Goal: Transaction & Acquisition: Purchase product/service

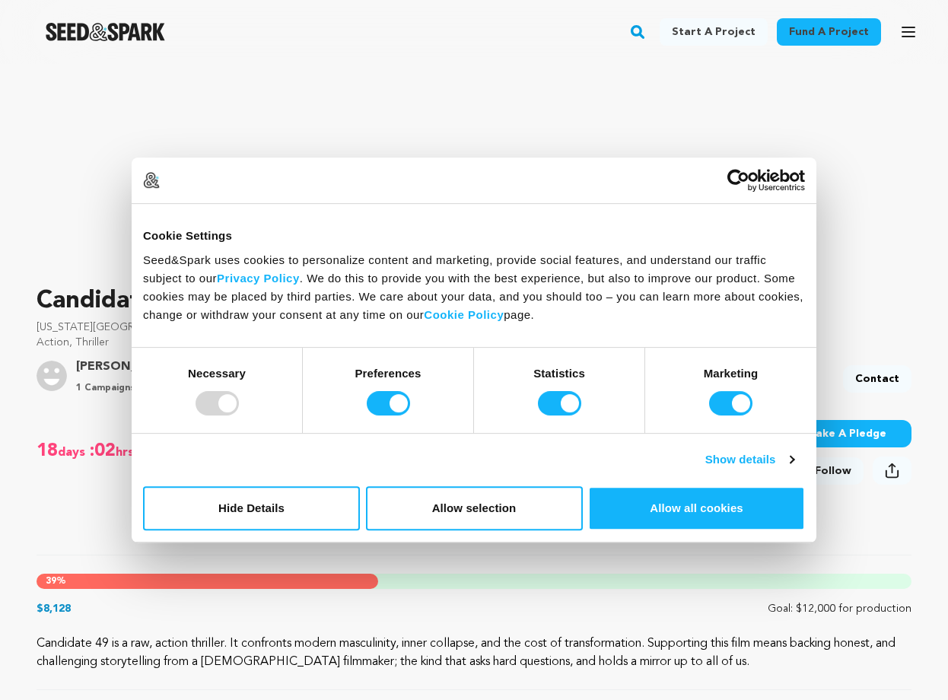
scroll to position [250, 0]
click at [319, 504] on button "Hide Details" at bounding box center [251, 508] width 217 height 44
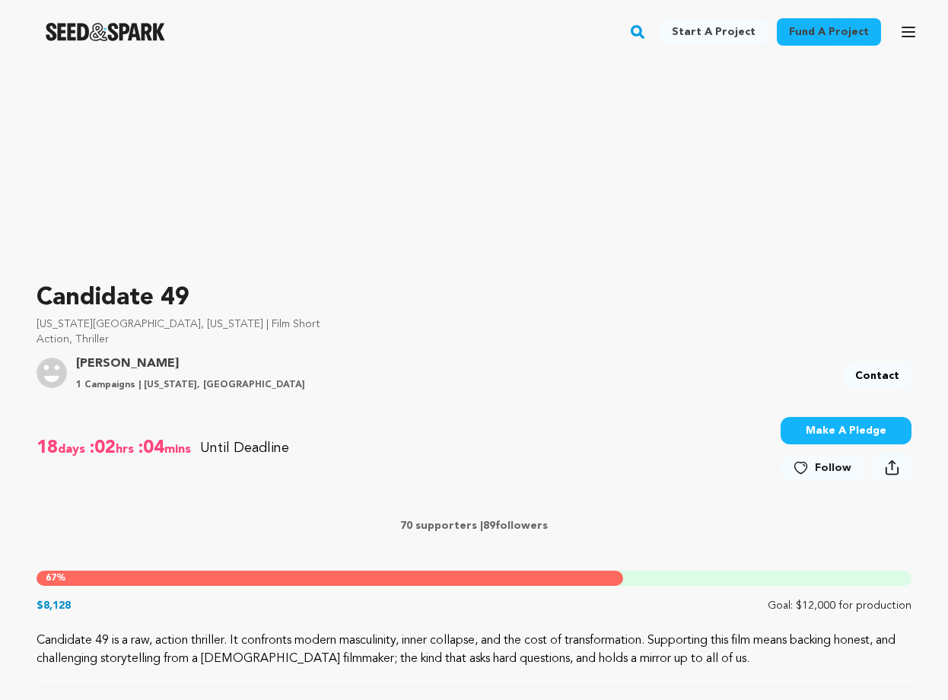
scroll to position [518, 0]
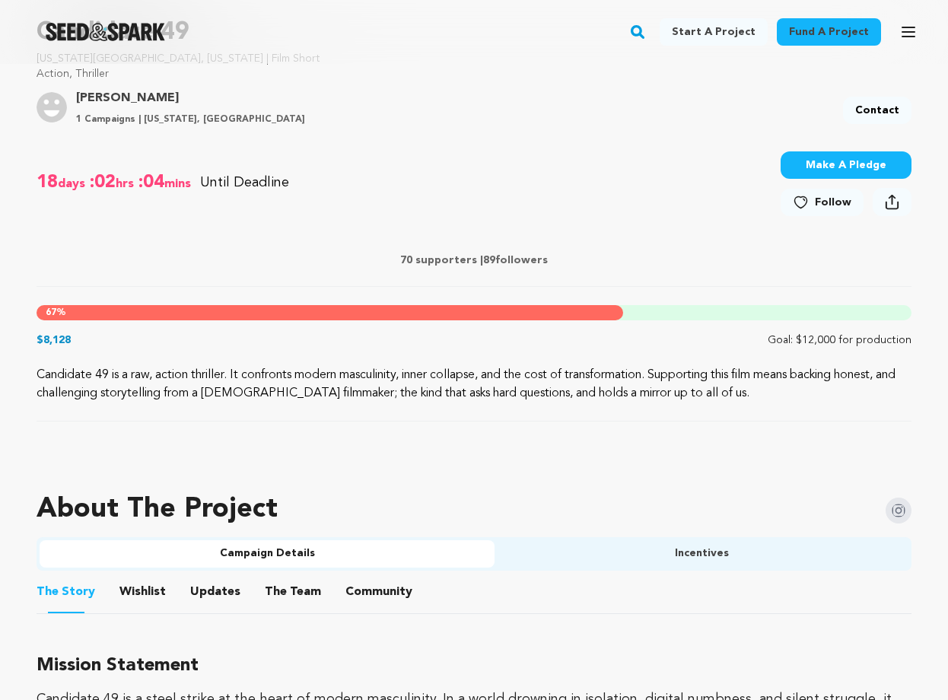
click at [775, 314] on div "67 %" at bounding box center [474, 312] width 875 height 15
click at [832, 174] on button "Make A Pledge" at bounding box center [846, 164] width 131 height 27
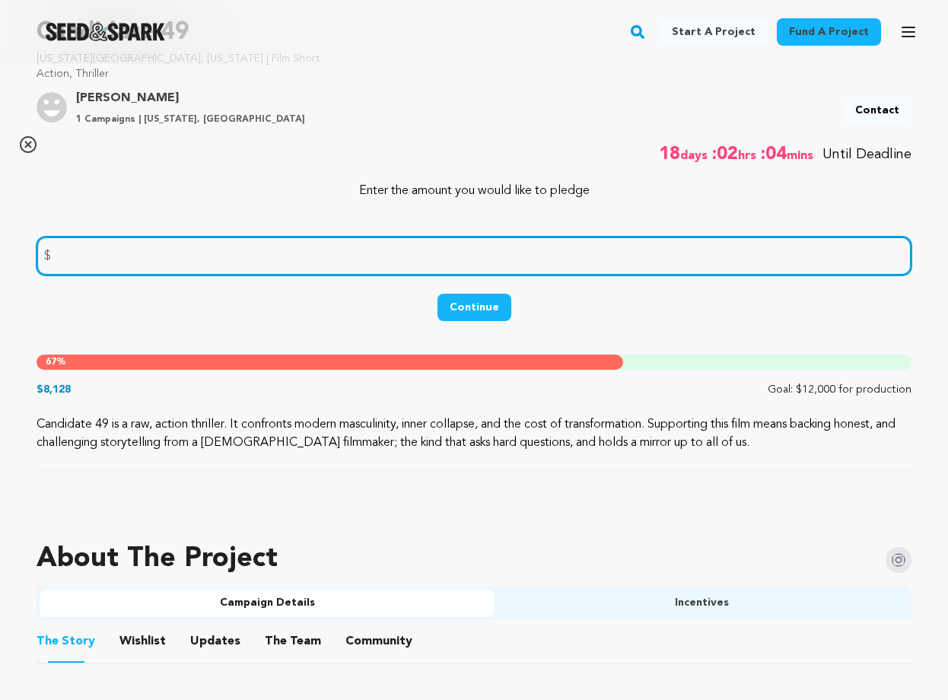
click at [609, 255] on input "number" at bounding box center [474, 256] width 875 height 39
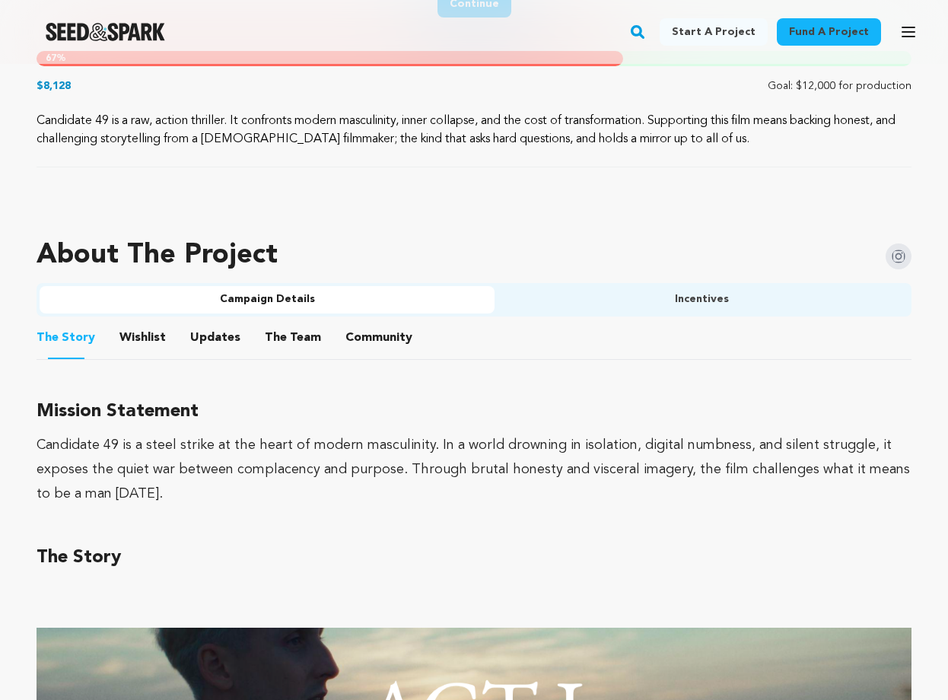
scroll to position [822, 0]
click at [295, 333] on button "The Team" at bounding box center [293, 341] width 37 height 37
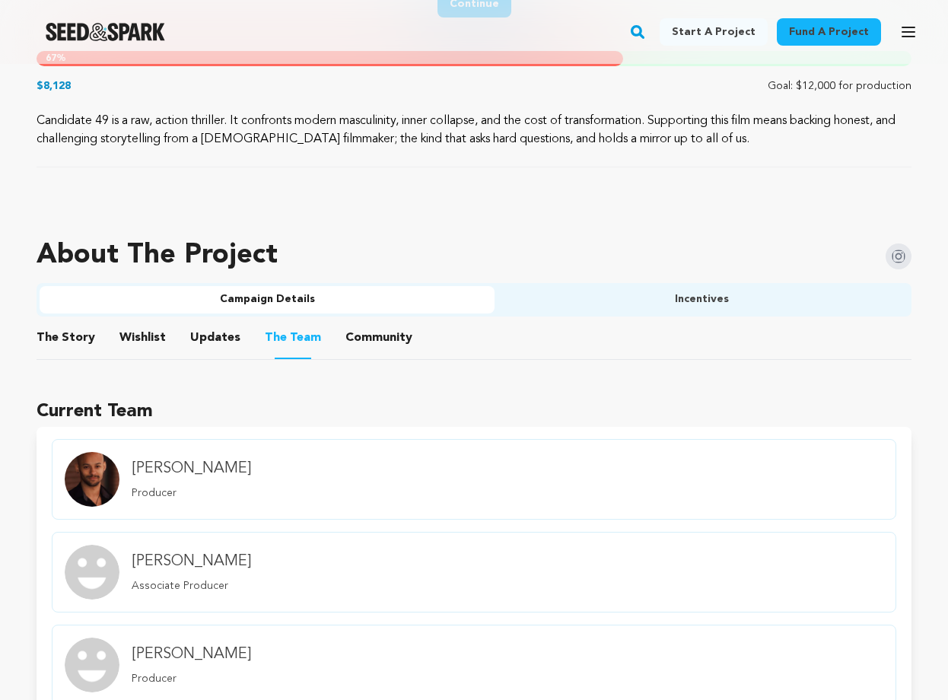
click at [372, 334] on button "Community" at bounding box center [379, 341] width 37 height 37
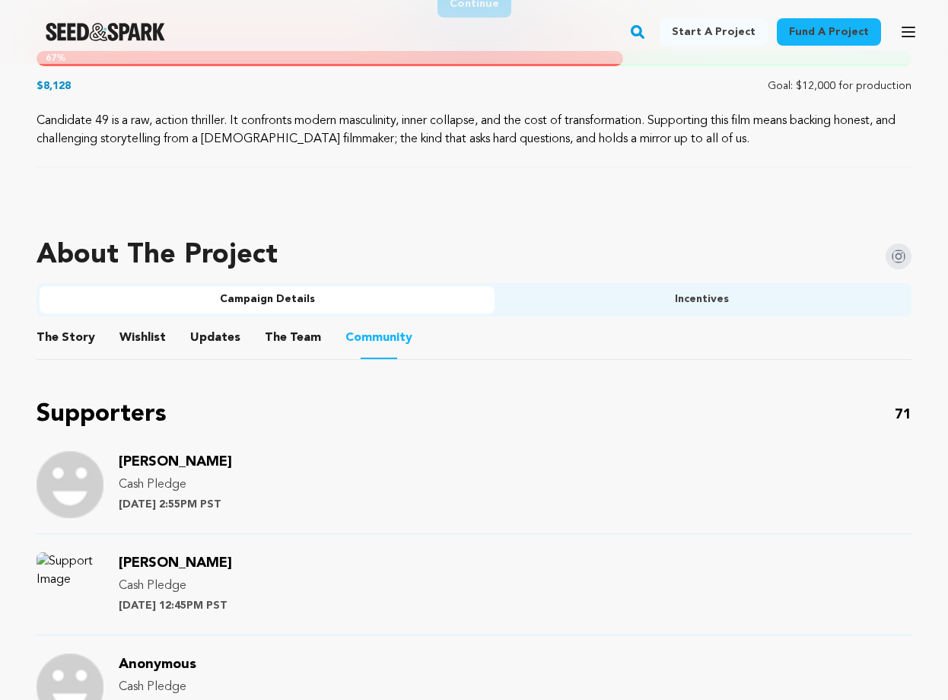
click at [285, 337] on button "The Team" at bounding box center [293, 341] width 37 height 37
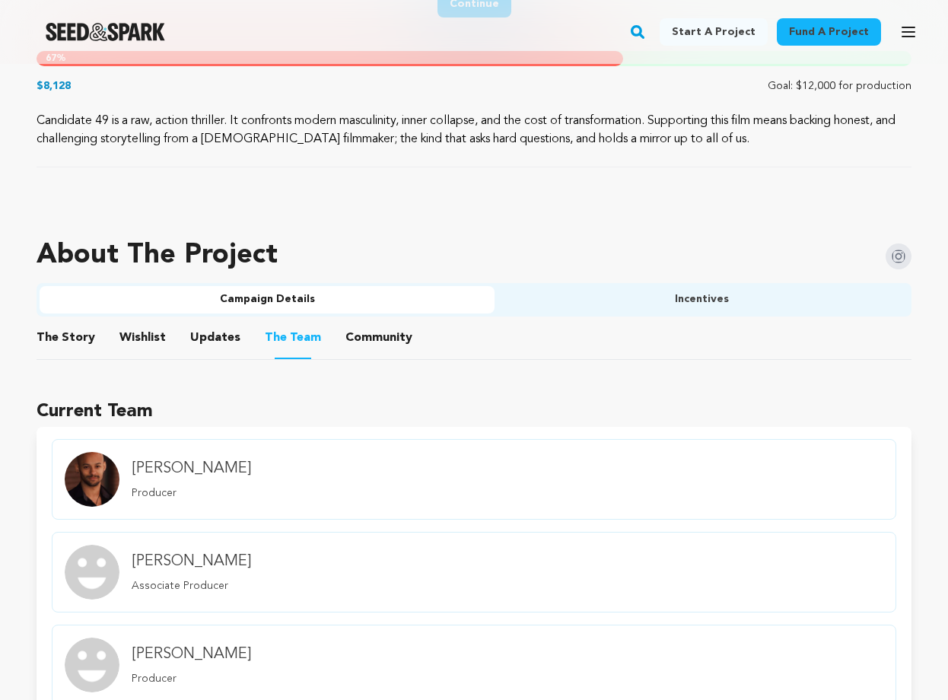
click at [221, 337] on button "Updates" at bounding box center [215, 341] width 37 height 37
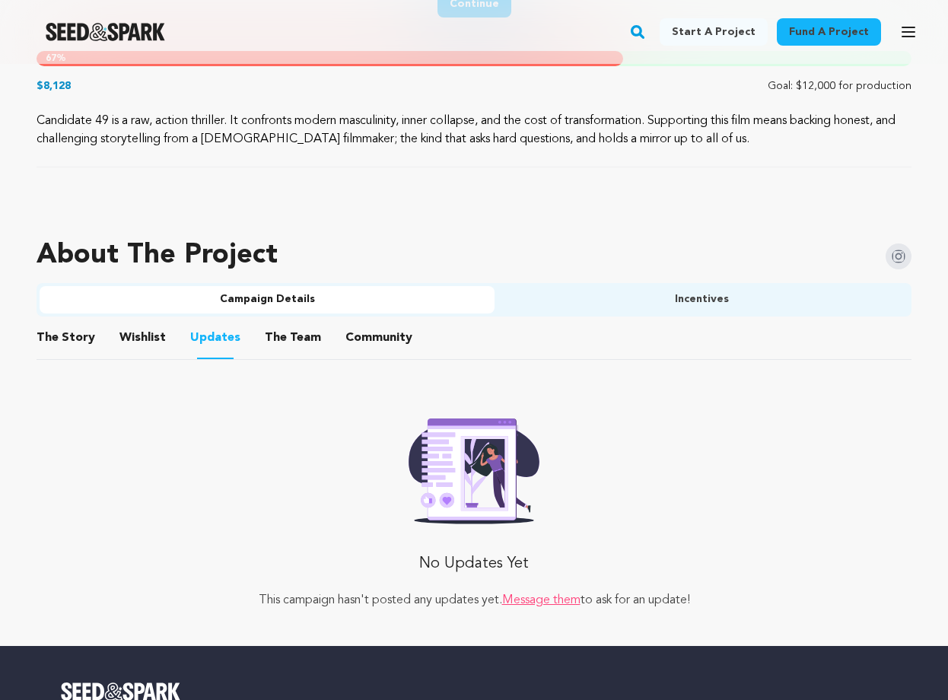
click at [138, 327] on button "Wishlist" at bounding box center [143, 341] width 37 height 37
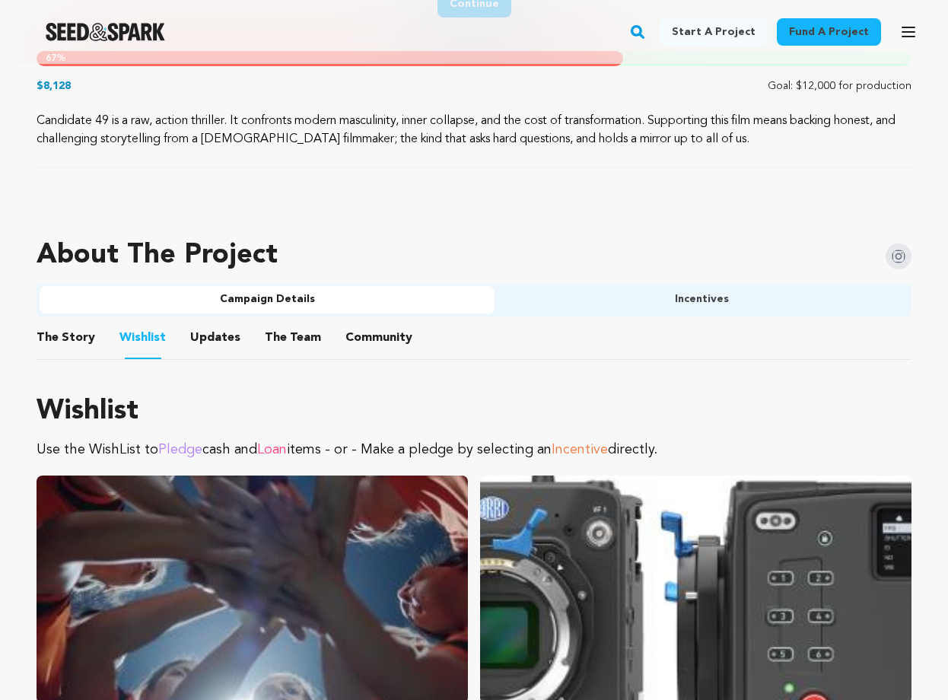
click at [64, 345] on button "The Story" at bounding box center [66, 341] width 37 height 37
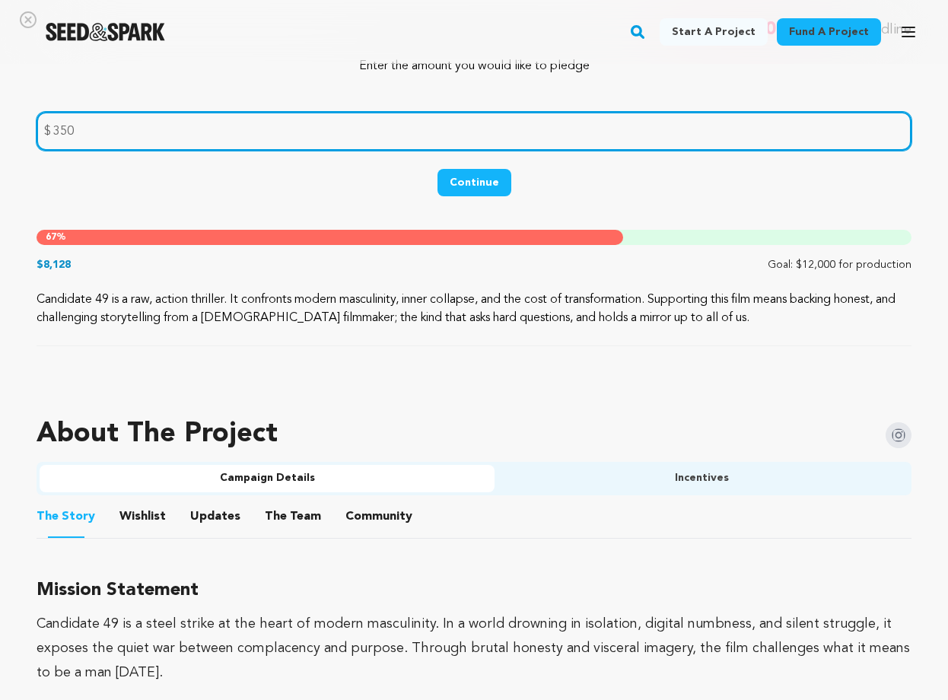
scroll to position [543, 0]
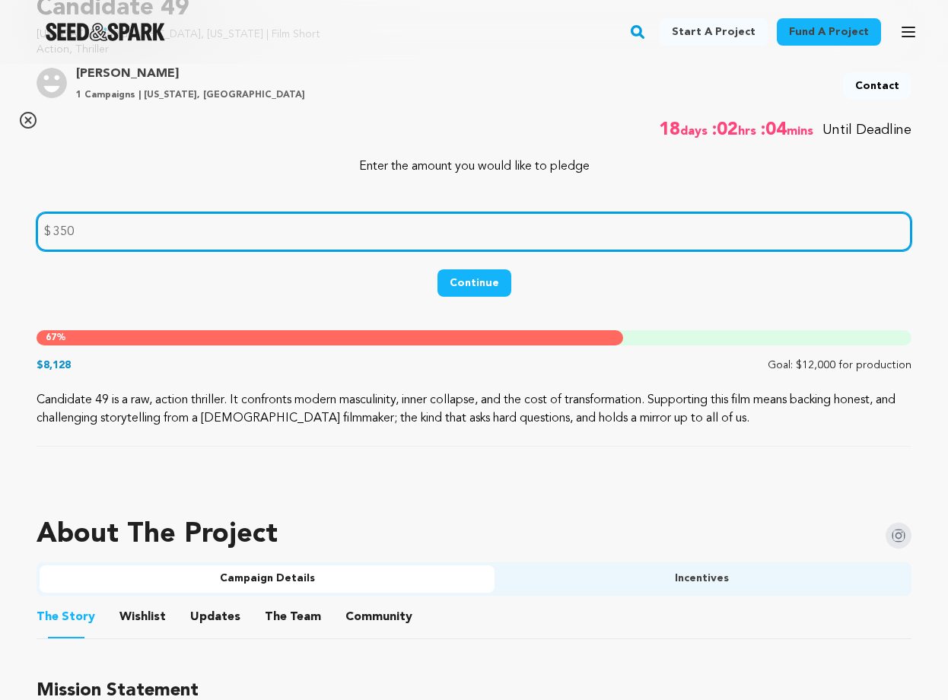
drag, startPoint x: 92, startPoint y: 225, endPoint x: 62, endPoint y: 225, distance: 29.7
click at [62, 225] on input "350" at bounding box center [474, 231] width 875 height 39
type input "300"
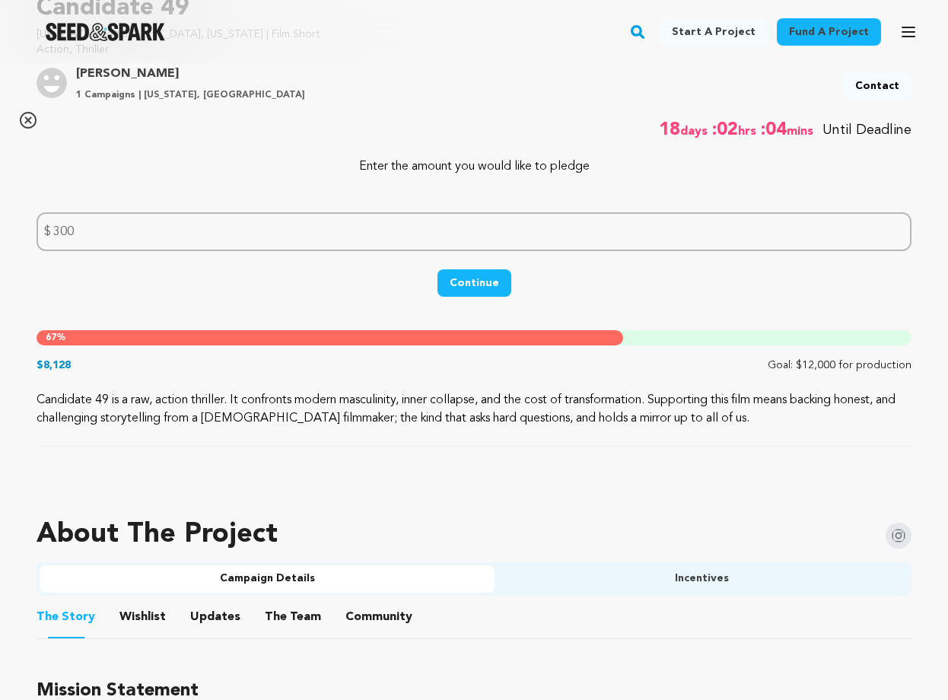
click at [455, 287] on button "Continue" at bounding box center [475, 282] width 74 height 27
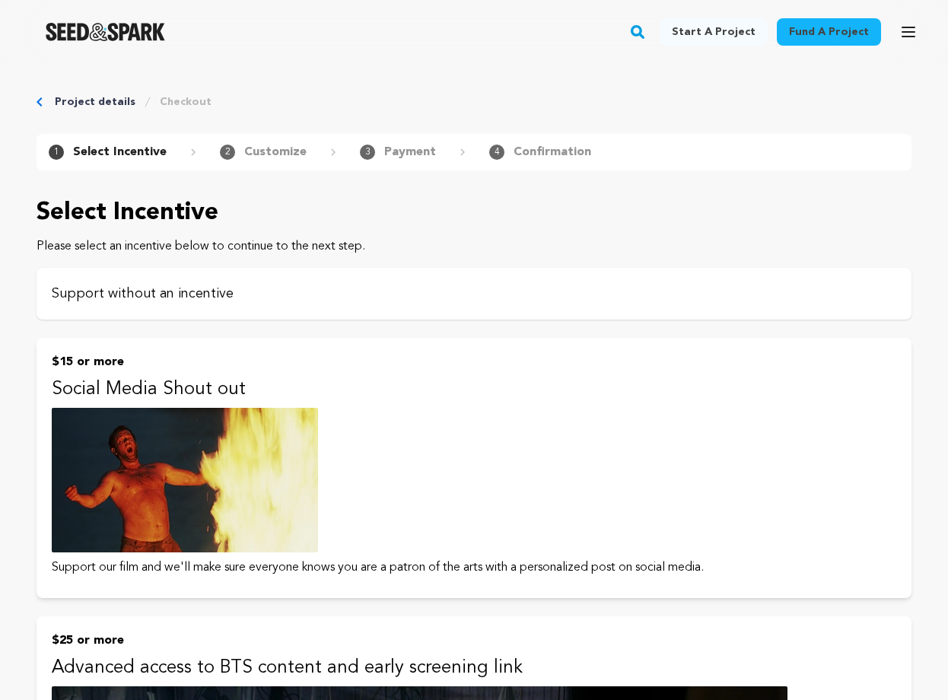
click at [199, 304] on div "Support without an incentive" at bounding box center [474, 294] width 875 height 52
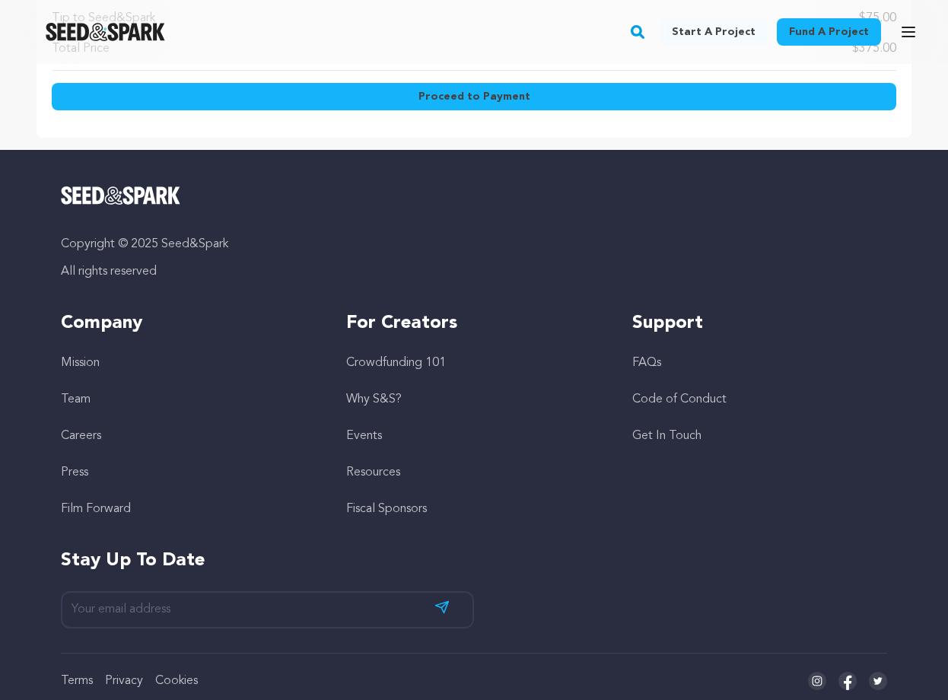
scroll to position [722, 0]
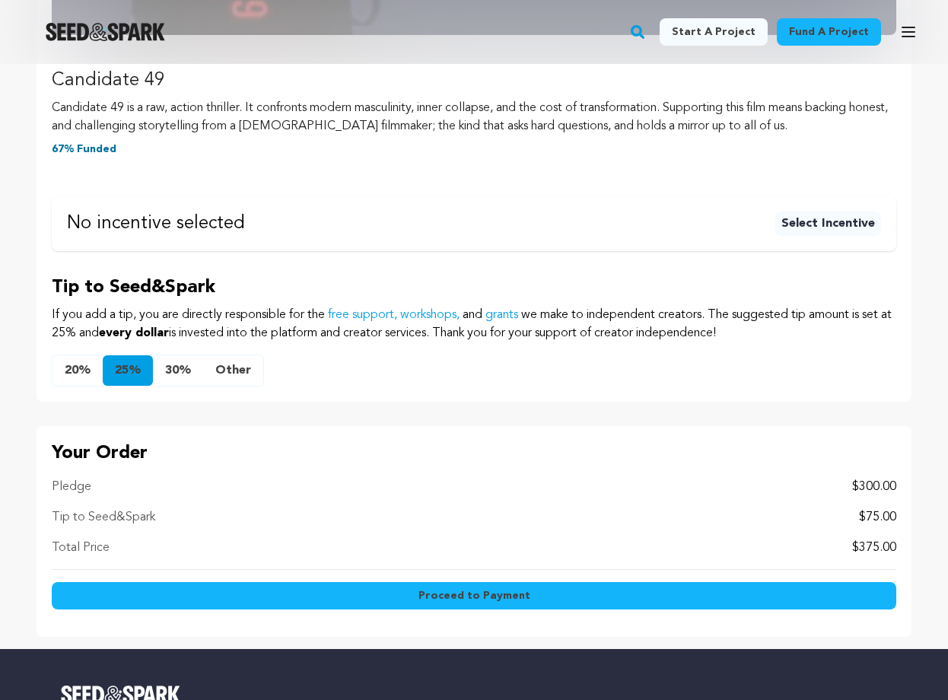
click at [227, 364] on button "Other" at bounding box center [233, 370] width 60 height 30
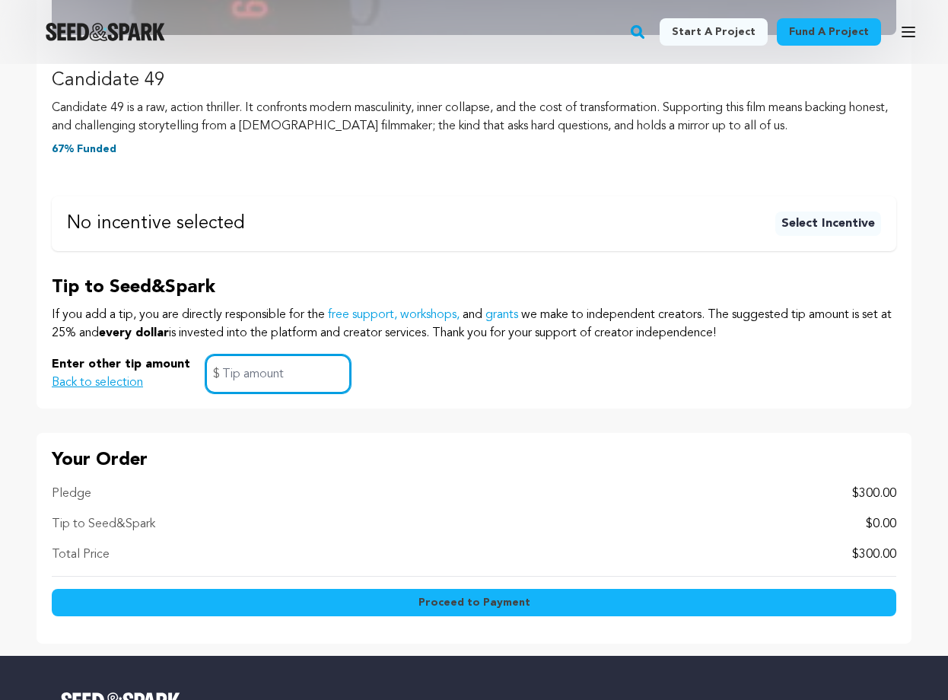
click at [227, 364] on input "text" at bounding box center [277, 374] width 145 height 39
type input "0"
click at [250, 595] on button "Proceed to Payment" at bounding box center [474, 602] width 845 height 27
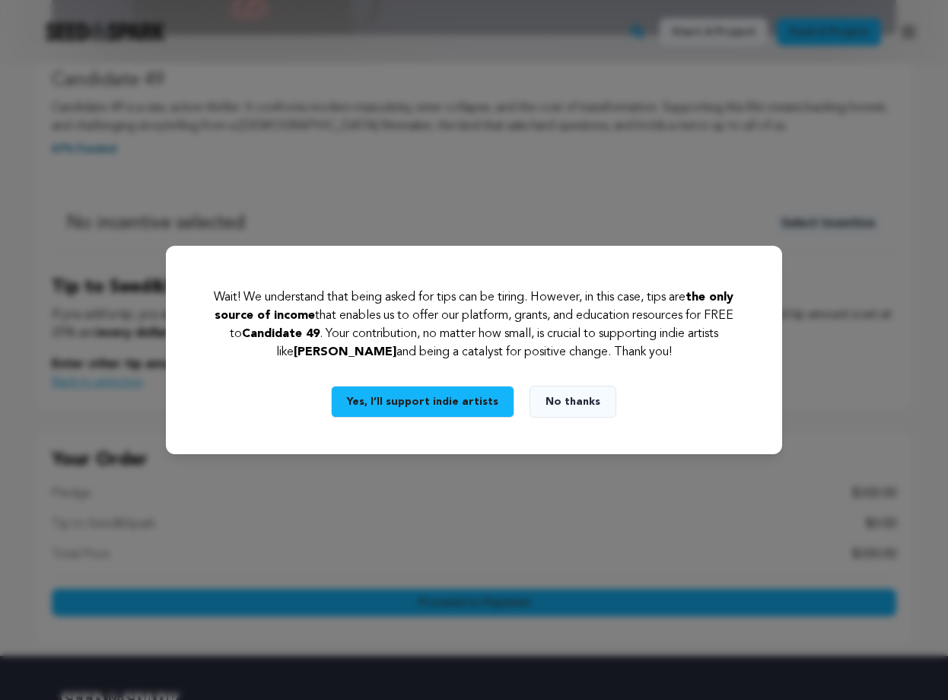
click at [551, 401] on button "No thanks" at bounding box center [573, 402] width 87 height 32
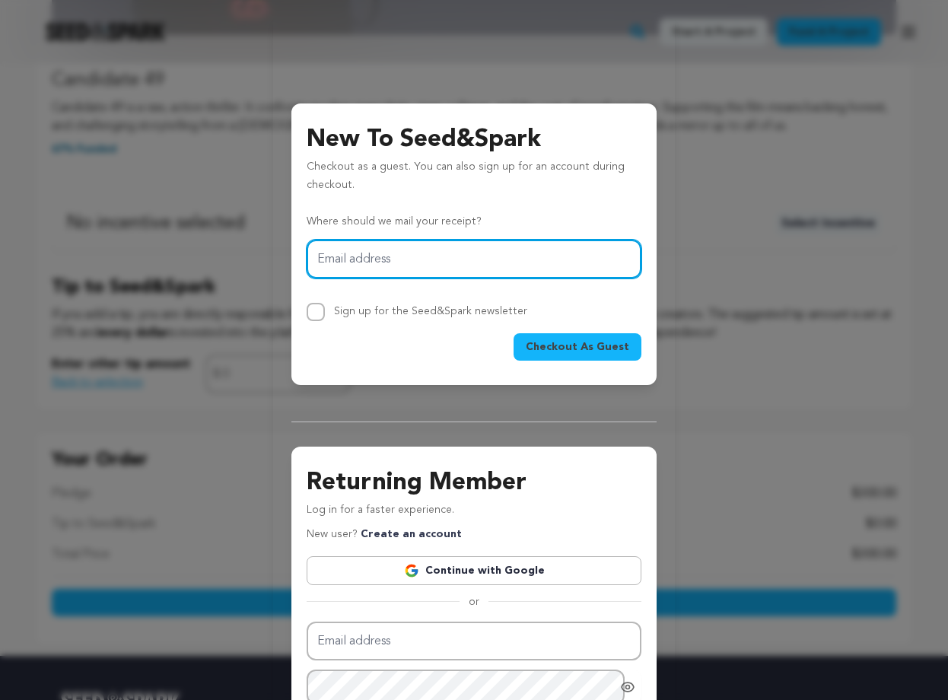
click at [464, 247] on input "Email address" at bounding box center [474, 259] width 335 height 39
click at [457, 252] on input "Email address" at bounding box center [474, 259] width 335 height 39
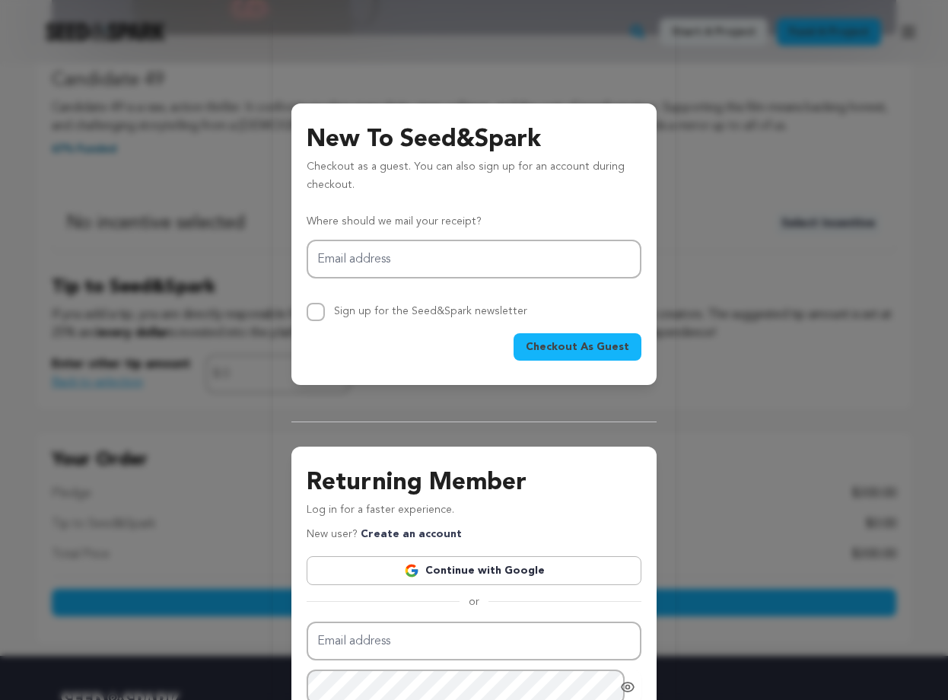
click at [391, 371] on div "New To Seed&Spark Checkout as a guest. You can also sign up for an account duri…" at bounding box center [473, 244] width 365 height 282
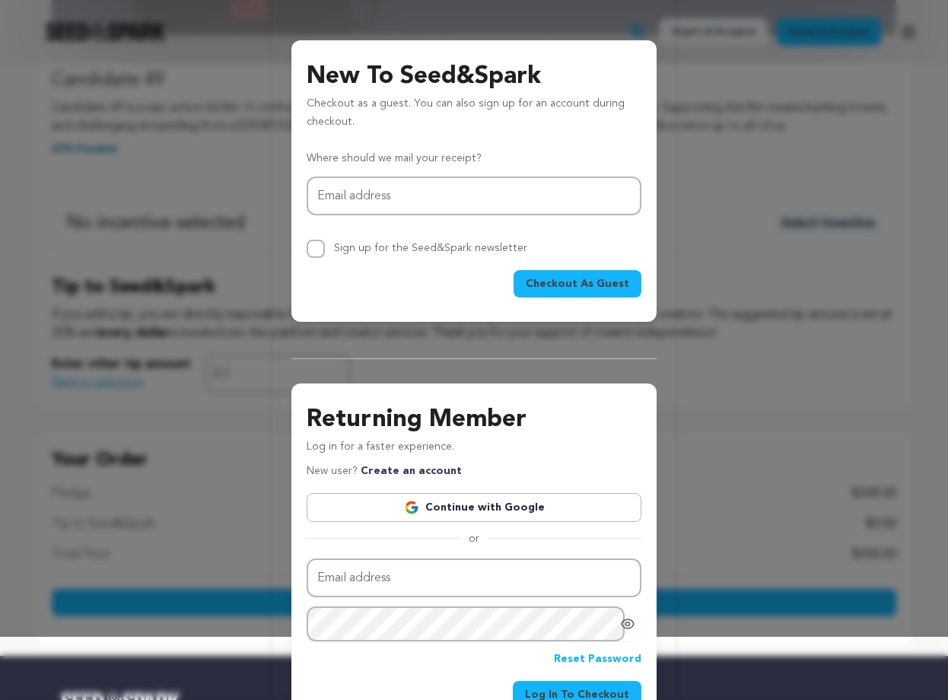
scroll to position [94, 0]
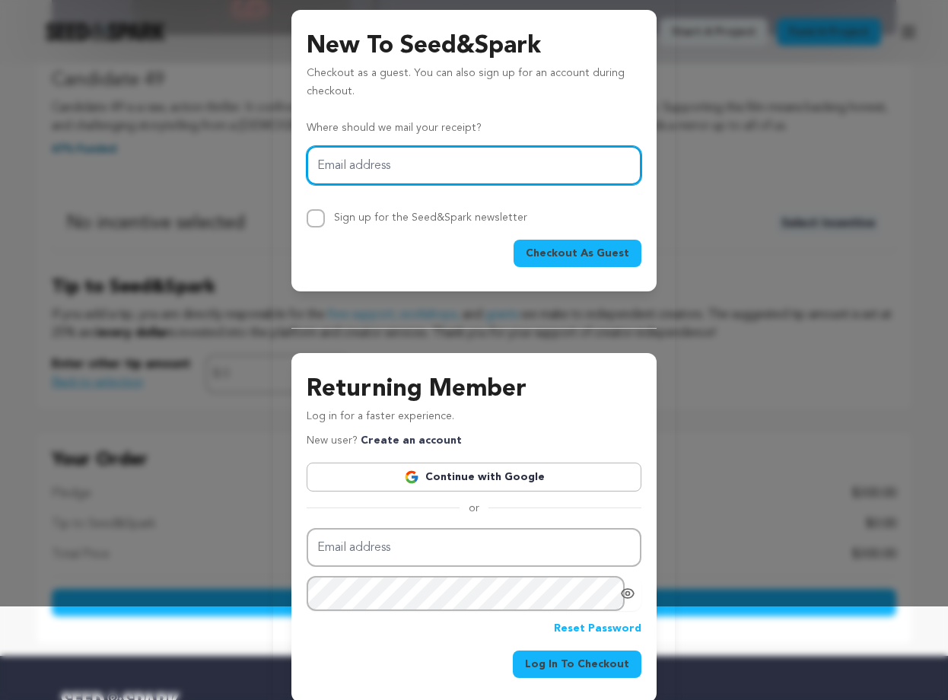
click at [441, 180] on input "Email address" at bounding box center [474, 165] width 335 height 39
type input "vojnicstefan@gmail.com"
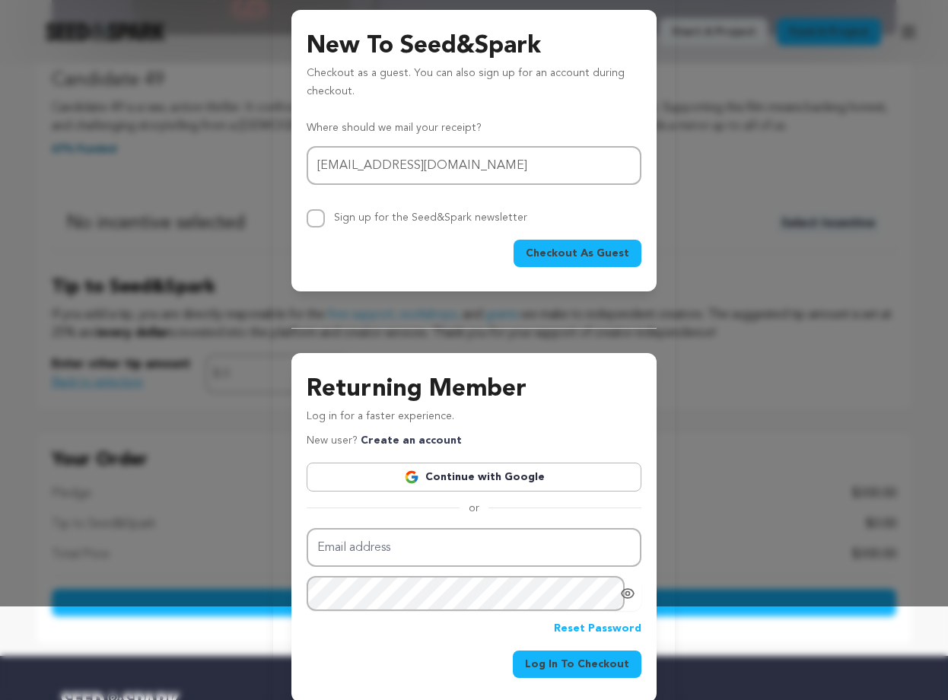
click at [570, 257] on span "Checkout As Guest" at bounding box center [577, 253] width 103 height 15
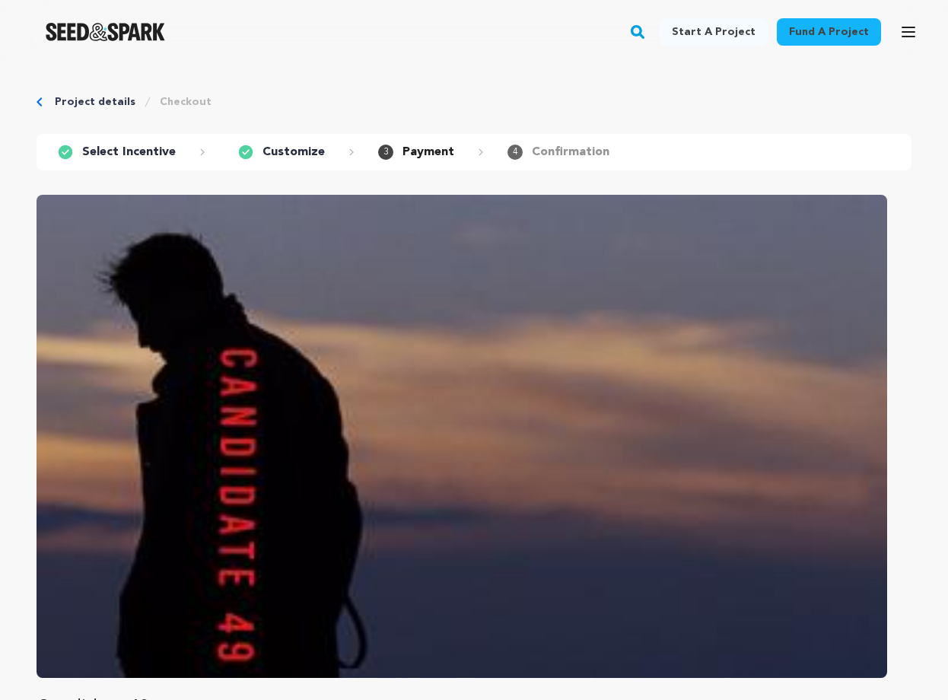
scroll to position [534, 0]
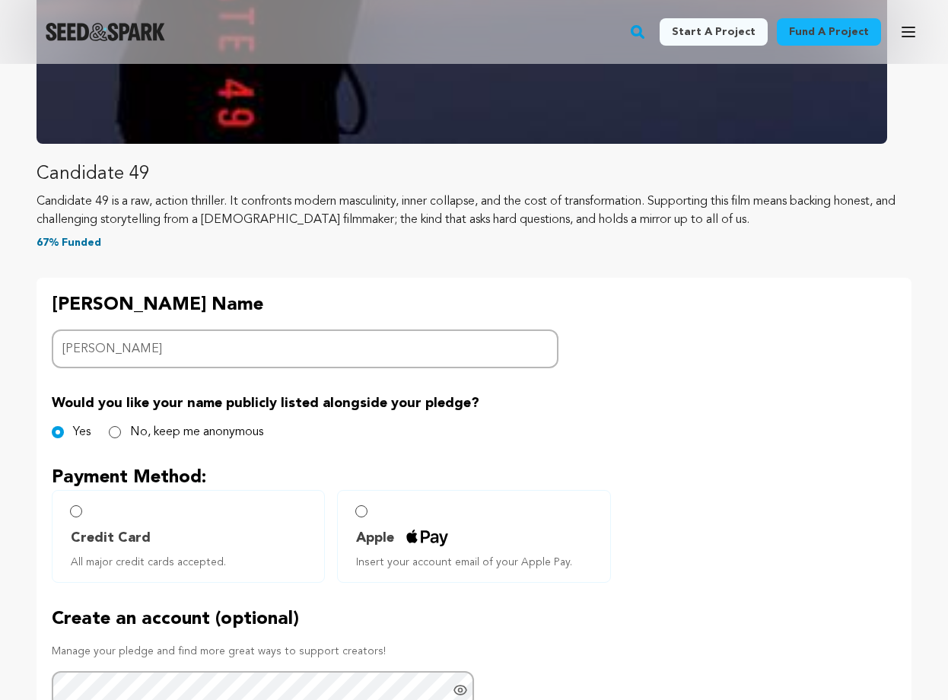
type input "[PERSON_NAME]"
click at [119, 422] on div "Would you like your name publicly listed alongside your pledge? Yes No, keep me…" at bounding box center [474, 417] width 845 height 49
click at [119, 432] on input "No, keep me anonymous" at bounding box center [115, 432] width 12 height 12
radio input "true"
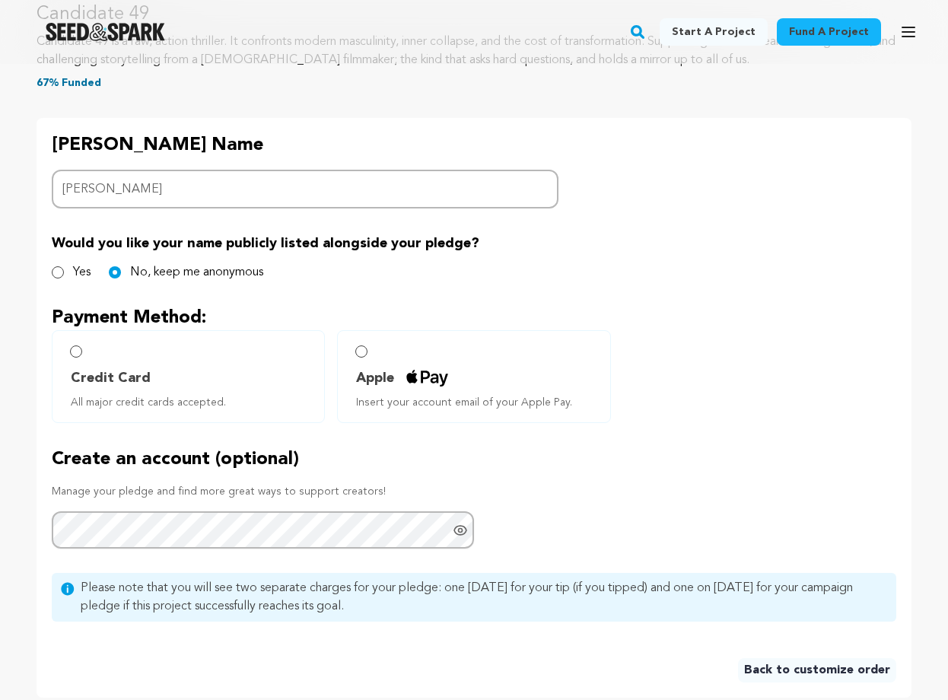
scroll to position [694, 0]
click at [91, 372] on span "Credit Card" at bounding box center [111, 378] width 80 height 21
radio input "true"
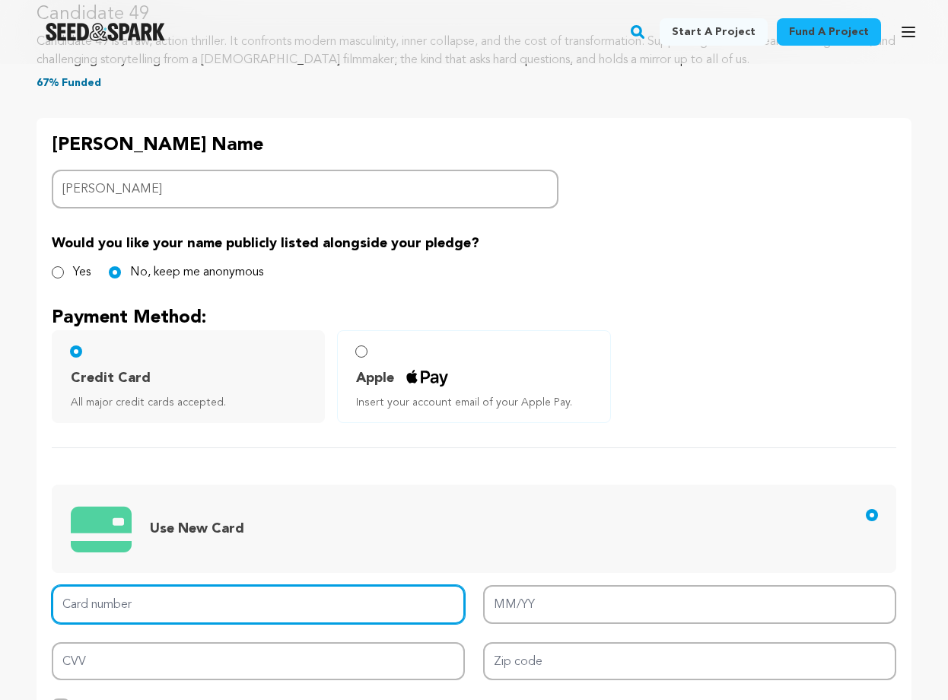
click at [143, 609] on input "Card number" at bounding box center [258, 604] width 413 height 39
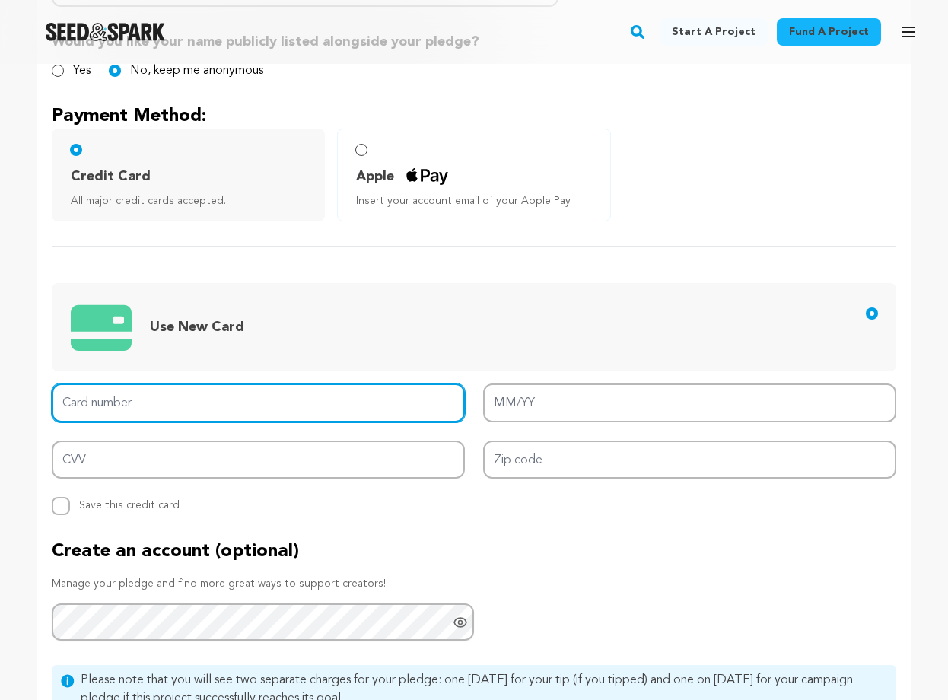
scroll to position [896, 0]
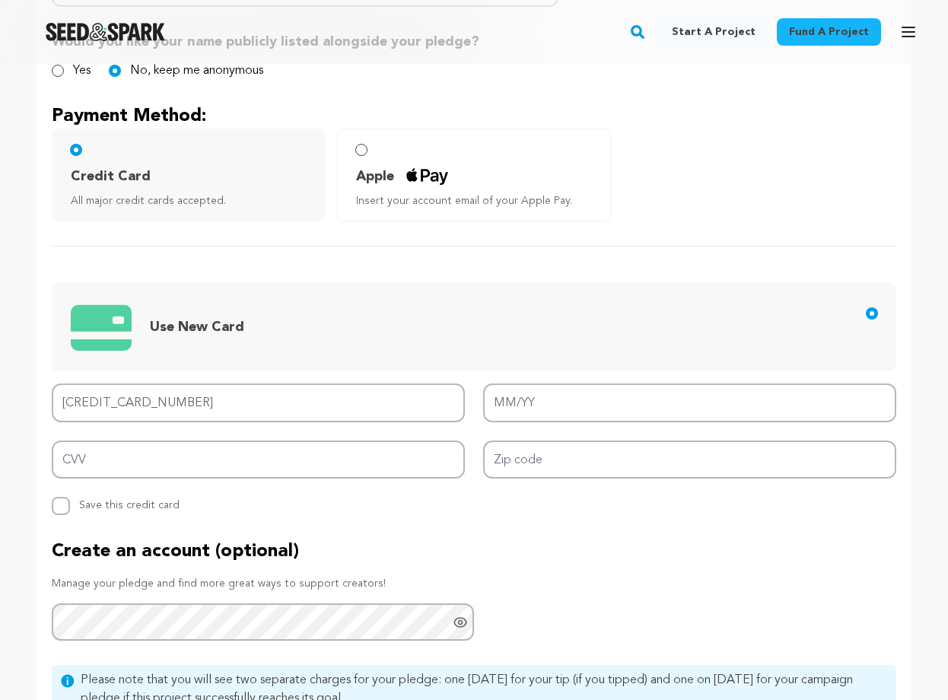
type input "3710 2298 6841 000"
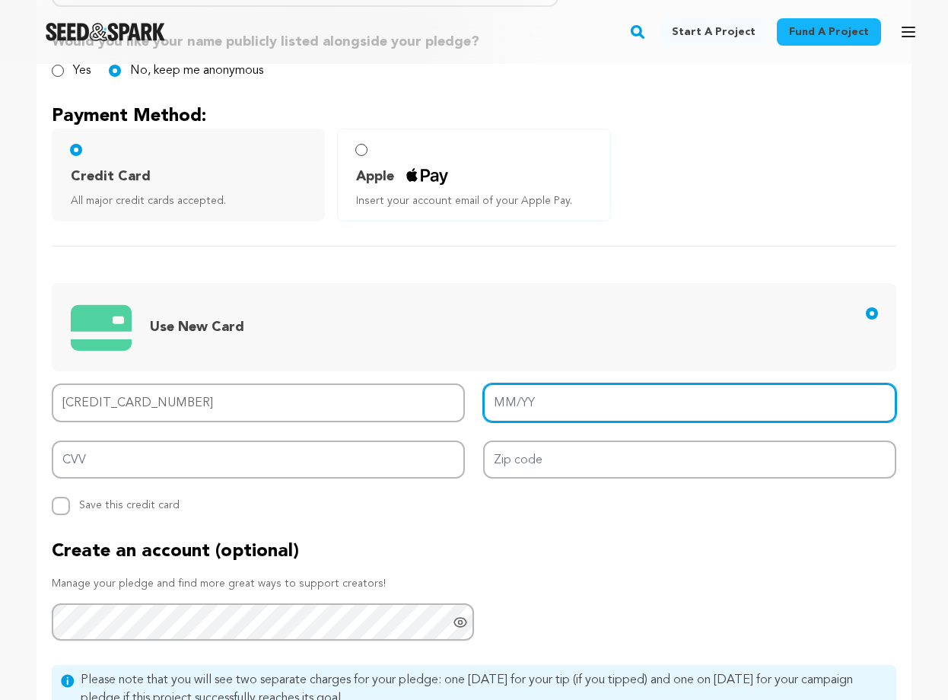
type input "01/29"
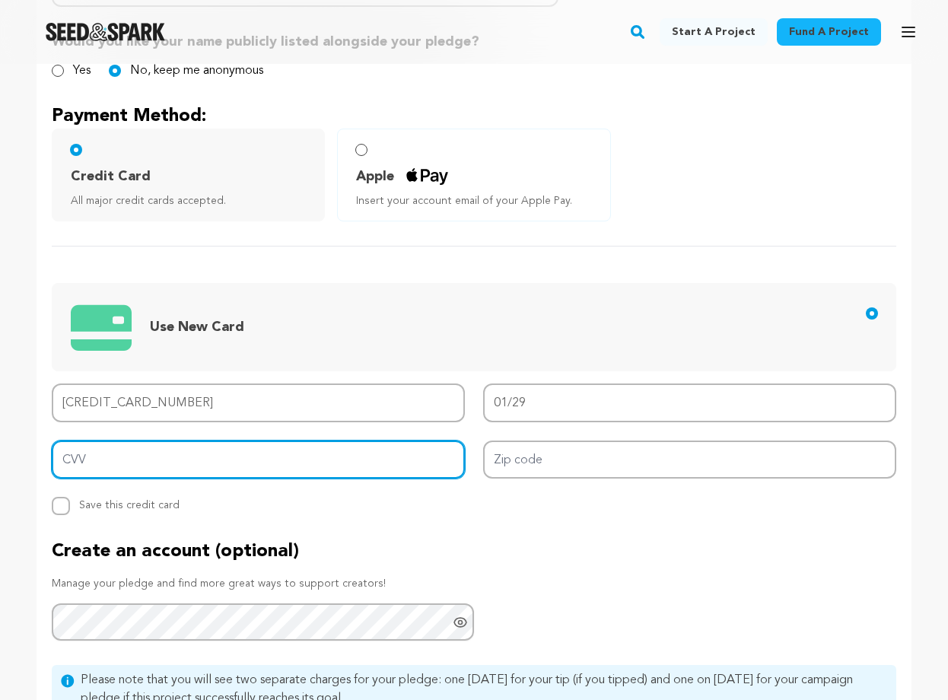
type input "0142"
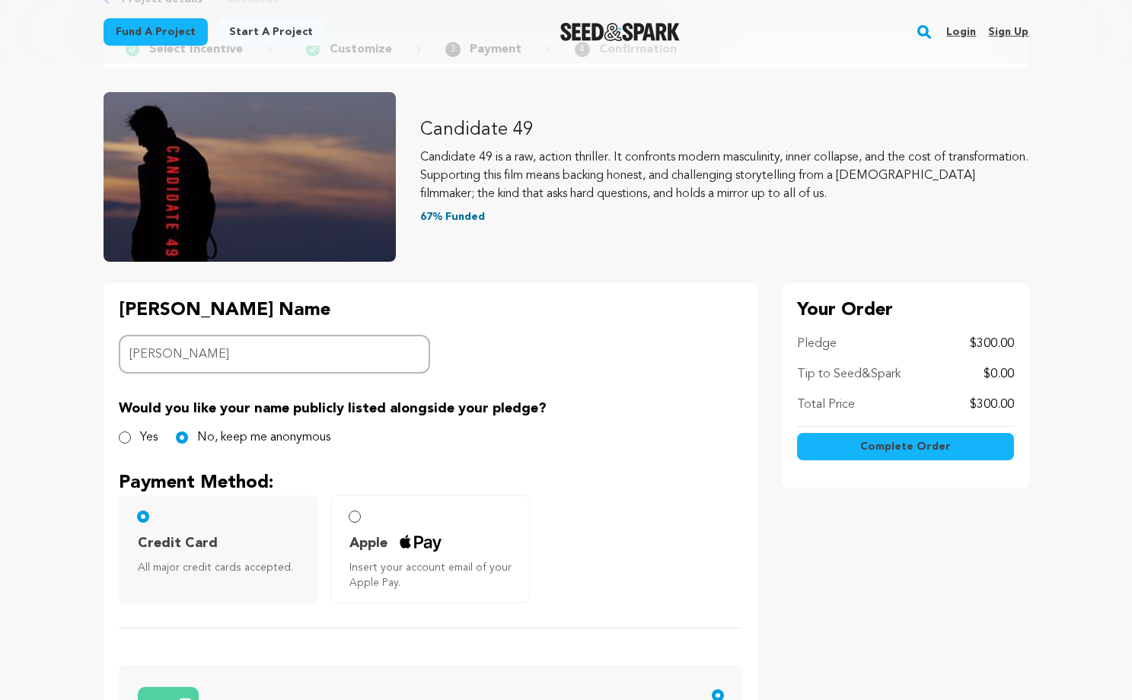
scroll to position [91, 0]
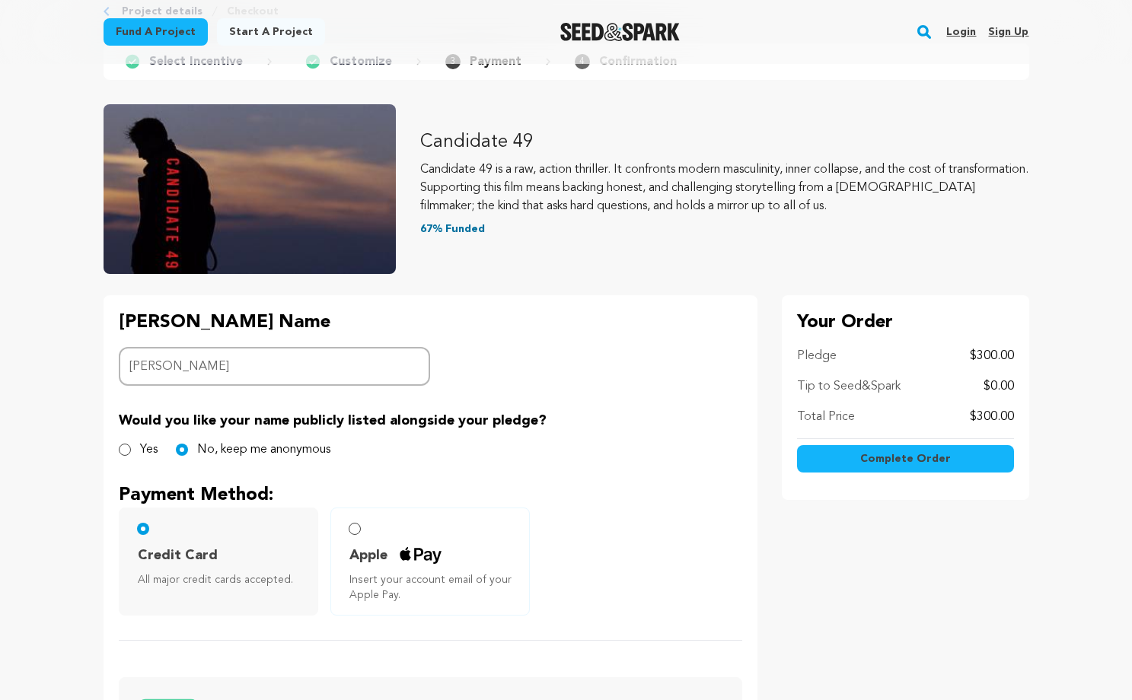
type input "10533"
click at [877, 463] on span "Complete Order" at bounding box center [905, 458] width 91 height 15
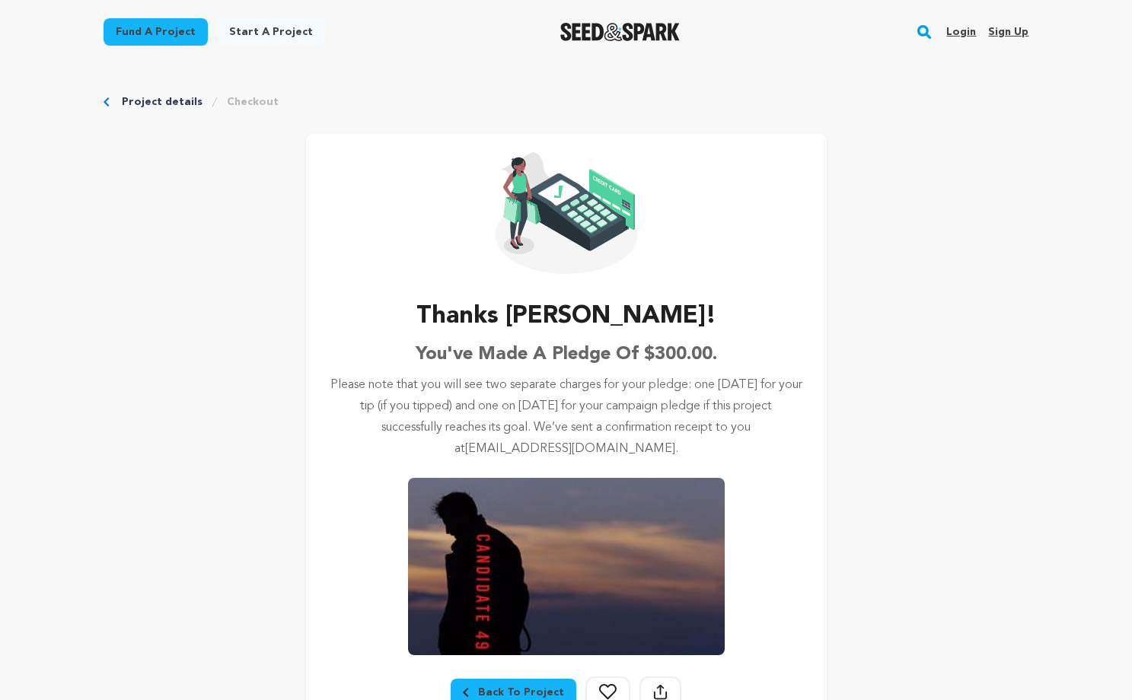
drag, startPoint x: 489, startPoint y: 306, endPoint x: 689, endPoint y: 444, distance: 243.6
click at [689, 444] on div "Thanks Stefan! You've made a pledge of $300.00. Please note that you will see t…" at bounding box center [566, 482] width 472 height 369
click at [689, 444] on p "Please note that you will see two separate charges for your pledge: one today f…" at bounding box center [566, 416] width 472 height 85
drag, startPoint x: 689, startPoint y: 444, endPoint x: 457, endPoint y: 286, distance: 281.1
click at [457, 285] on div "Thanks Stefan! You've made a pledge of $300.00. Please note that you will see t…" at bounding box center [566, 430] width 520 height 592
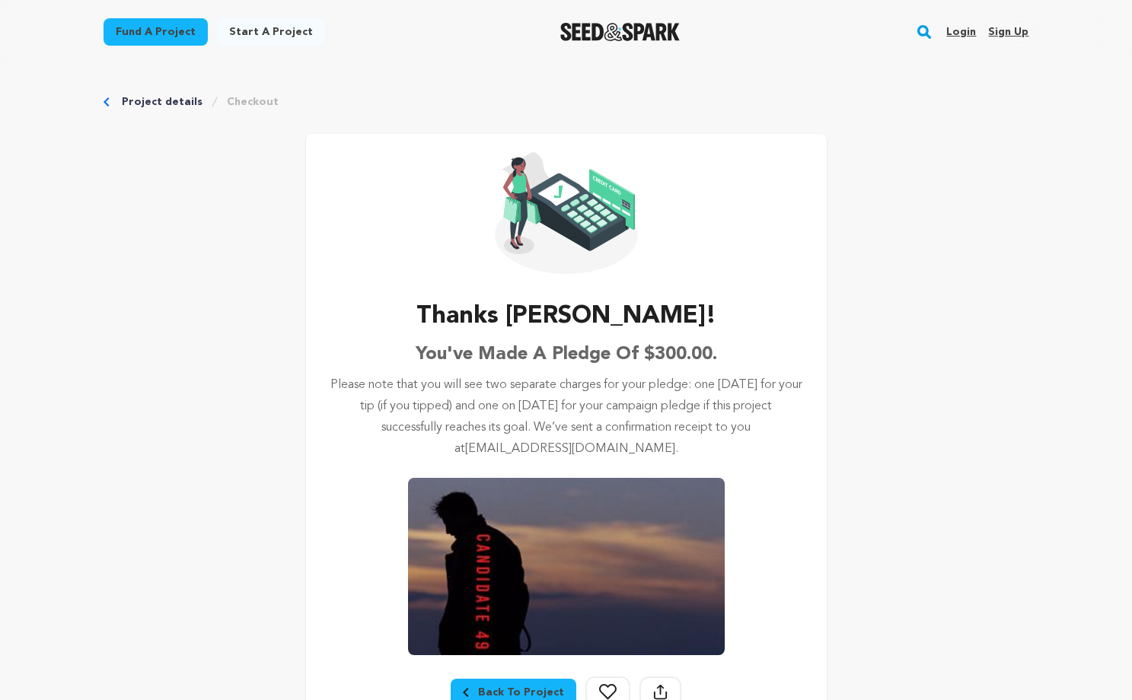
click at [457, 286] on div "Thanks Stefan! You've made a pledge of $300.00. Please note that you will see t…" at bounding box center [566, 430] width 520 height 592
drag, startPoint x: 457, startPoint y: 286, endPoint x: 667, endPoint y: 454, distance: 269.7
click at [668, 455] on div "Thanks Stefan! You've made a pledge of $300.00. Please note that you will see t…" at bounding box center [566, 430] width 520 height 592
click at [667, 454] on p "Please note that you will see two separate charges for your pledge: one today f…" at bounding box center [566, 416] width 472 height 85
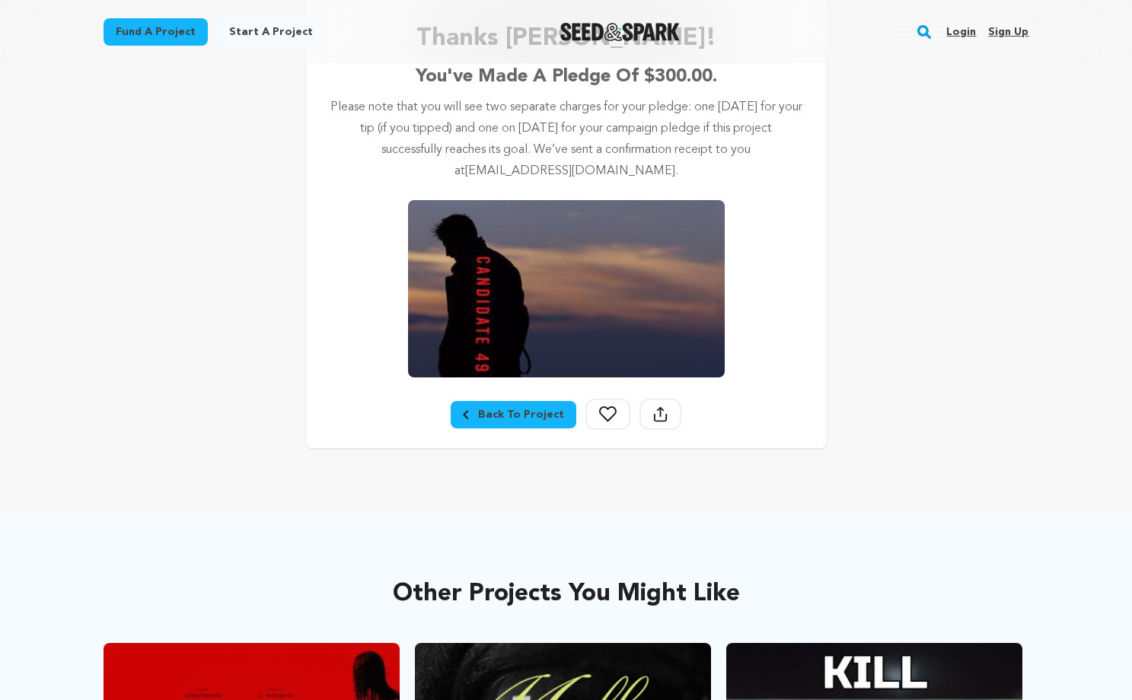
scroll to position [293, 0]
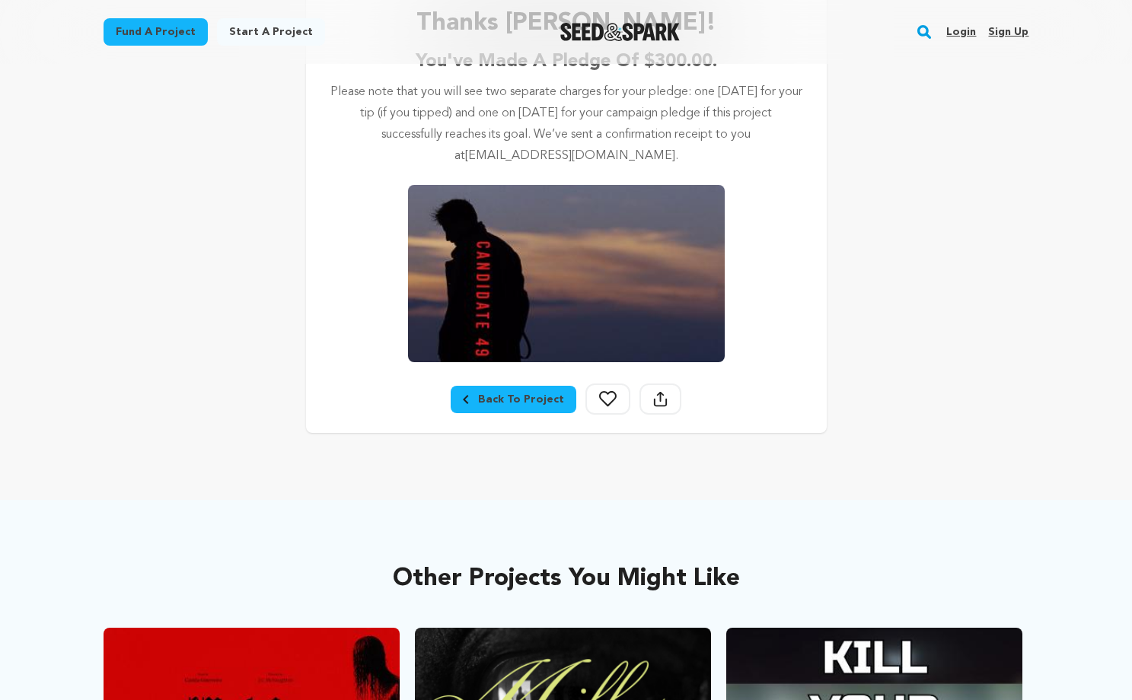
click at [498, 394] on div "Back To Project" at bounding box center [513, 399] width 101 height 15
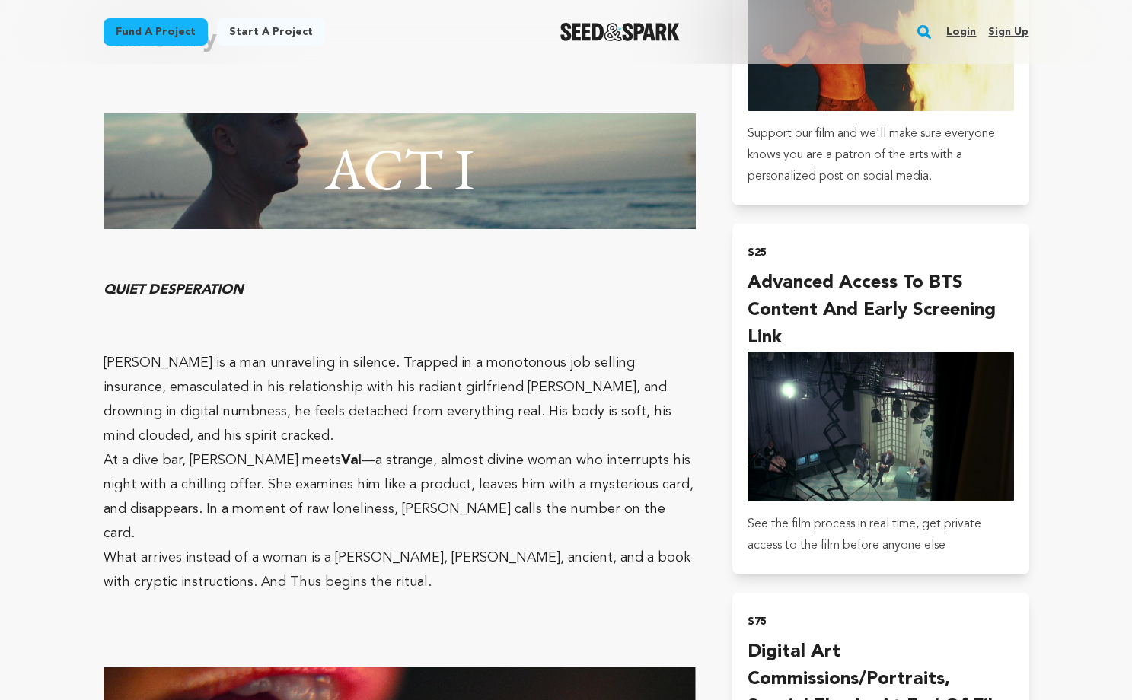
scroll to position [1242, 0]
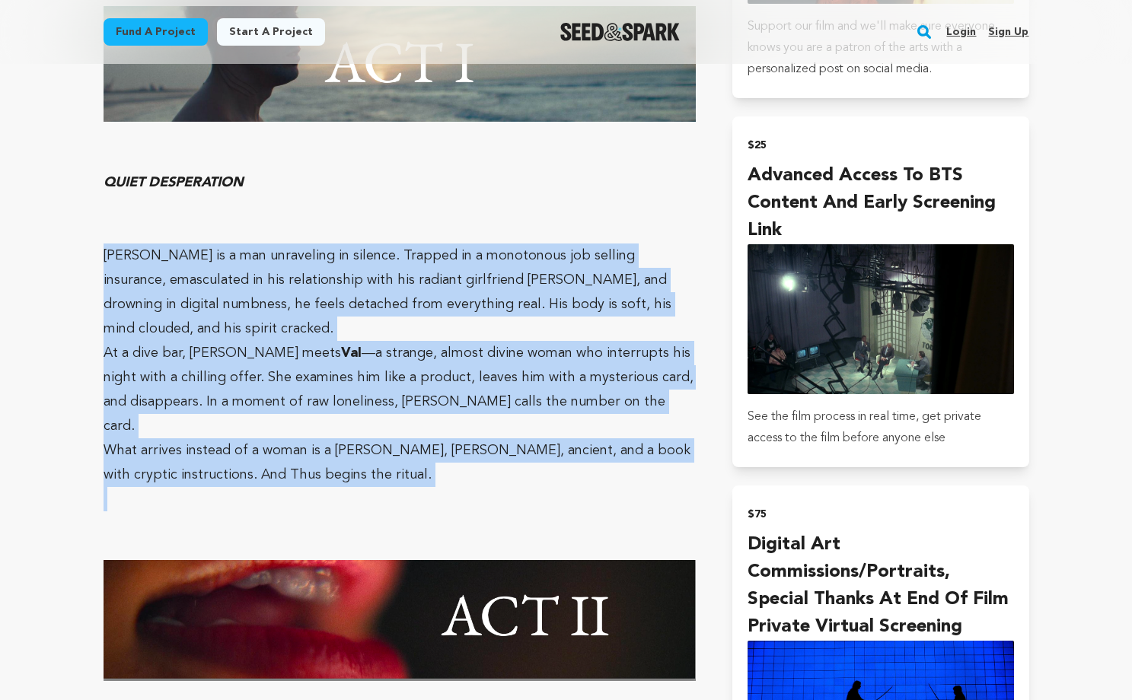
drag, startPoint x: 430, startPoint y: 444, endPoint x: 92, endPoint y: 255, distance: 387.0
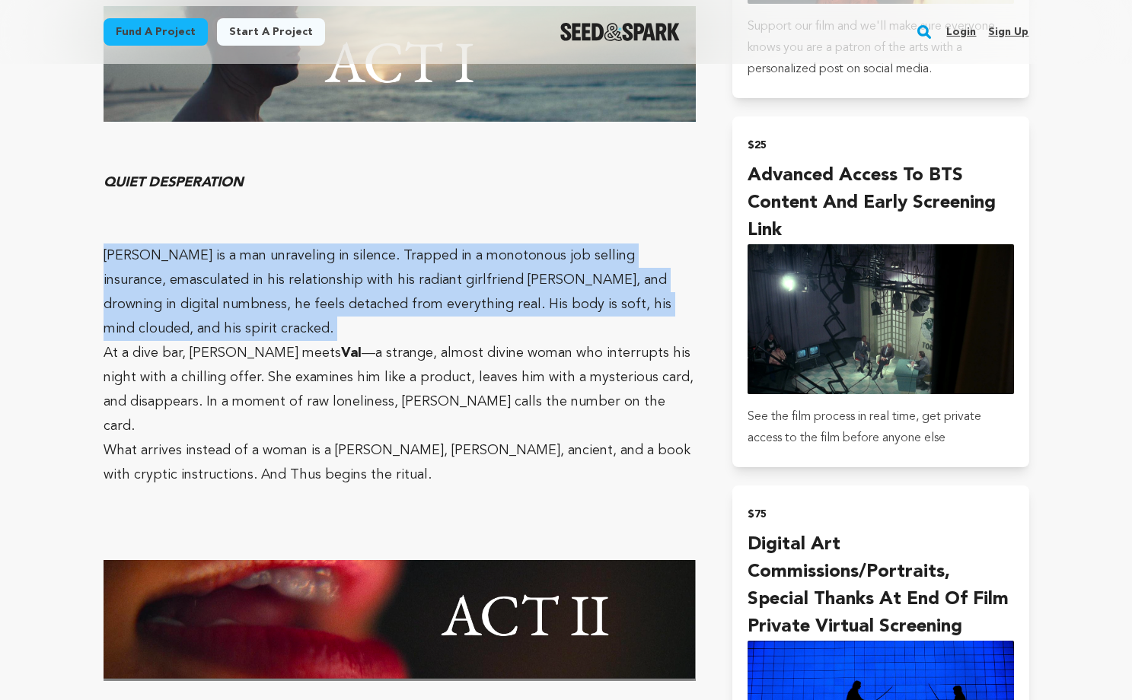
click at [170, 296] on p "[PERSON_NAME] is a man unraveling in silence. Trapped in a monotonous job selli…" at bounding box center [399, 292] width 593 height 97
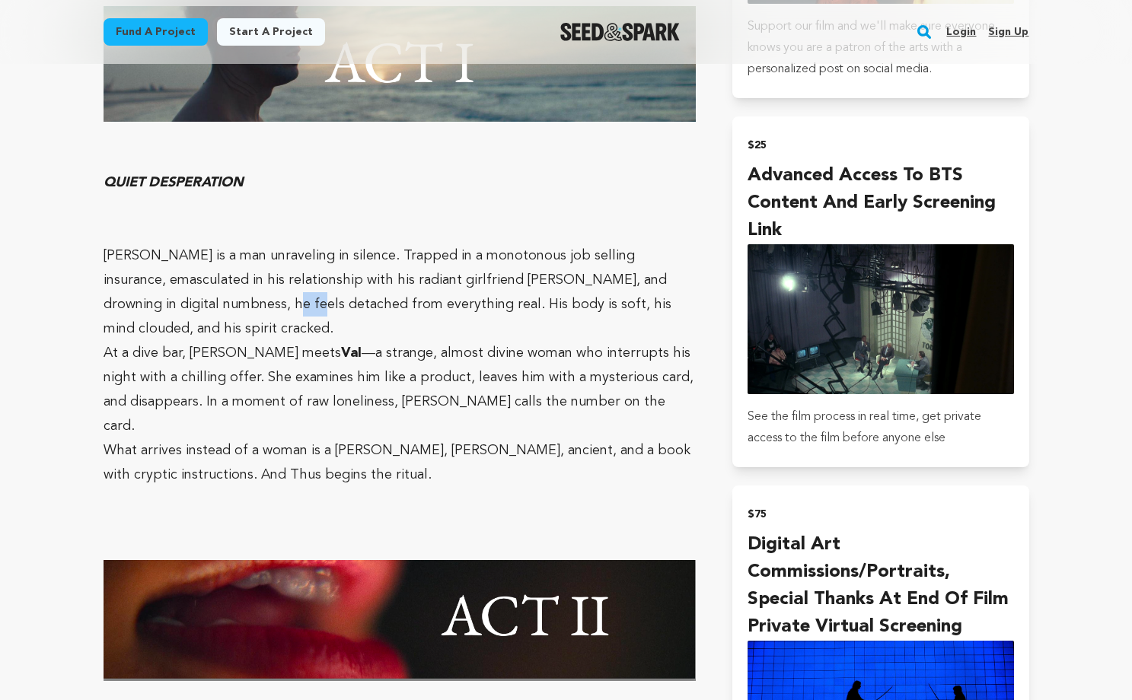
click at [170, 296] on p "[PERSON_NAME] is a man unraveling in silence. Trapped in a monotonous job selli…" at bounding box center [399, 292] width 593 height 97
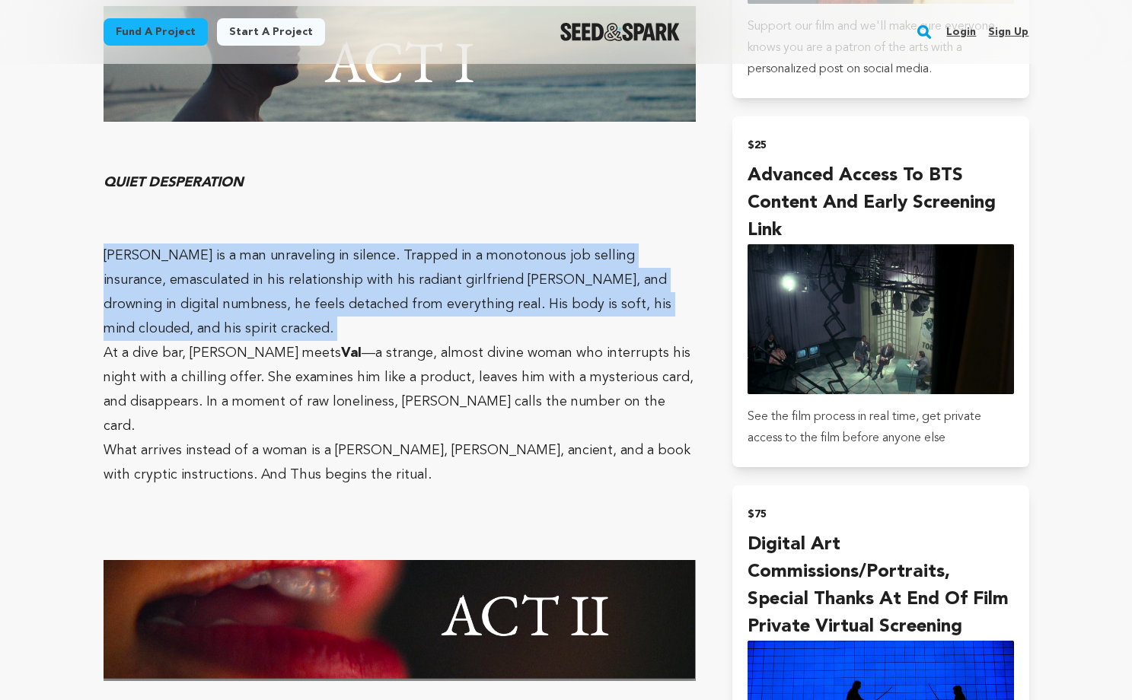
click at [170, 296] on p "[PERSON_NAME] is a man unraveling in silence. Trapped in a monotonous job selli…" at bounding box center [399, 292] width 593 height 97
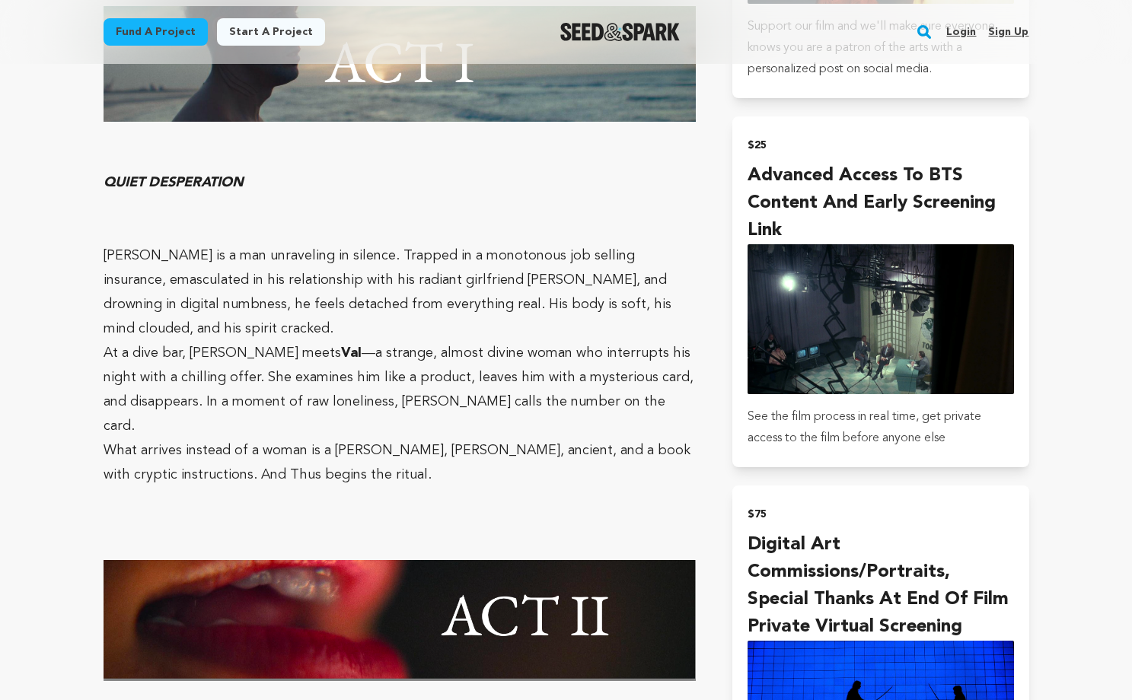
drag, startPoint x: 294, startPoint y: 431, endPoint x: 340, endPoint y: 435, distance: 46.6
click at [340, 438] on p "What arrives instead of a woman is a [PERSON_NAME], [PERSON_NAME], ancient, and…" at bounding box center [399, 462] width 593 height 49
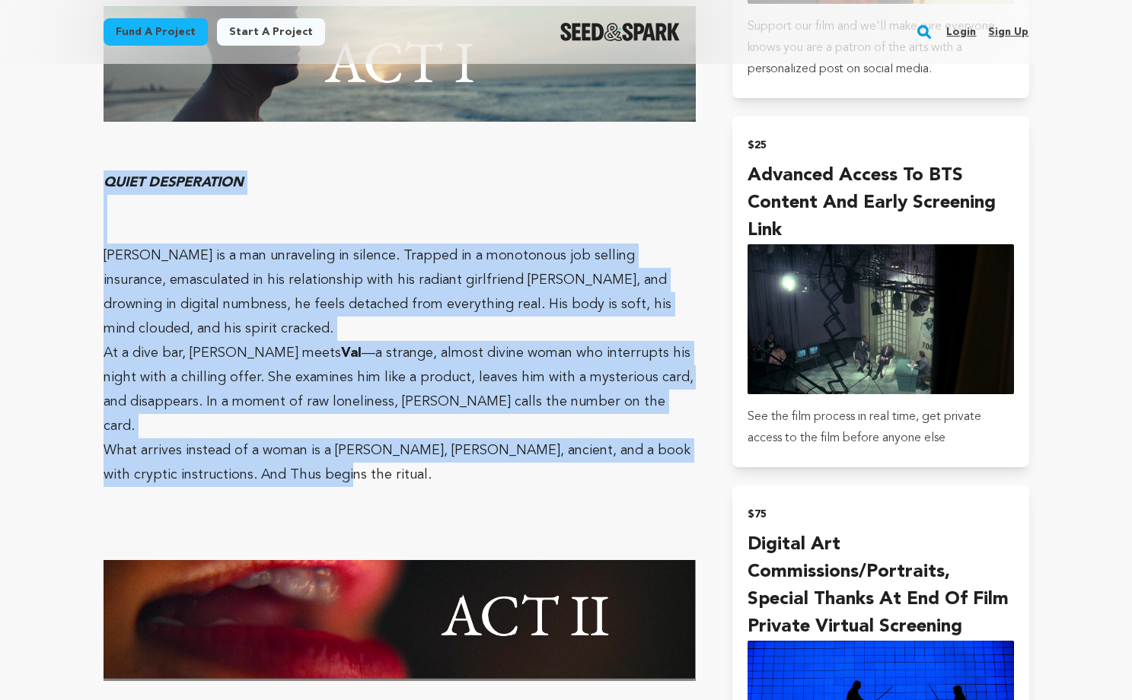
drag, startPoint x: 340, startPoint y: 435, endPoint x: 54, endPoint y: 173, distance: 387.8
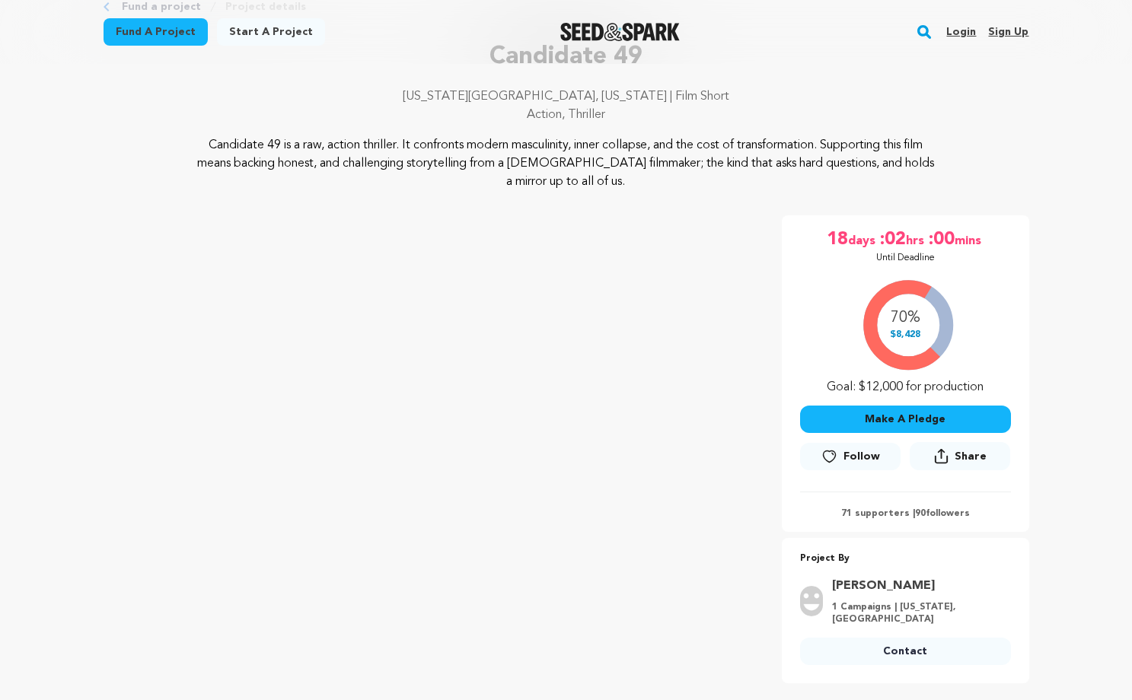
scroll to position [85, 0]
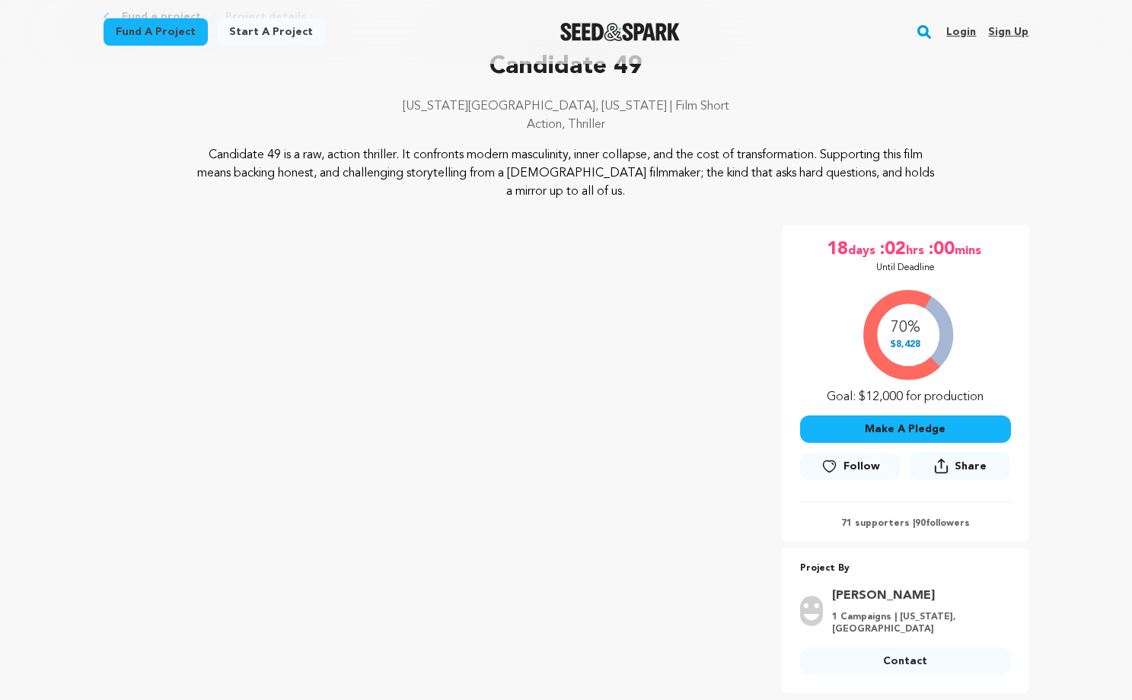
click at [865, 393] on div "70% $8,428 Goal: $12,000 for production" at bounding box center [905, 343] width 211 height 126
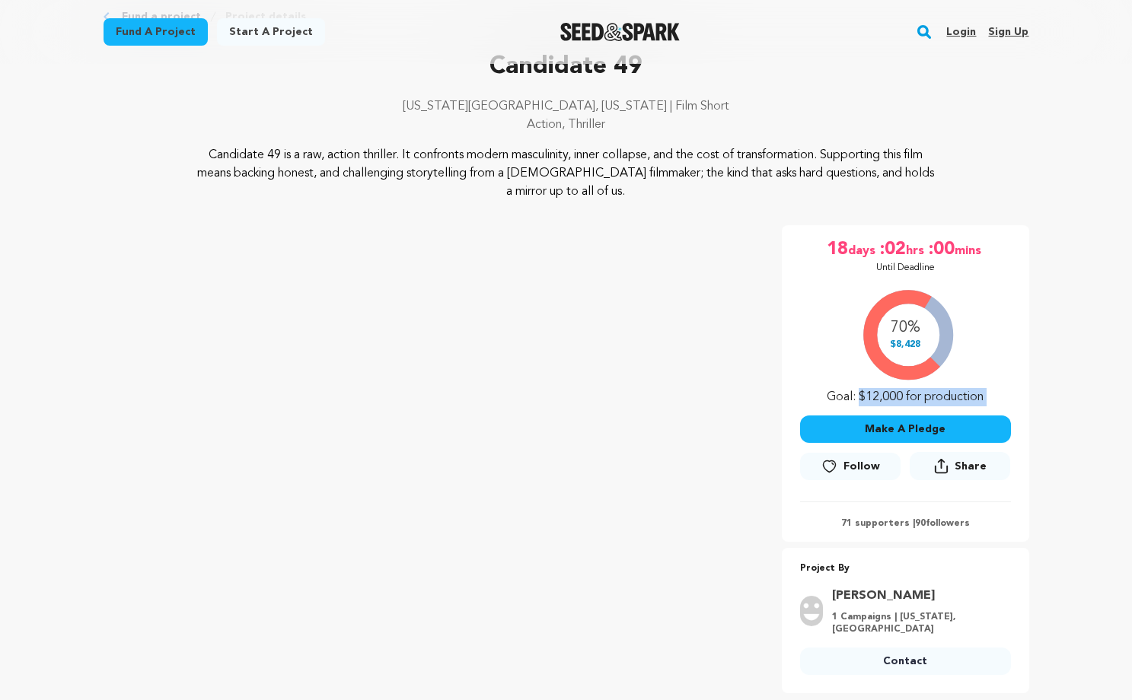
click at [865, 393] on div "70% $8,428 Goal: $12,000 for production" at bounding box center [905, 343] width 211 height 126
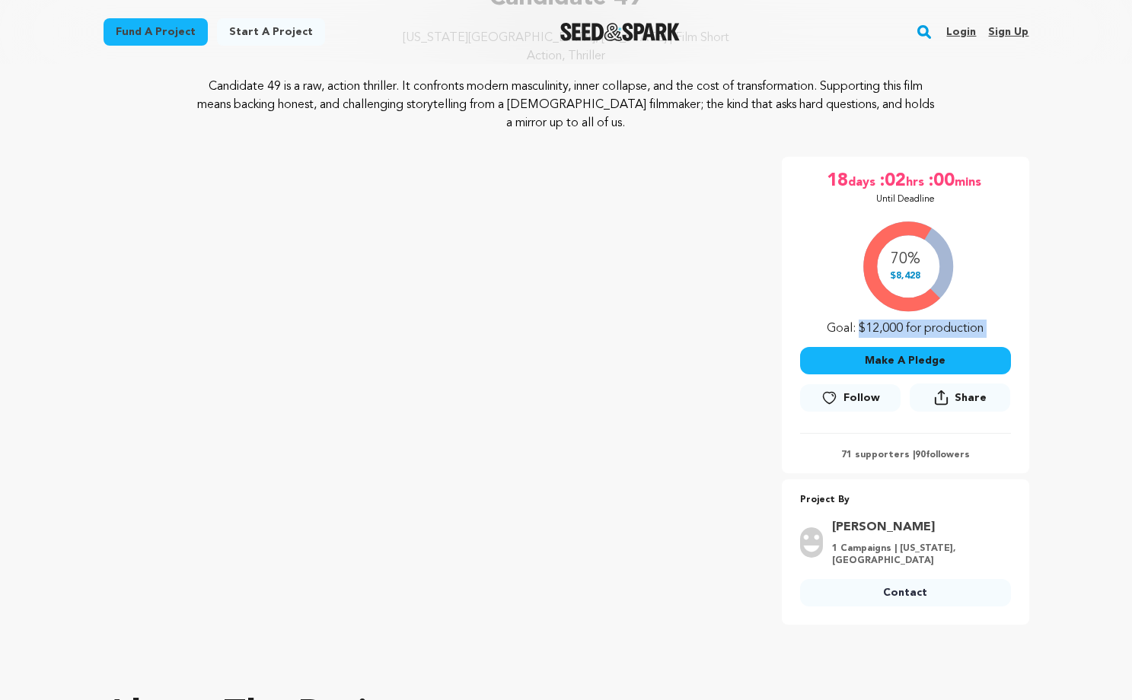
scroll to position [132, 0]
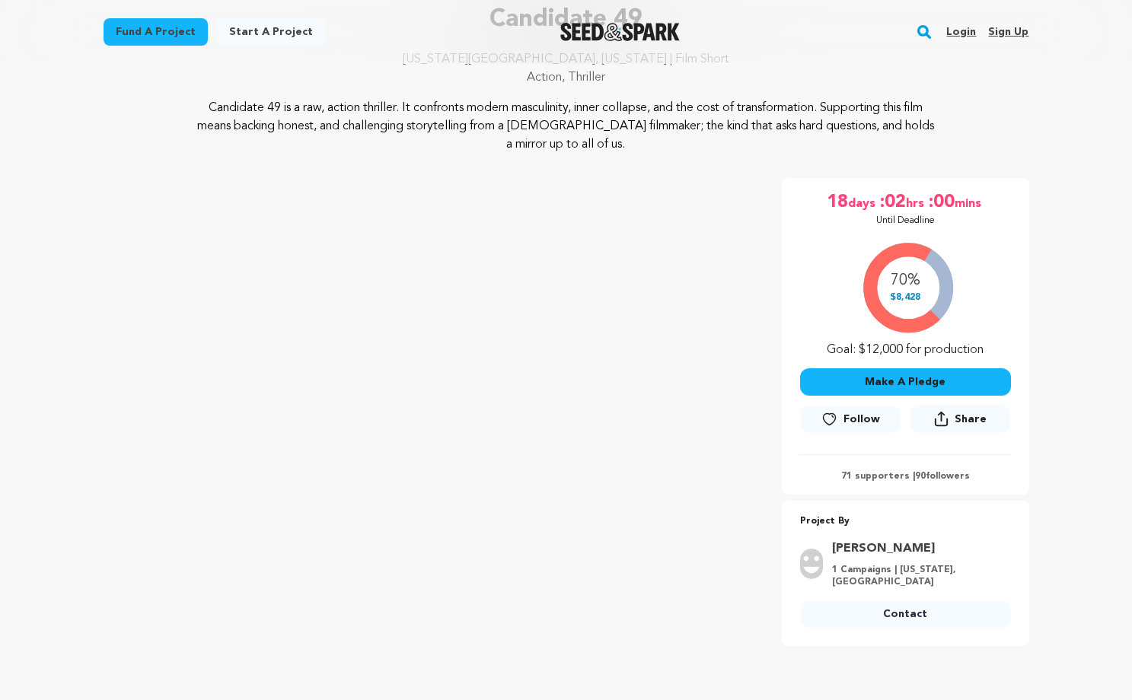
click at [880, 475] on p "71 supporters | 90 followers" at bounding box center [905, 476] width 211 height 12
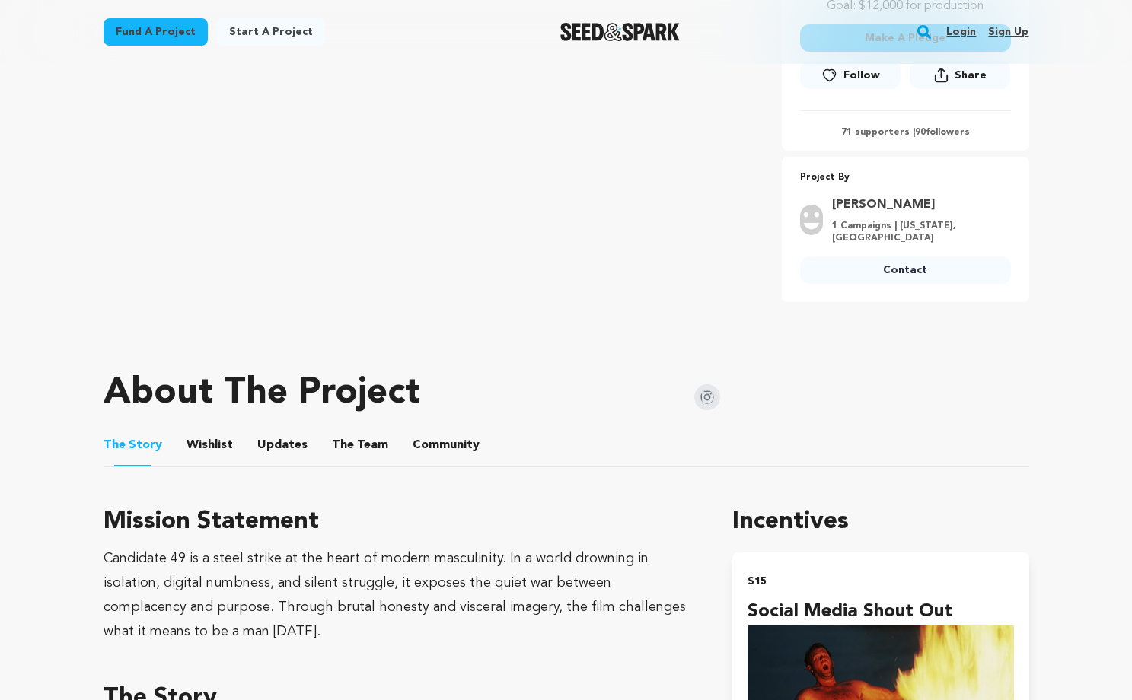
scroll to position [509, 0]
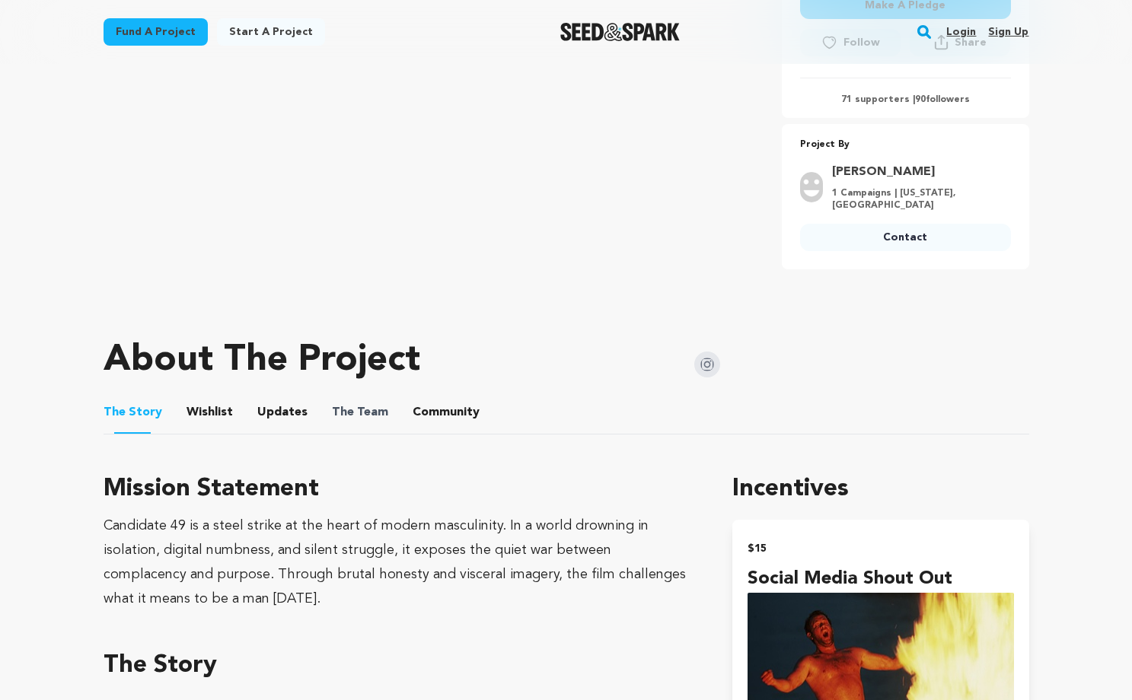
click at [374, 414] on span "The Team" at bounding box center [360, 412] width 56 height 18
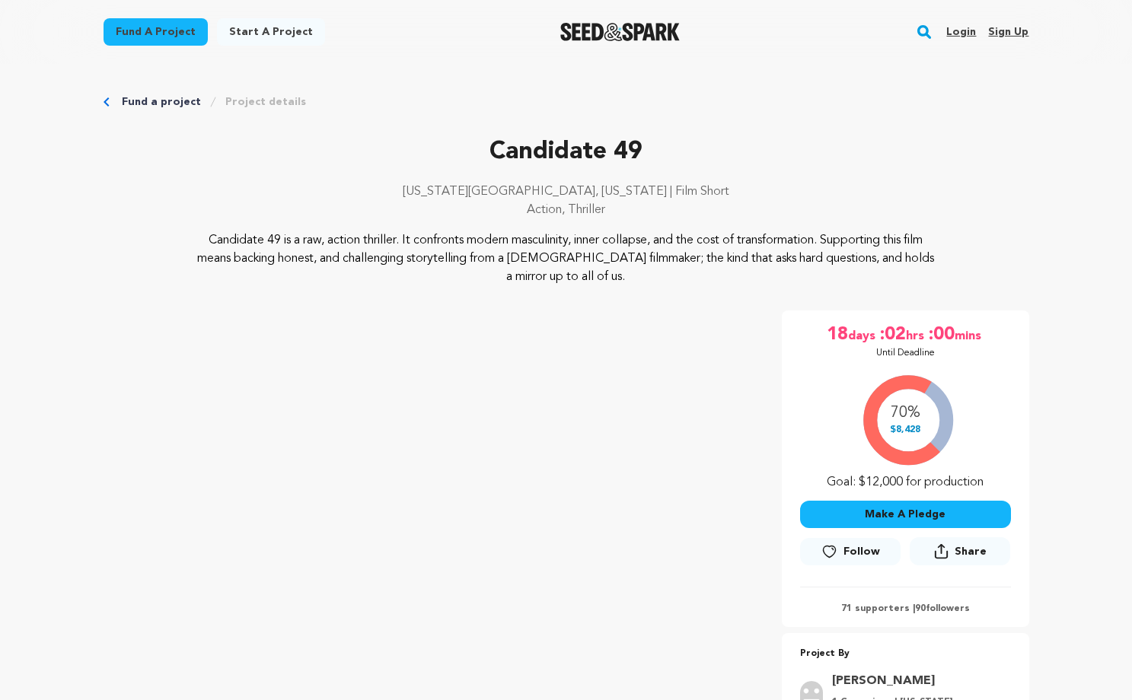
scroll to position [0, 0]
drag, startPoint x: 612, startPoint y: 282, endPoint x: 489, endPoint y: 151, distance: 178.7
click at [489, 151] on div "Candidate 49 [US_STATE][GEOGRAPHIC_DATA], [US_STATE] | Film Short Action, Thril…" at bounding box center [565, 210] width 925 height 152
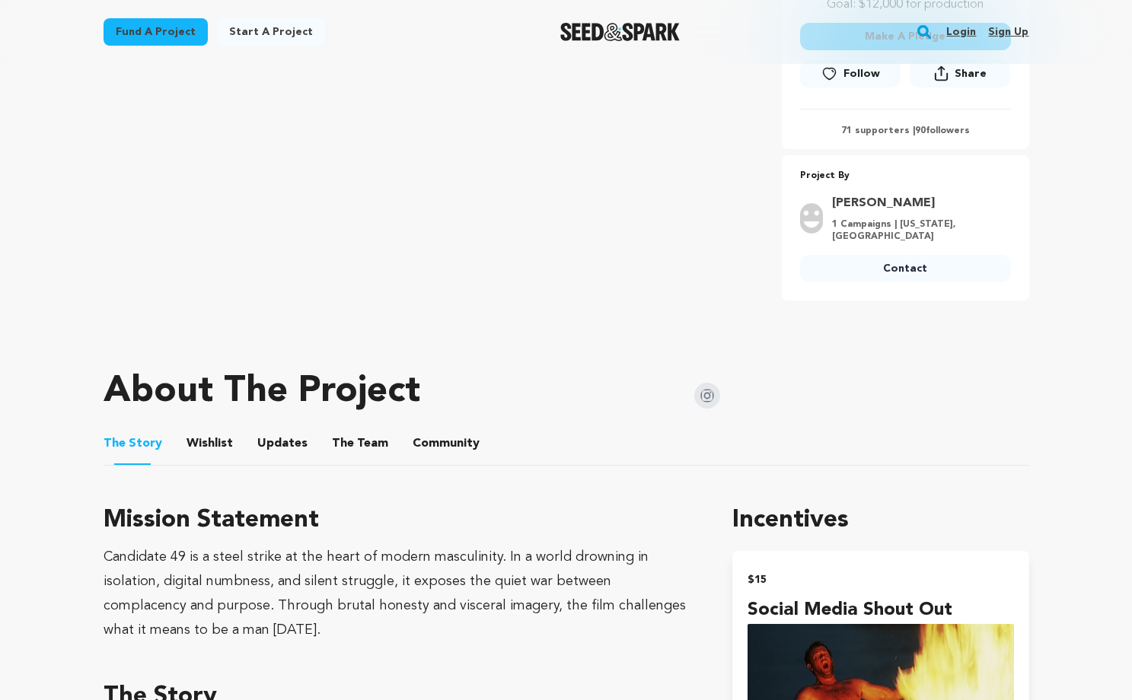
scroll to position [669, 0]
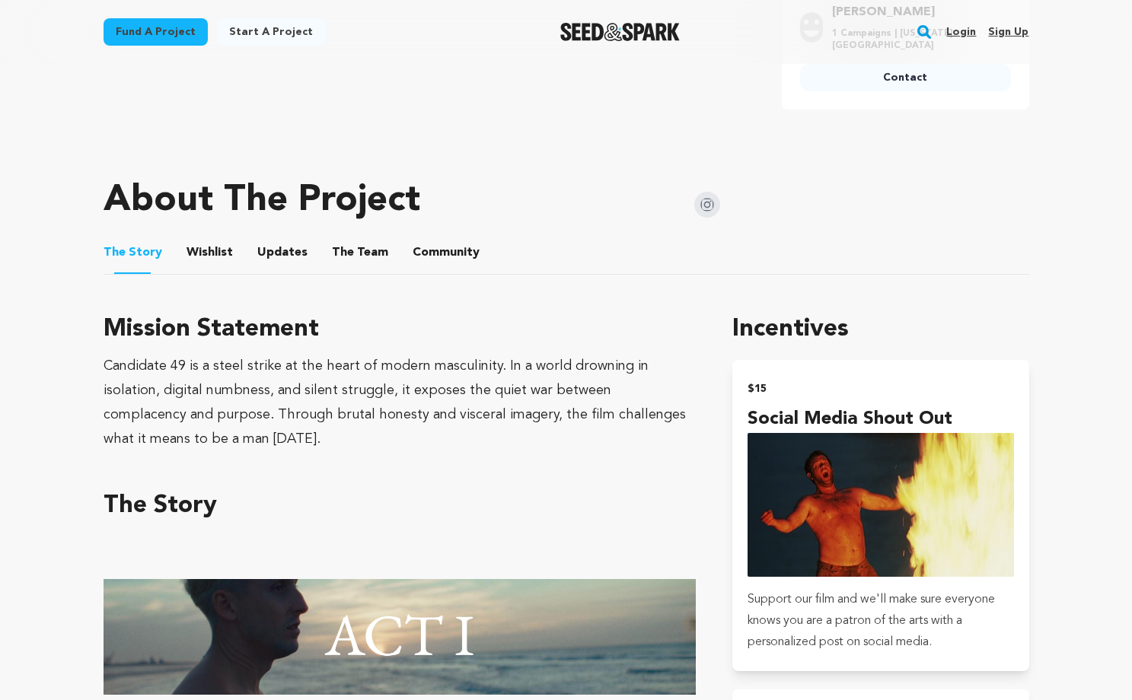
click at [345, 252] on button "The Team" at bounding box center [360, 255] width 37 height 37
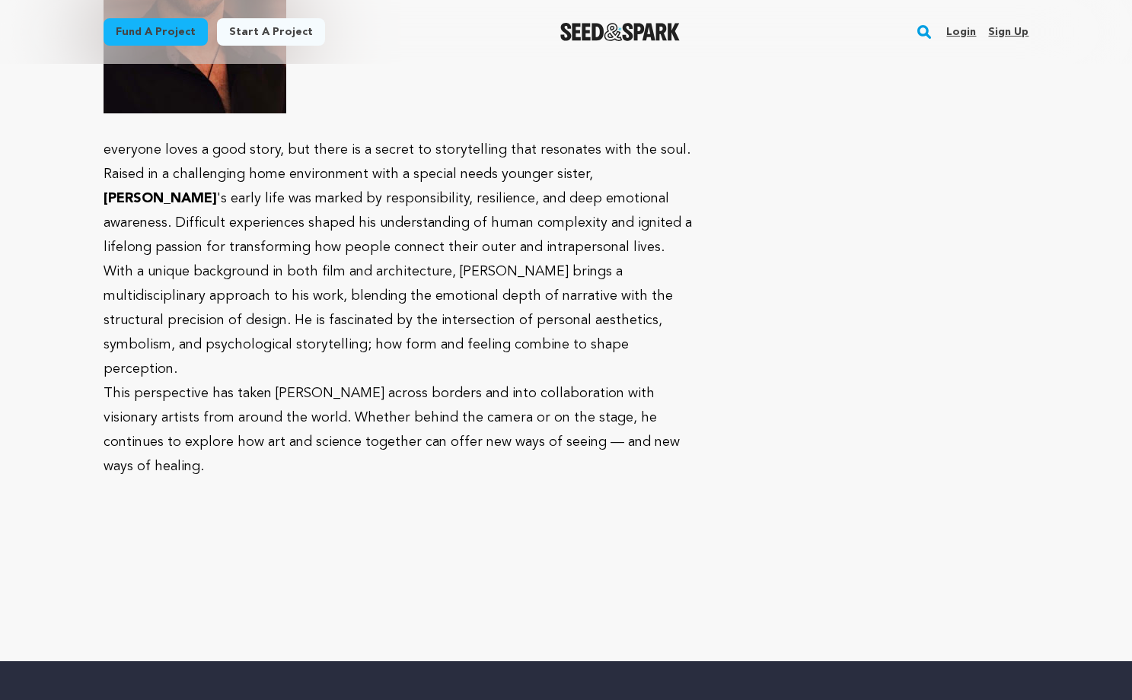
scroll to position [2847, 0]
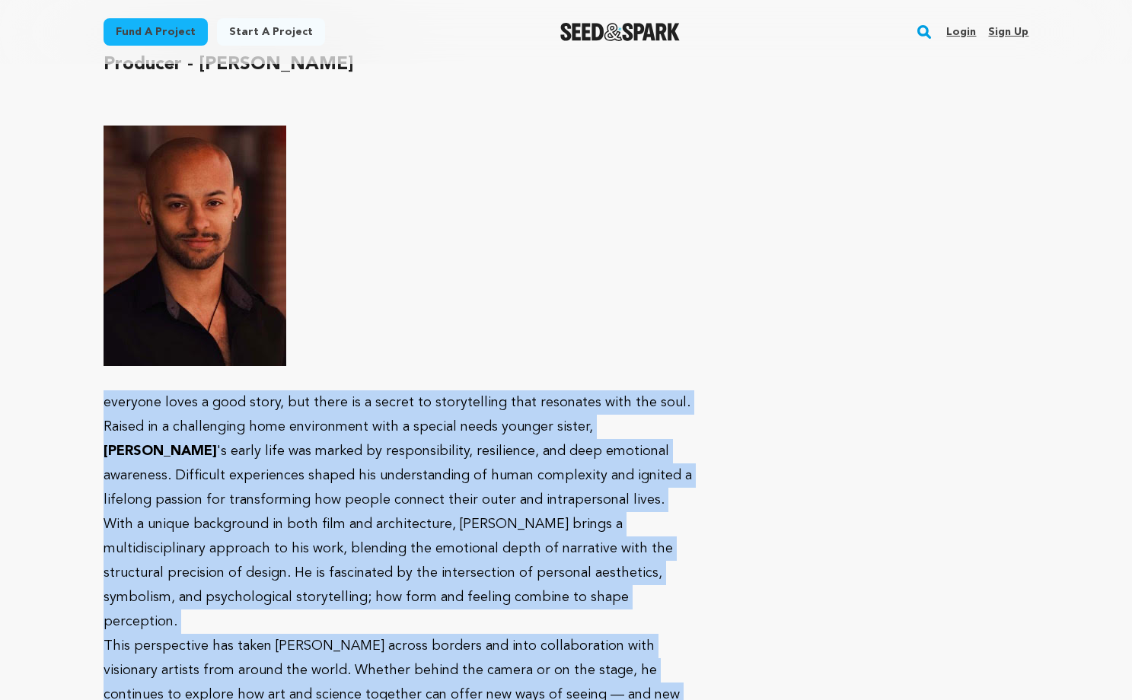
drag, startPoint x: 608, startPoint y: 526, endPoint x: 98, endPoint y: 253, distance: 578.1
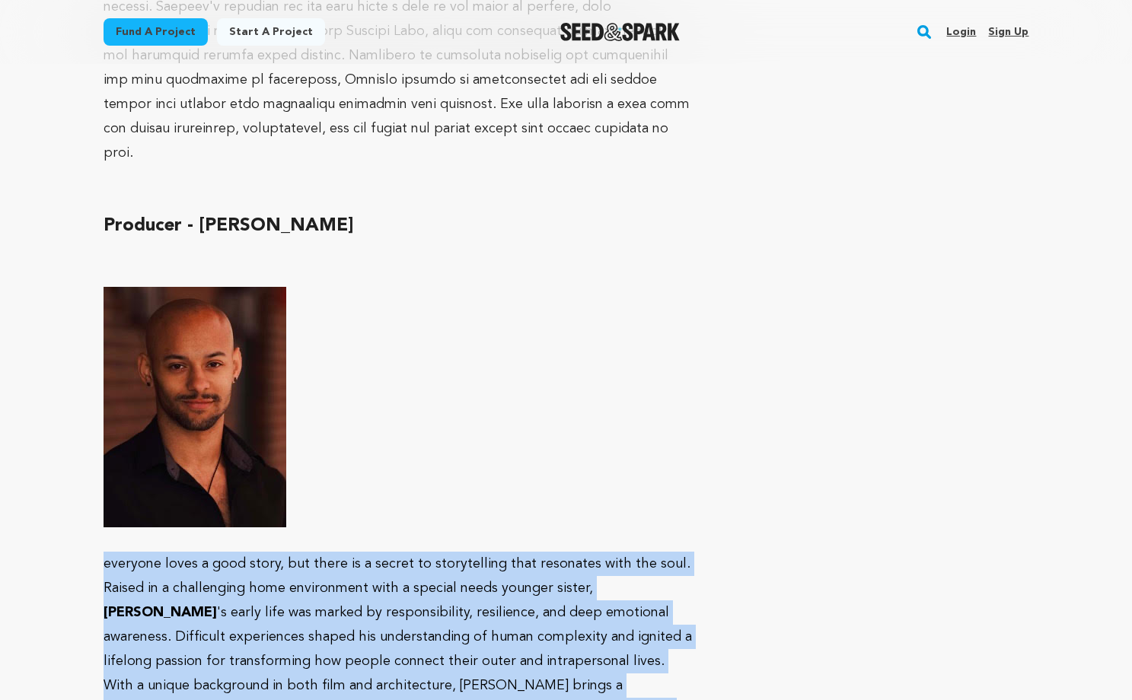
scroll to position [2570, 0]
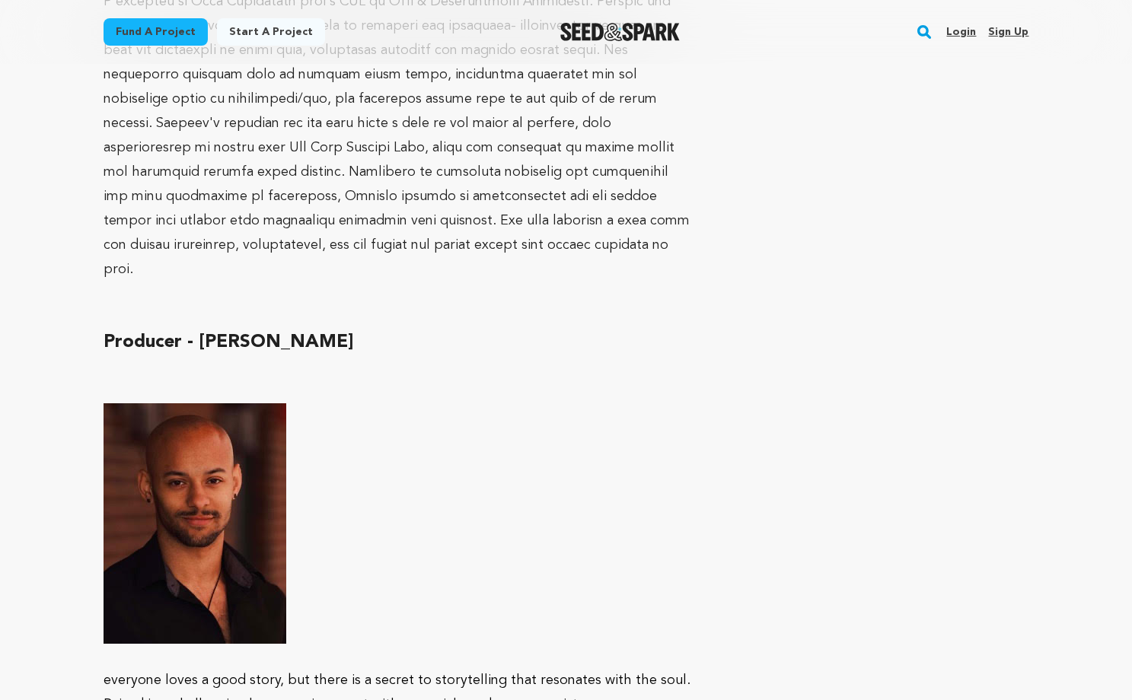
click at [138, 379] on p at bounding box center [399, 391] width 593 height 24
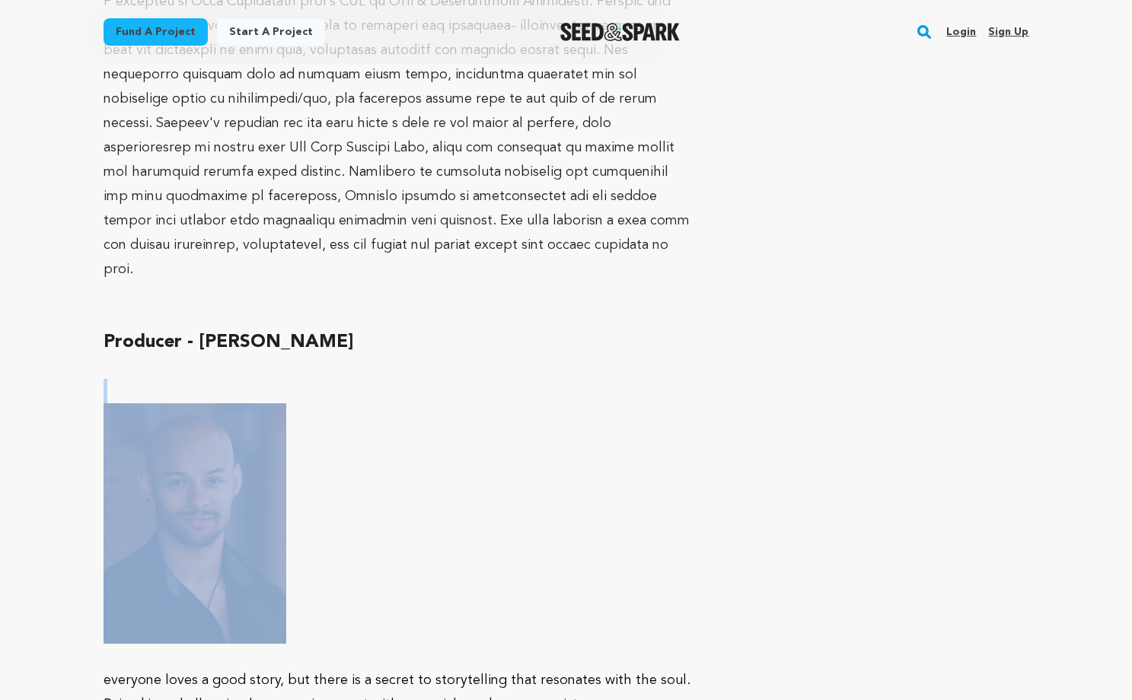
click at [138, 379] on p at bounding box center [399, 391] width 593 height 24
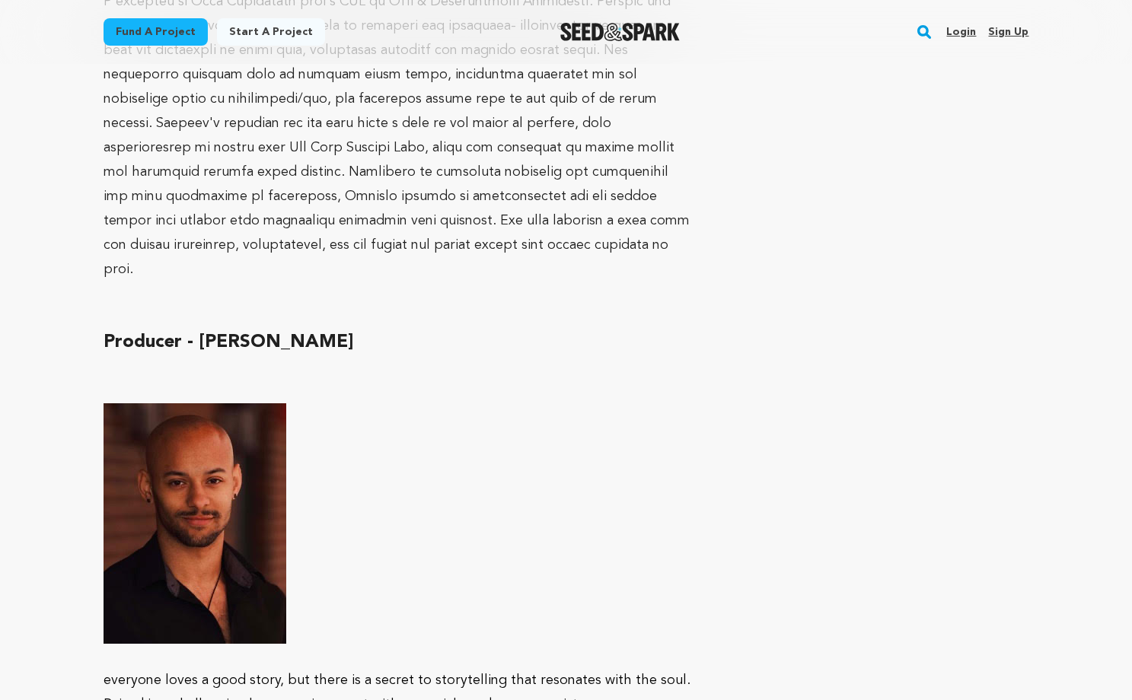
click at [164, 330] on h2 "Producer - [PERSON_NAME]" at bounding box center [399, 342] width 593 height 24
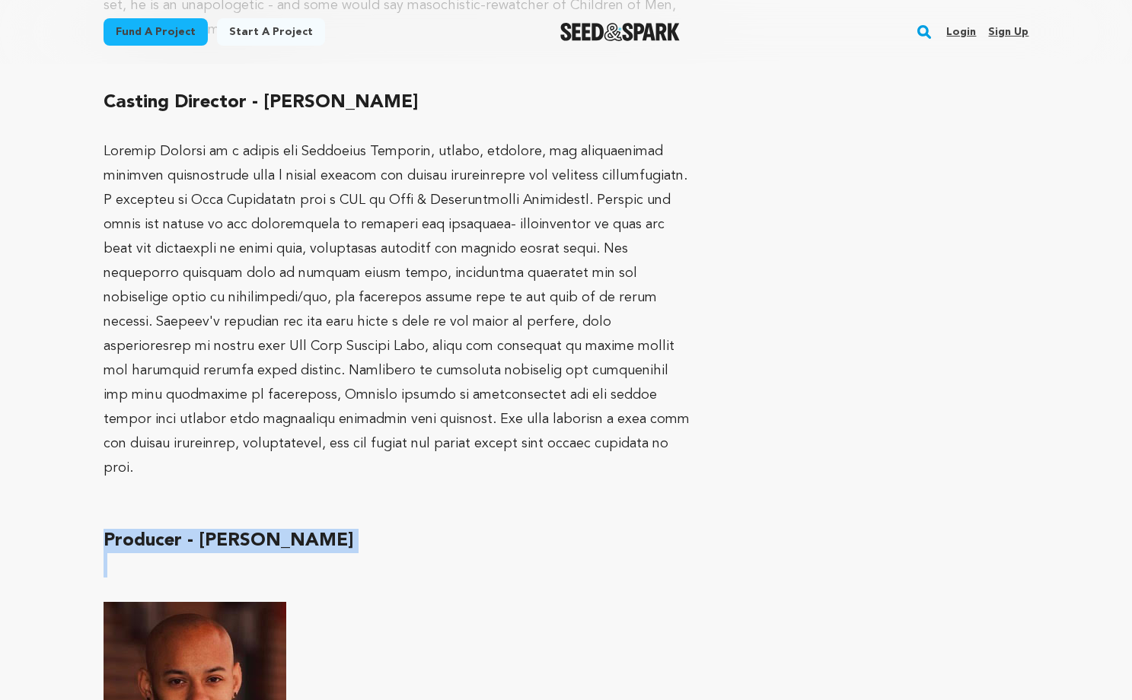
scroll to position [2265, 0]
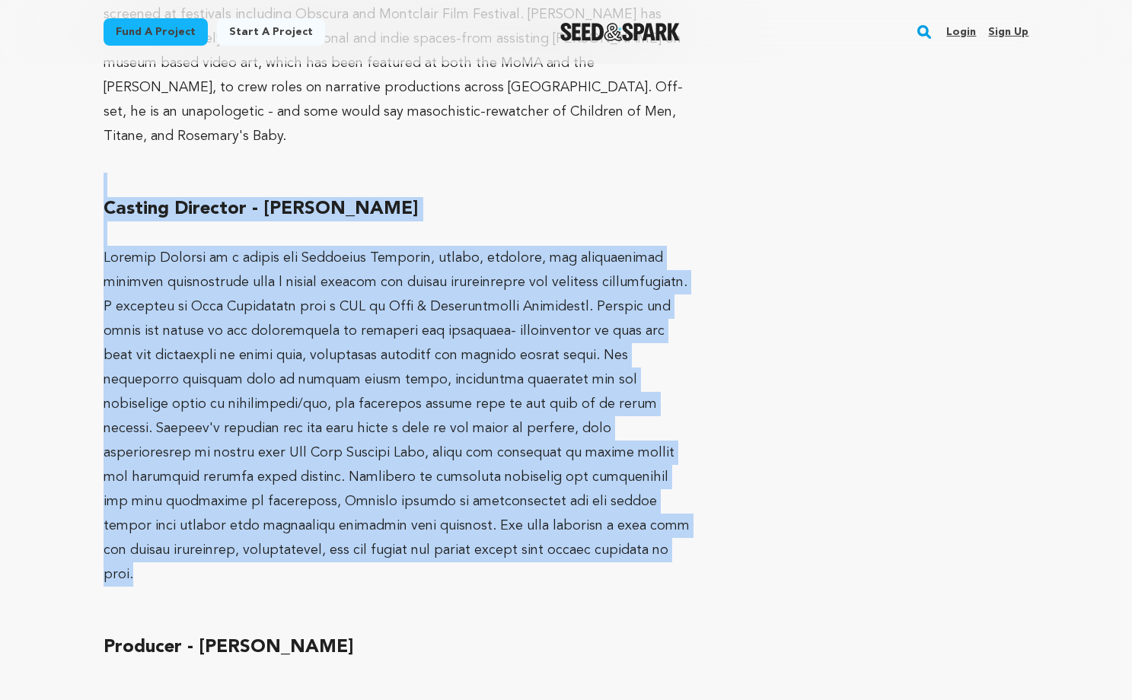
drag, startPoint x: 673, startPoint y: 435, endPoint x: 103, endPoint y: 95, distance: 664.4
click at [103, 95] on div "Writer / Director / Producer - [PERSON_NAME] [PERSON_NAME] is an award-winning …" at bounding box center [399, 115] width 593 height 2690
click at [103, 173] on p at bounding box center [399, 185] width 593 height 24
drag, startPoint x: 103, startPoint y: 95, endPoint x: 688, endPoint y: 425, distance: 671.6
click at [688, 425] on div "Writer / Director / Producer - [PERSON_NAME] [PERSON_NAME] is an award-winning …" at bounding box center [399, 115] width 593 height 2690
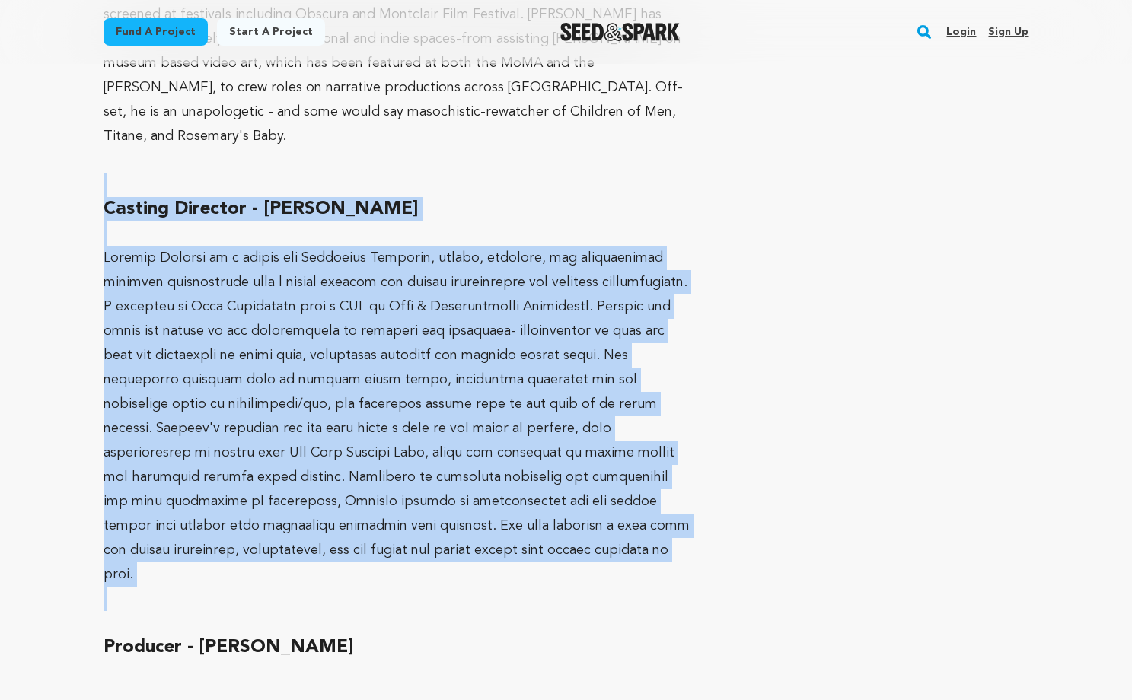
click at [688, 425] on p at bounding box center [399, 416] width 593 height 341
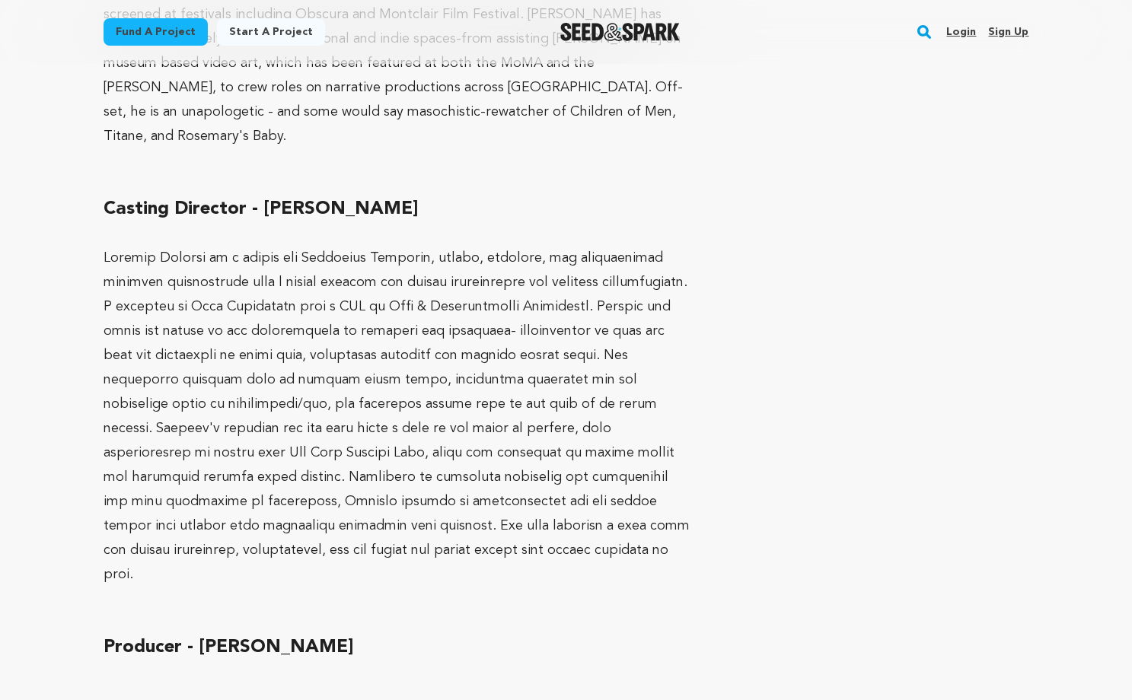
click at [688, 425] on p at bounding box center [399, 416] width 593 height 341
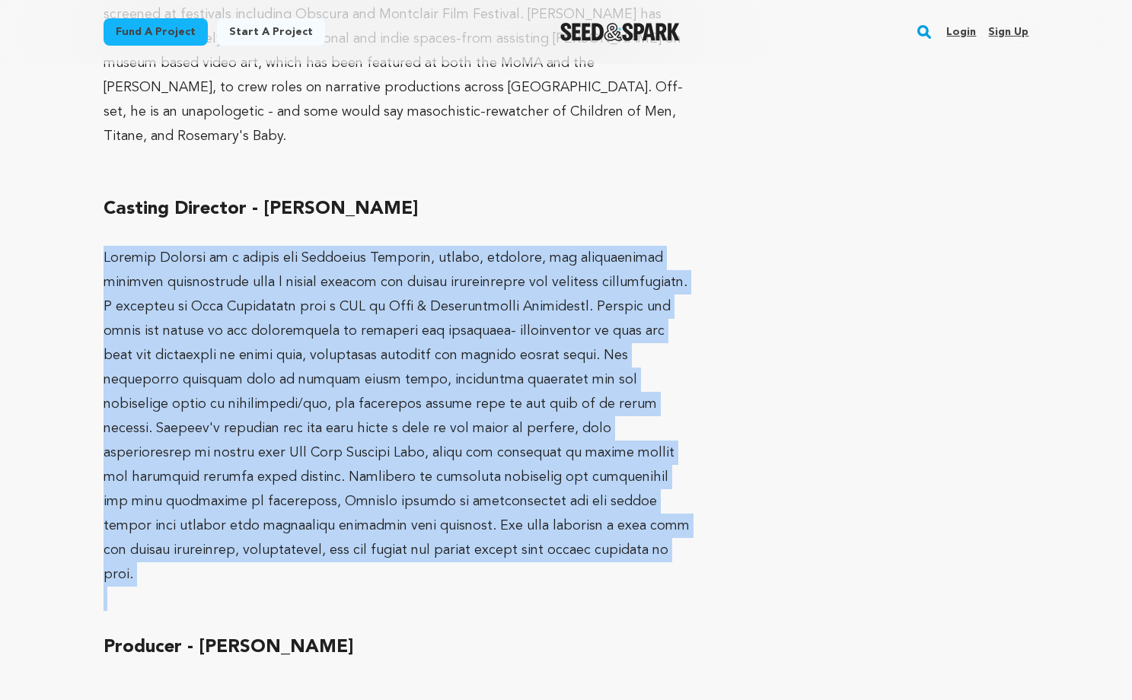
click at [688, 425] on p at bounding box center [399, 416] width 593 height 341
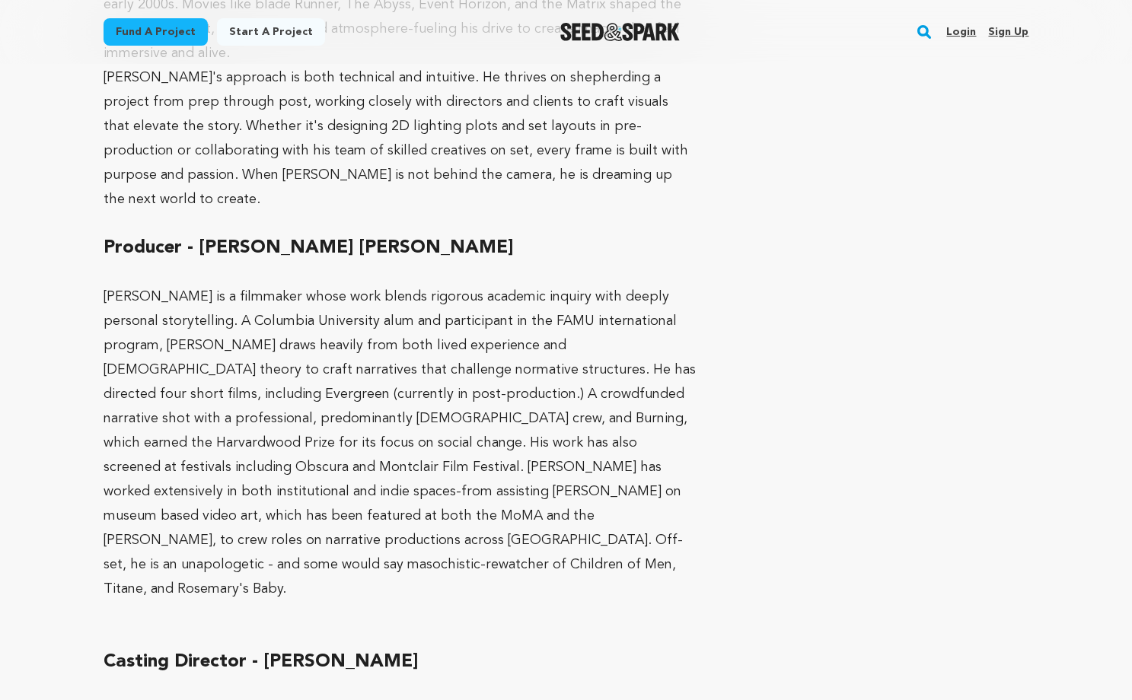
drag, startPoint x: 502, startPoint y: 502, endPoint x: 517, endPoint y: 476, distance: 29.6
click at [517, 476] on p "[PERSON_NAME] is a filmmaker whose work blends rigorous academic inquiry with d…" at bounding box center [399, 443] width 593 height 317
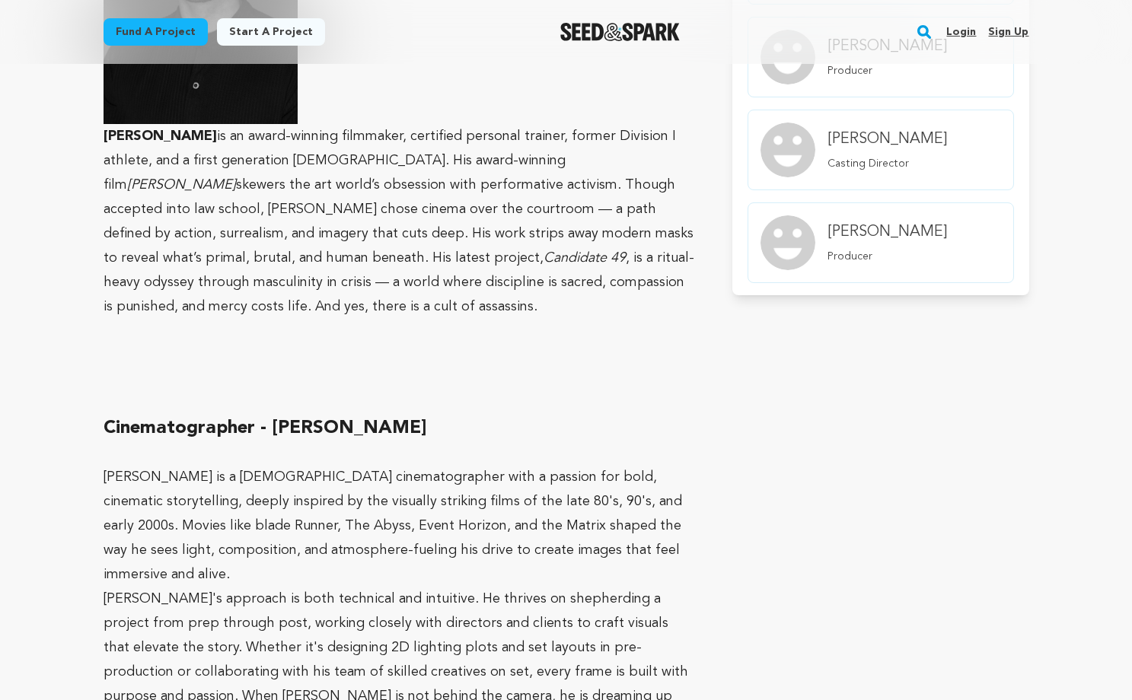
scroll to position [1673, 0]
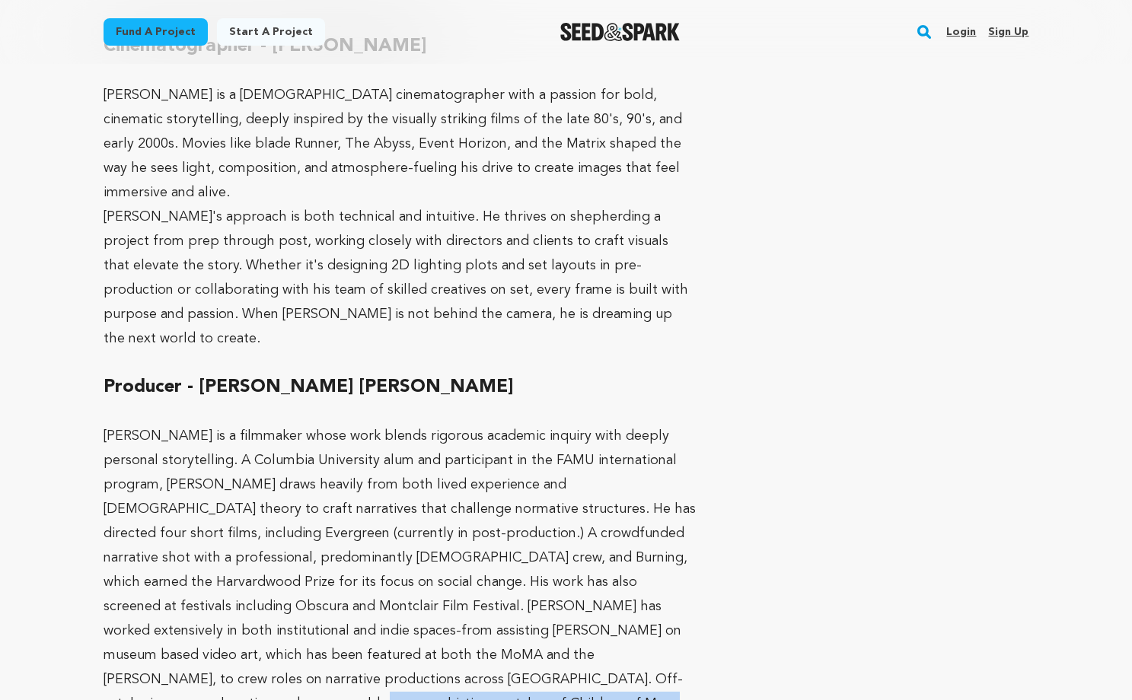
drag, startPoint x: 513, startPoint y: 653, endPoint x: 522, endPoint y: 637, distance: 18.4
click at [522, 637] on div "Writer / Director / Producer - [PERSON_NAME] [PERSON_NAME] is an award-winning …" at bounding box center [399, 707] width 593 height 2690
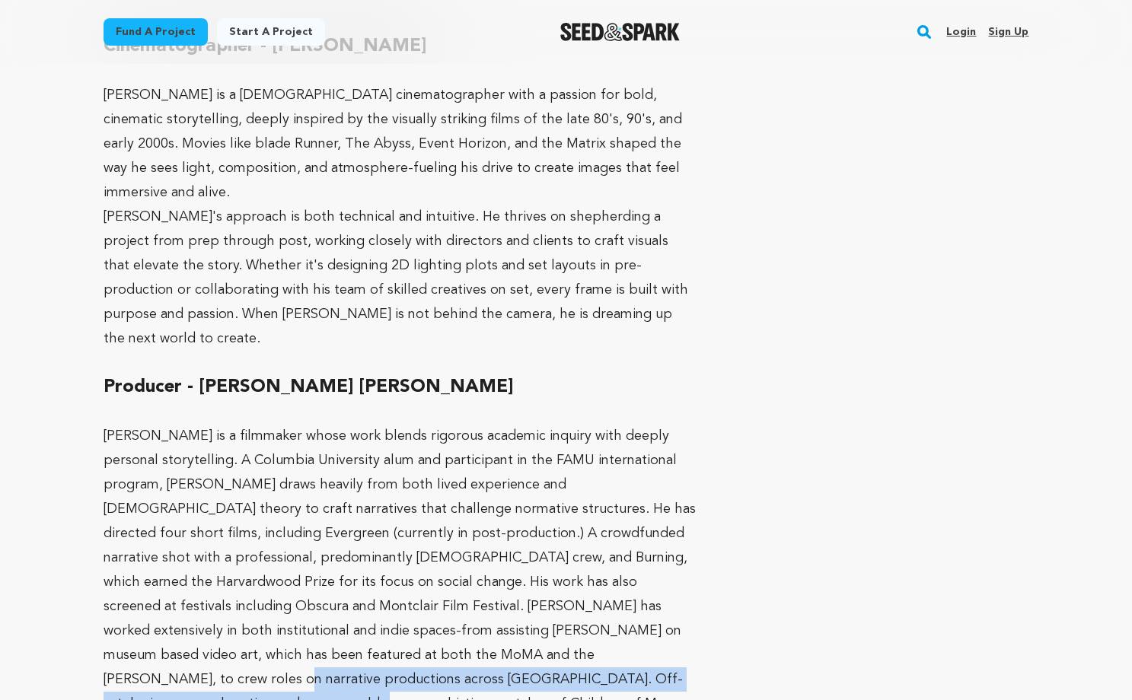
drag, startPoint x: 522, startPoint y: 637, endPoint x: 396, endPoint y: 595, distance: 132.3
click at [392, 591] on p "[PERSON_NAME] is a filmmaker whose work blends rigorous academic inquiry with d…" at bounding box center [399, 582] width 593 height 317
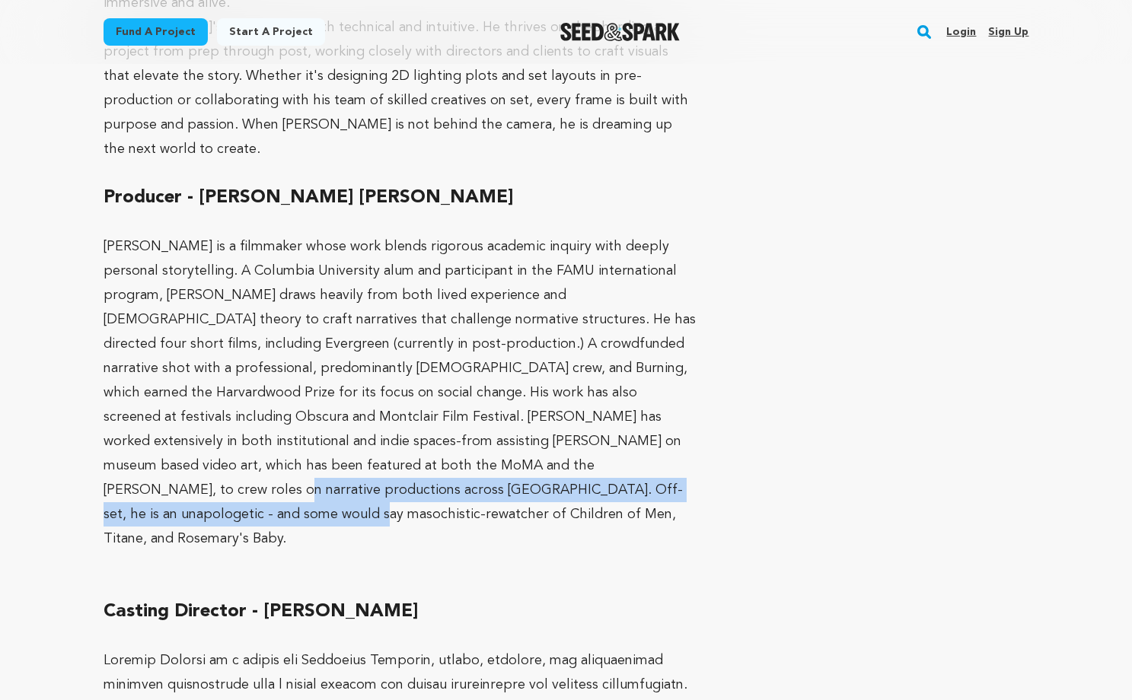
scroll to position [2090, 0]
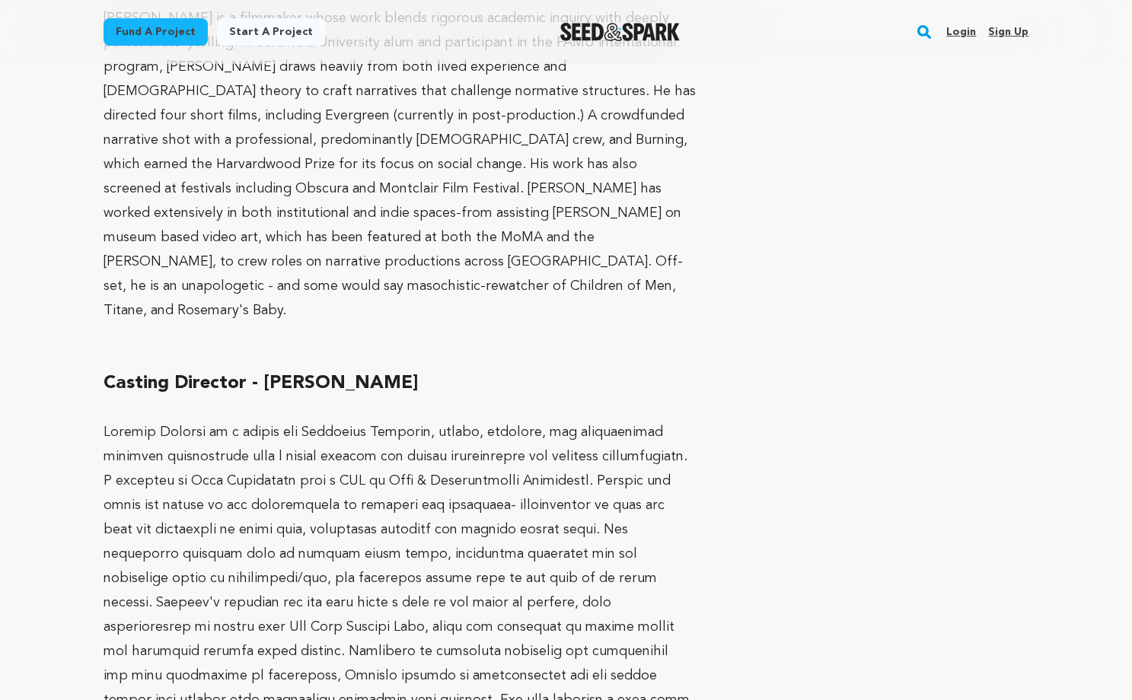
click at [398, 597] on p at bounding box center [399, 590] width 593 height 341
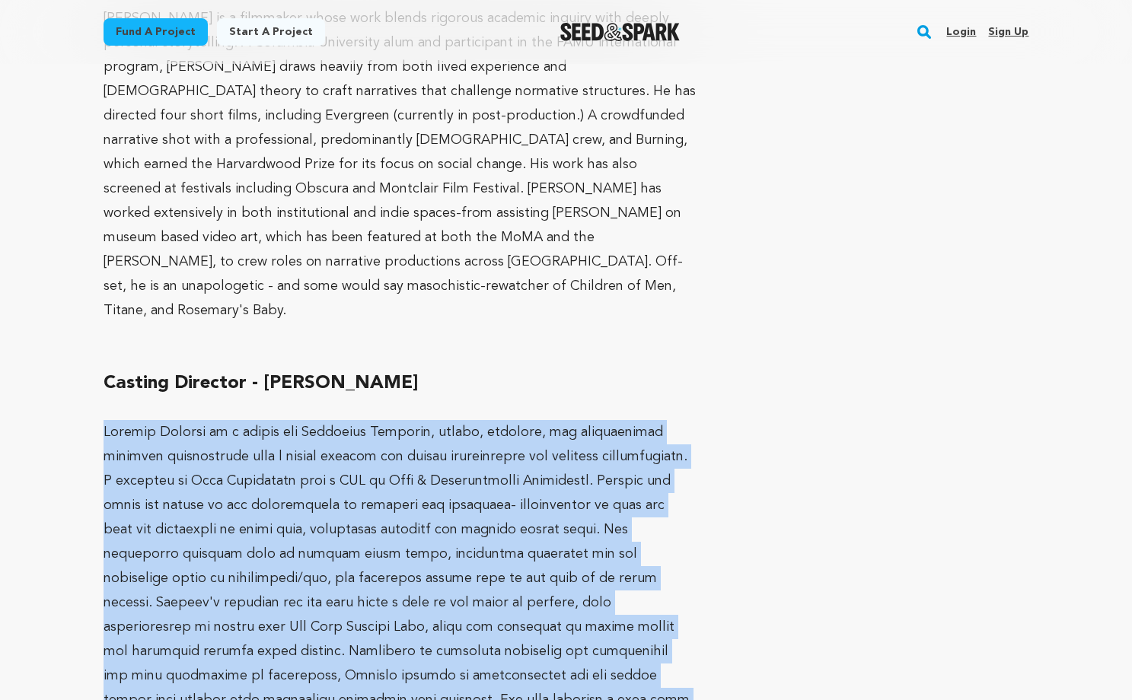
click at [398, 597] on p at bounding box center [399, 590] width 593 height 341
click at [398, 511] on p at bounding box center [399, 590] width 593 height 341
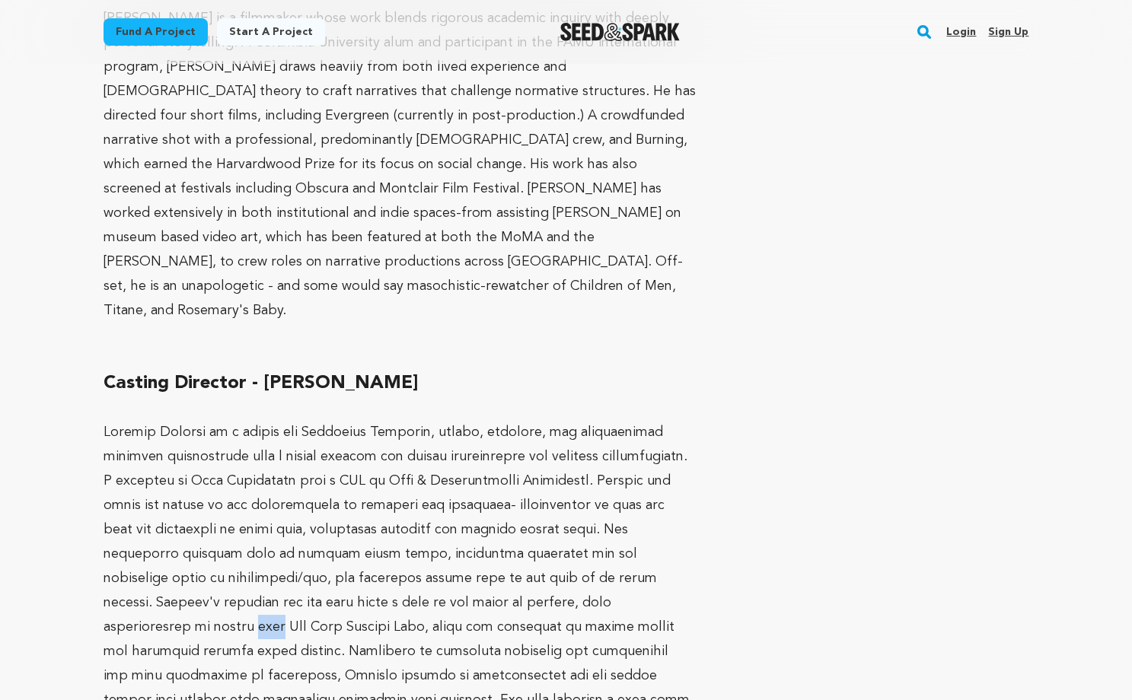
click at [398, 511] on p at bounding box center [399, 590] width 593 height 341
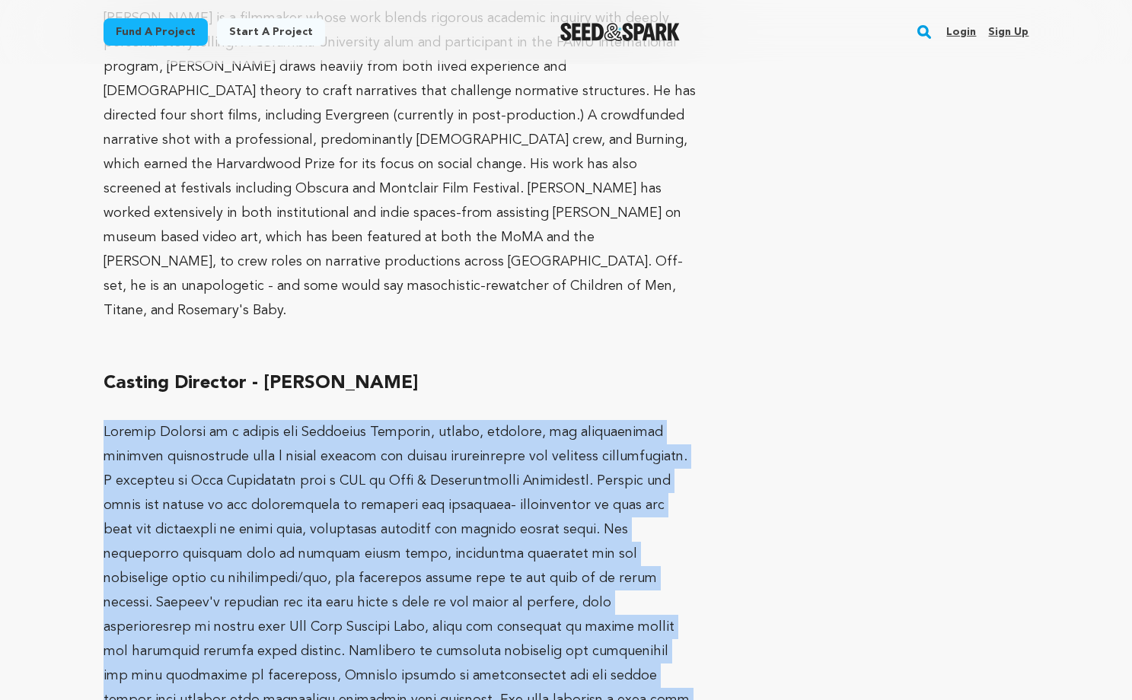
click at [398, 511] on p at bounding box center [399, 590] width 593 height 341
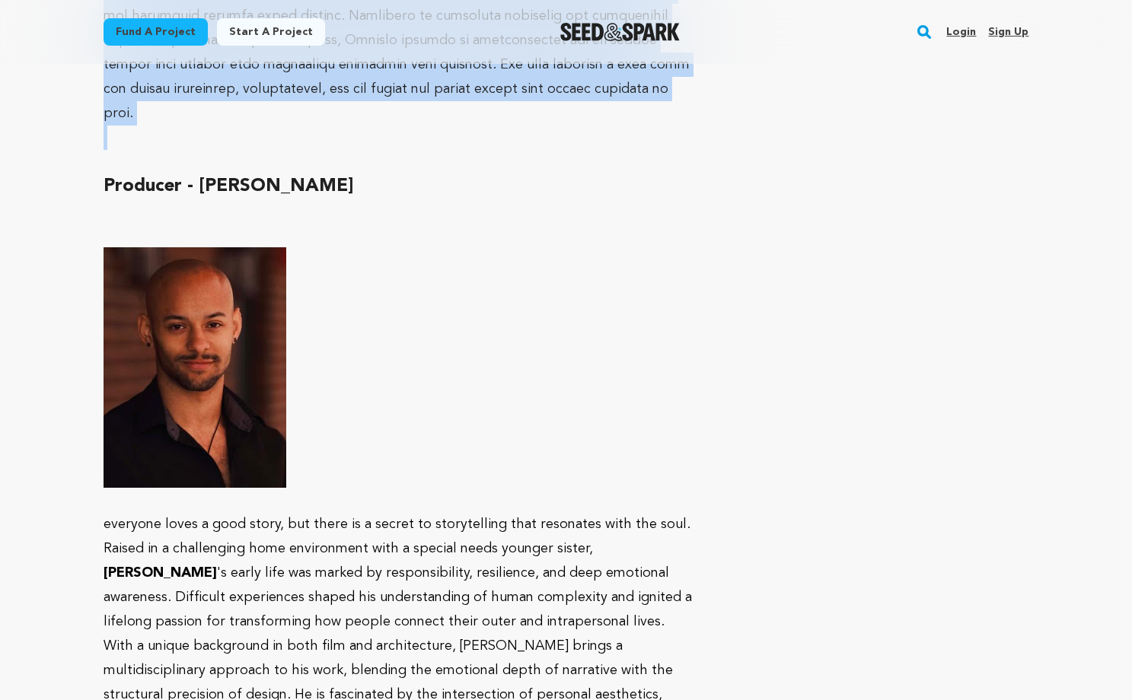
scroll to position [2788, 0]
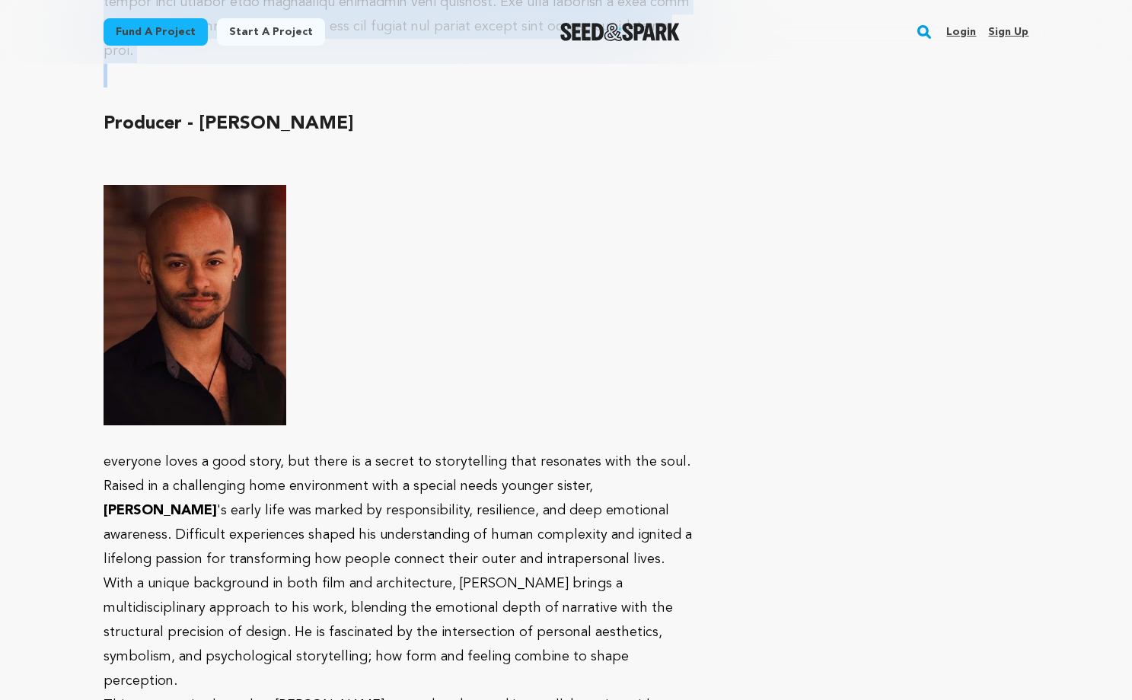
drag, startPoint x: 587, startPoint y: 340, endPoint x: 679, endPoint y: 341, distance: 92.1
click at [217, 504] on strong "[PERSON_NAME]" at bounding box center [159, 511] width 113 height 14
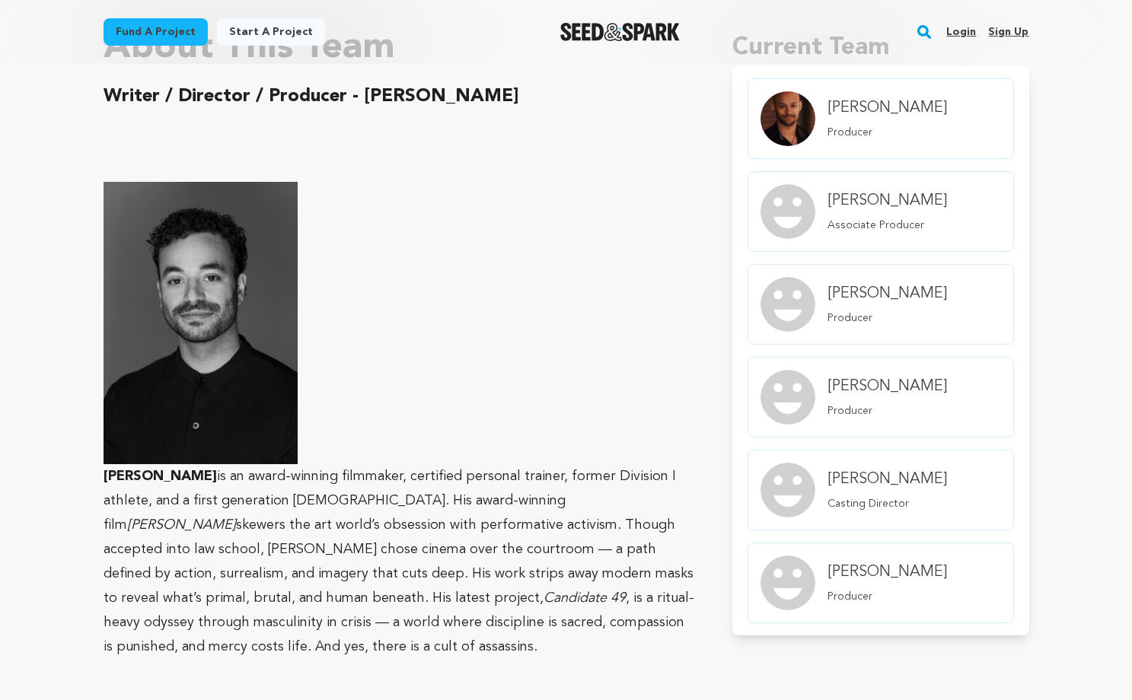
scroll to position [1182, 0]
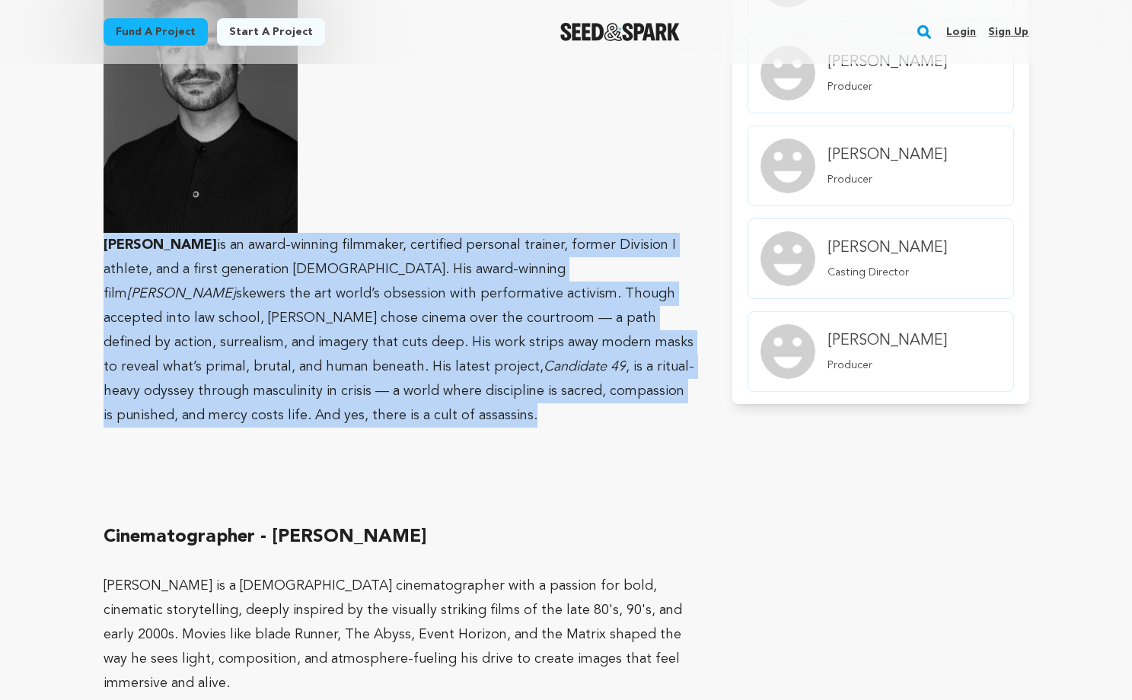
drag, startPoint x: 290, startPoint y: 405, endPoint x: 94, endPoint y: 250, distance: 249.8
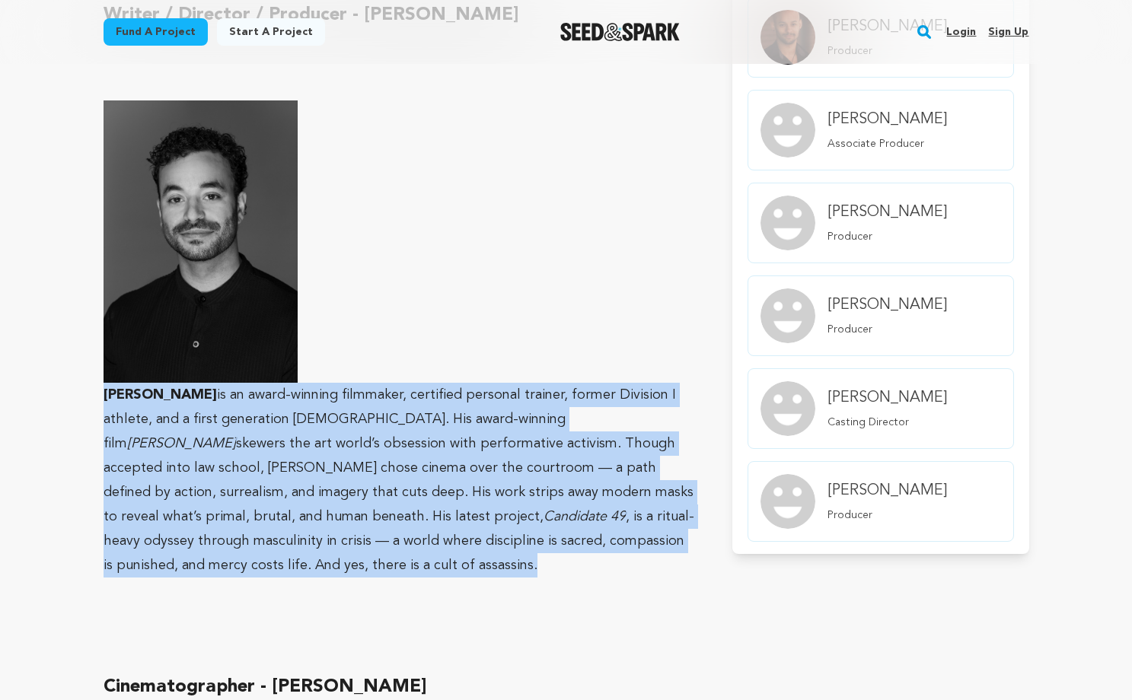
scroll to position [863, 0]
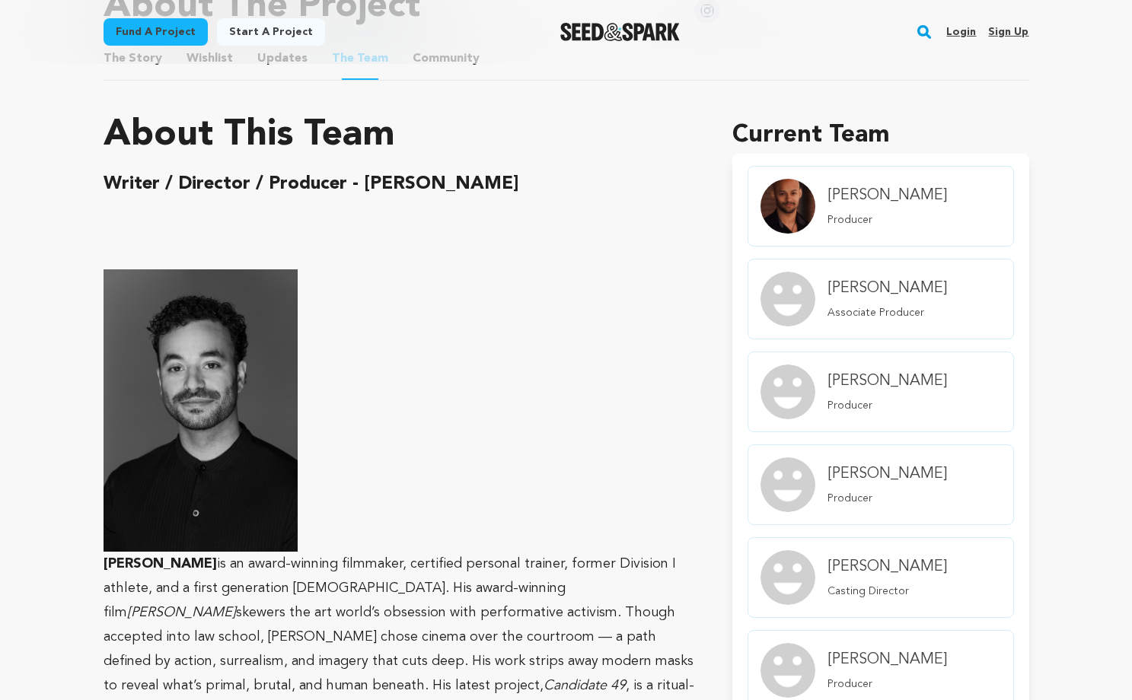
click at [298, 372] on p "[PERSON_NAME] is an award-winning filmmaker, certified personal trainer, former…" at bounding box center [399, 507] width 593 height 477
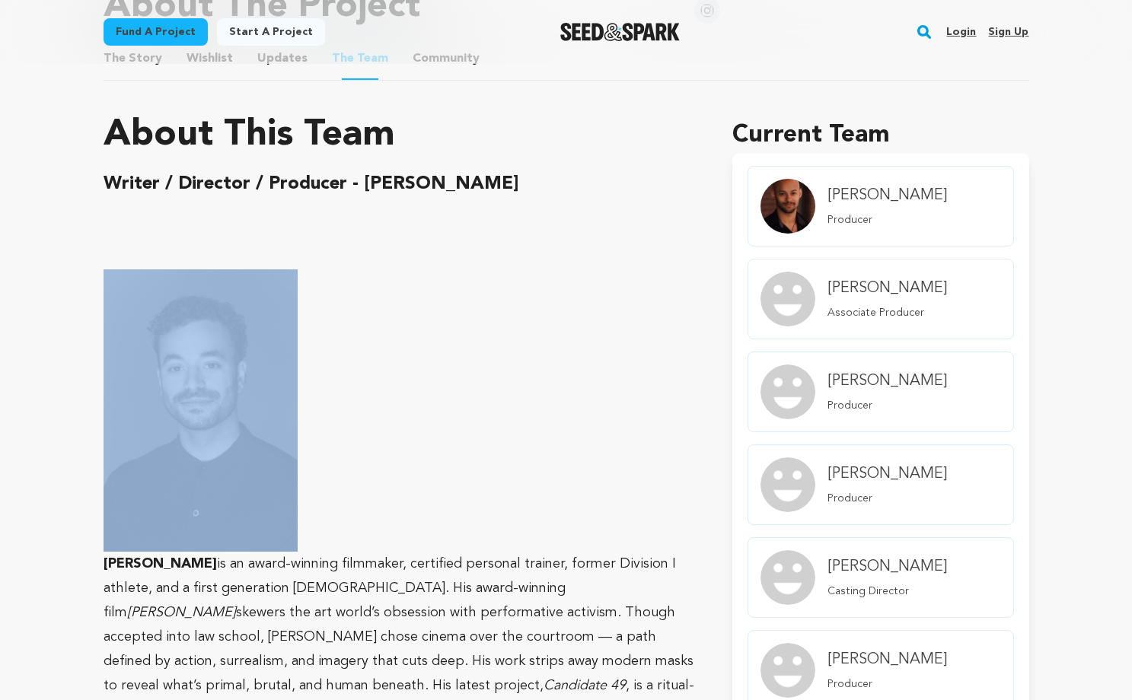
click at [298, 372] on p "[PERSON_NAME] is an award-winning filmmaker, certified personal trainer, former…" at bounding box center [399, 507] width 593 height 477
click at [304, 363] on p "[PERSON_NAME] is an award-winning filmmaker, certified personal trainer, former…" at bounding box center [399, 507] width 593 height 477
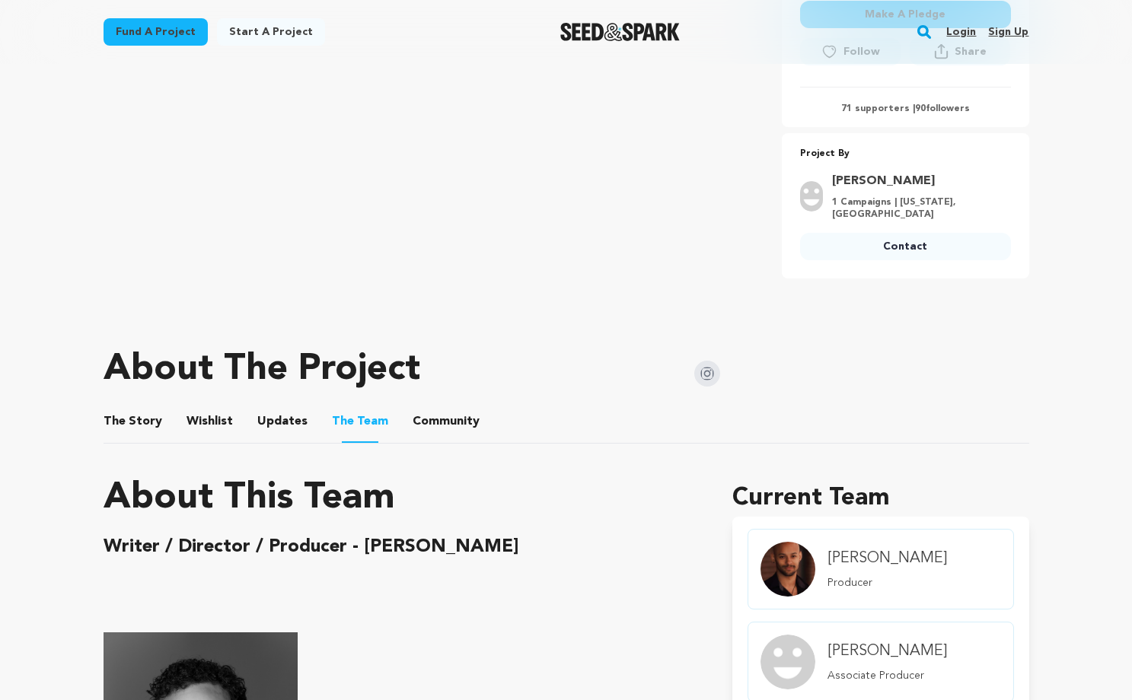
scroll to position [530, 0]
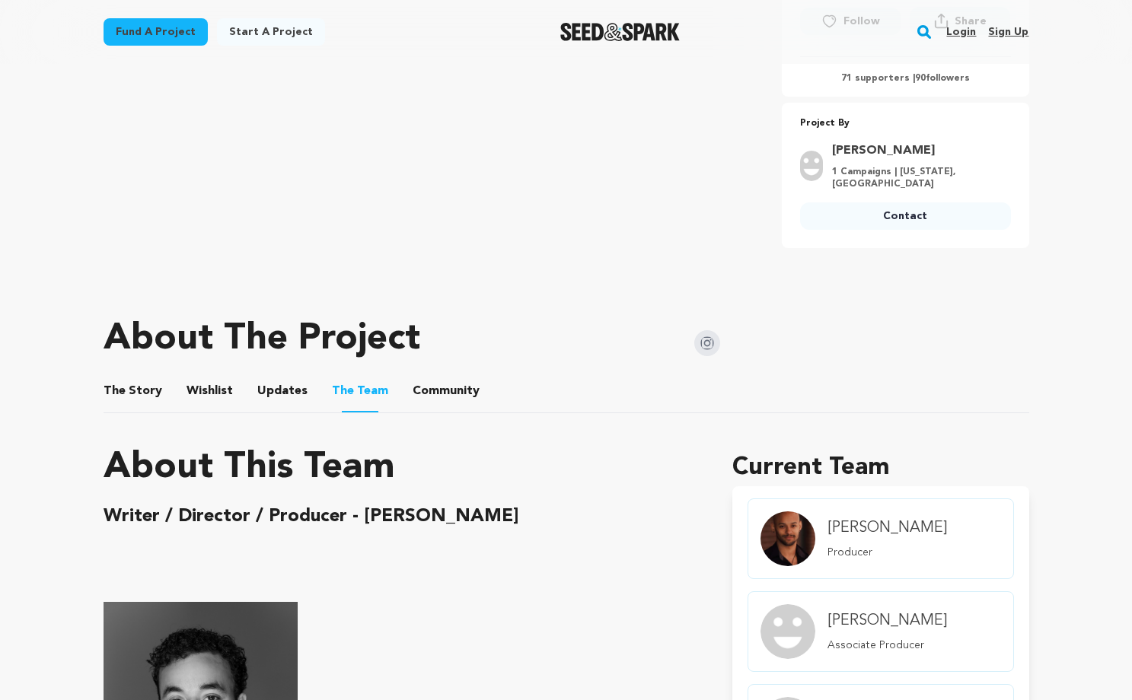
drag, startPoint x: 589, startPoint y: 339, endPoint x: 113, endPoint y: 342, distance: 476.4
click at [113, 342] on div "About The Project" at bounding box center [411, 339] width 617 height 61
click at [113, 342] on h1 "About The Project" at bounding box center [261, 339] width 317 height 37
drag, startPoint x: 113, startPoint y: 342, endPoint x: 577, endPoint y: 365, distance: 464.8
click at [572, 364] on div "About The Project" at bounding box center [411, 339] width 617 height 61
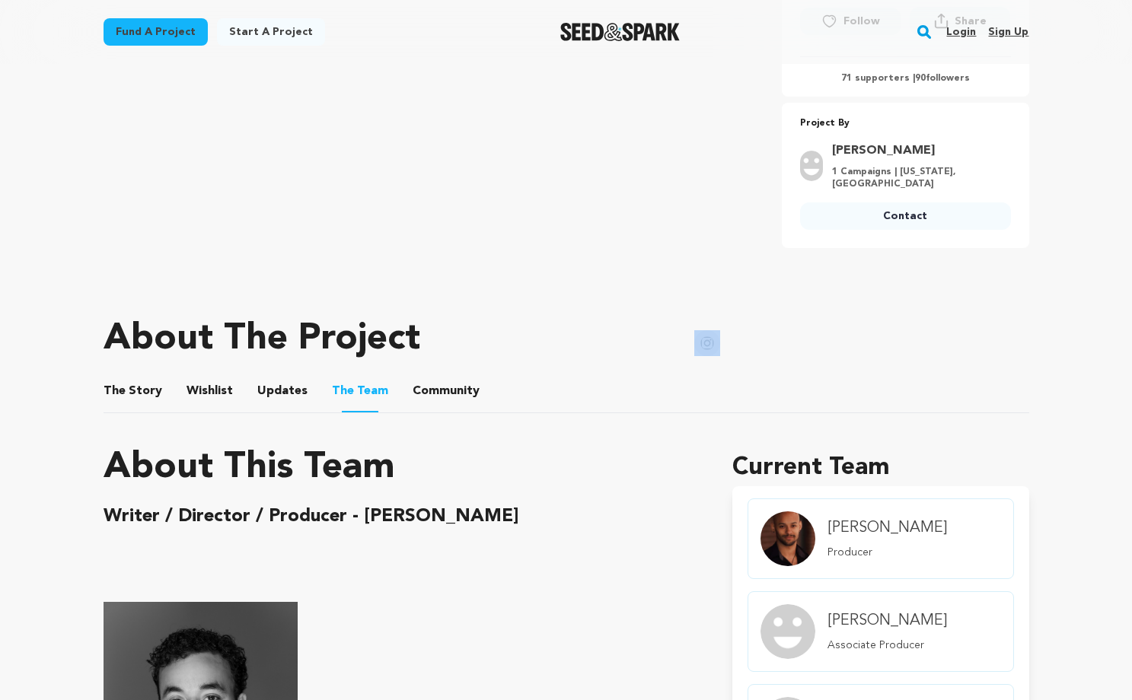
click at [627, 349] on div "About The Project" at bounding box center [411, 339] width 617 height 61
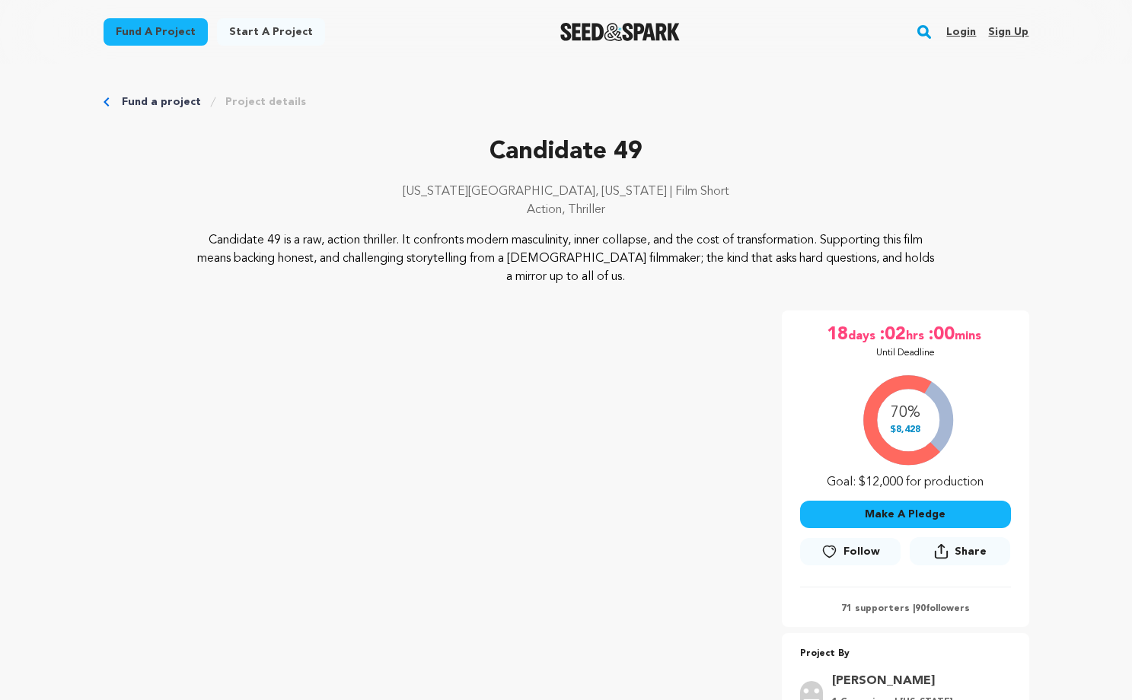
scroll to position [0, 0]
drag, startPoint x: 626, startPoint y: 282, endPoint x: 186, endPoint y: 236, distance: 441.4
click at [186, 236] on div "Candidate 49 is a raw, action thriller. It confronts modern masculinity, inner …" at bounding box center [565, 258] width 925 height 55
click at [197, 238] on p "Candidate 49 is a raw, action thriller. It confronts modern masculinity, inner …" at bounding box center [566, 258] width 740 height 55
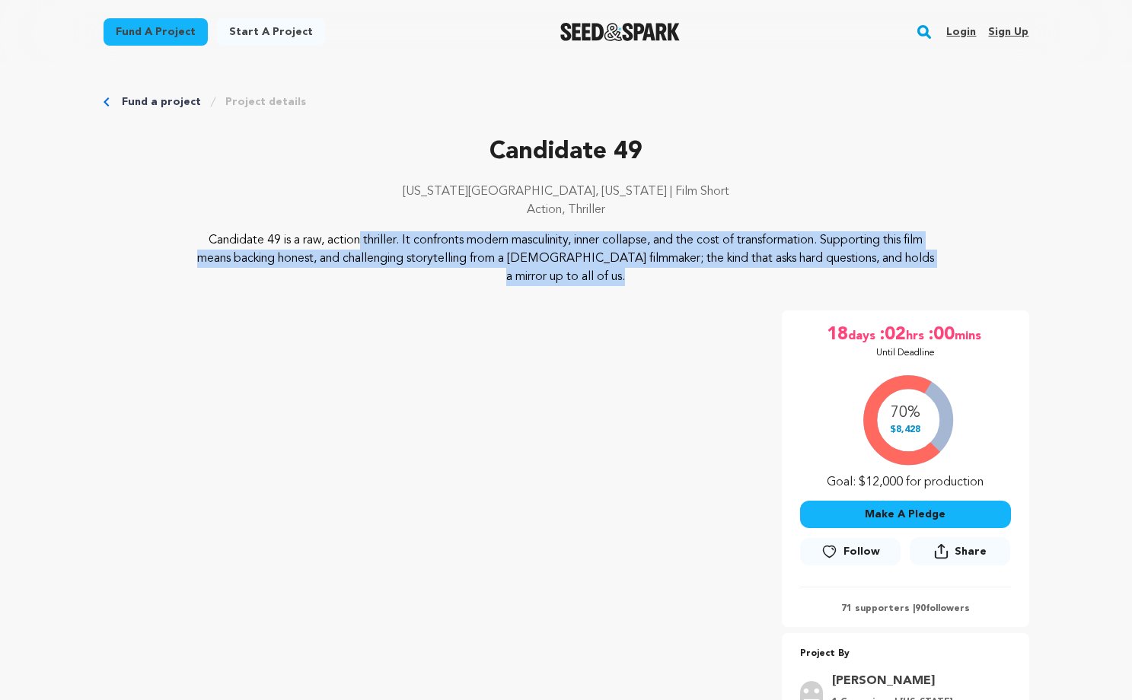
drag, startPoint x: 197, startPoint y: 238, endPoint x: 629, endPoint y: 270, distance: 432.6
click at [629, 270] on p "Candidate 49 is a raw, action thriller. It confronts modern masculinity, inner …" at bounding box center [566, 258] width 740 height 55
drag, startPoint x: 632, startPoint y: 278, endPoint x: 192, endPoint y: 242, distance: 442.0
click at [192, 242] on div "Candidate 49 is a raw, action thriller. It confronts modern masculinity, inner …" at bounding box center [565, 258] width 925 height 55
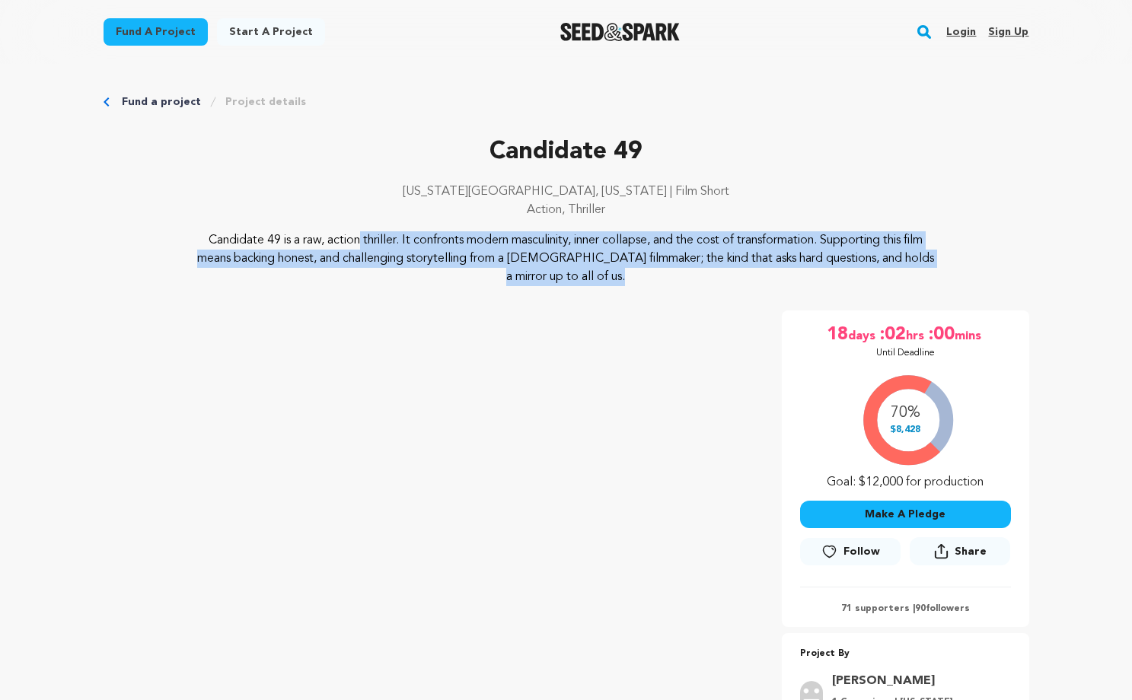
click at [192, 242] on div "Candidate 49 is a raw, action thriller. It confronts modern masculinity, inner …" at bounding box center [565, 258] width 925 height 55
drag, startPoint x: 192, startPoint y: 242, endPoint x: 611, endPoint y: 266, distance: 420.0
click at [611, 266] on div "Candidate 49 is a raw, action thriller. It confronts modern masculinity, inner …" at bounding box center [565, 258] width 925 height 55
click at [610, 269] on p "Candidate 49 is a raw, action thriller. It confronts modern masculinity, inner …" at bounding box center [566, 258] width 740 height 55
drag, startPoint x: 610, startPoint y: 272, endPoint x: 178, endPoint y: 243, distance: 433.2
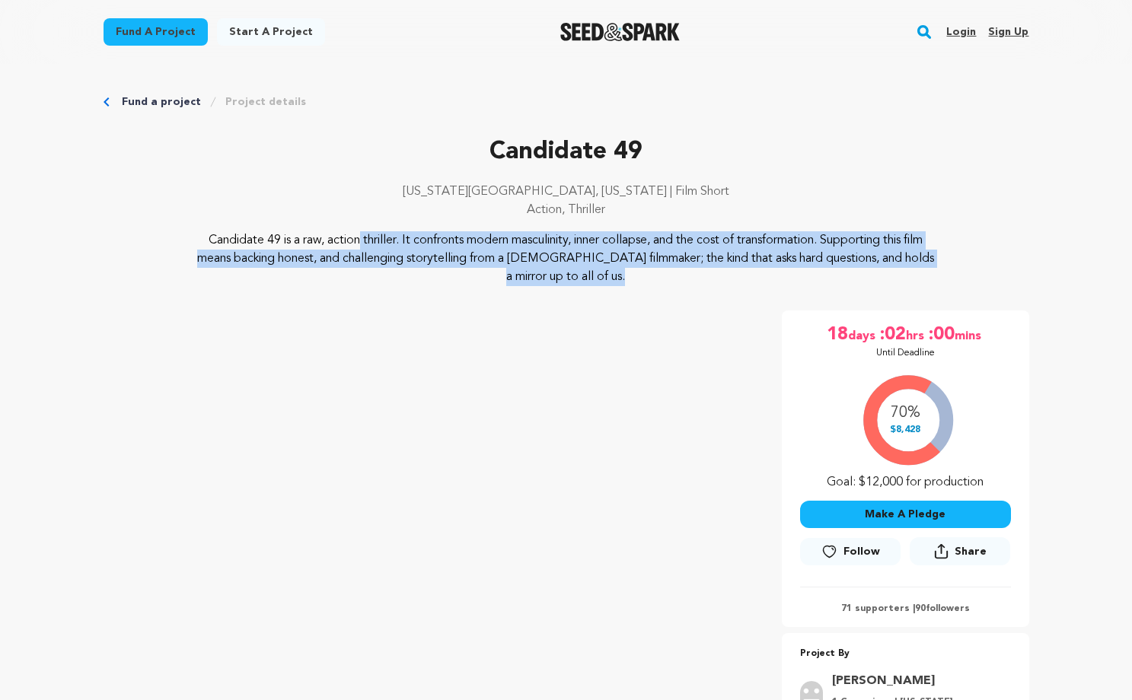
click at [178, 242] on div "Candidate 49 is a raw, action thriller. It confronts modern masculinity, inner …" at bounding box center [565, 258] width 925 height 55
click at [186, 242] on div "Candidate 49 is a raw, action thriller. It confronts modern masculinity, inner …" at bounding box center [565, 258] width 925 height 55
drag, startPoint x: 193, startPoint y: 240, endPoint x: 623, endPoint y: 286, distance: 433.1
click at [623, 286] on div "Candidate 49 [US_STATE][GEOGRAPHIC_DATA], [US_STATE] | Film Short Action, Thril…" at bounding box center [565, 456] width 925 height 645
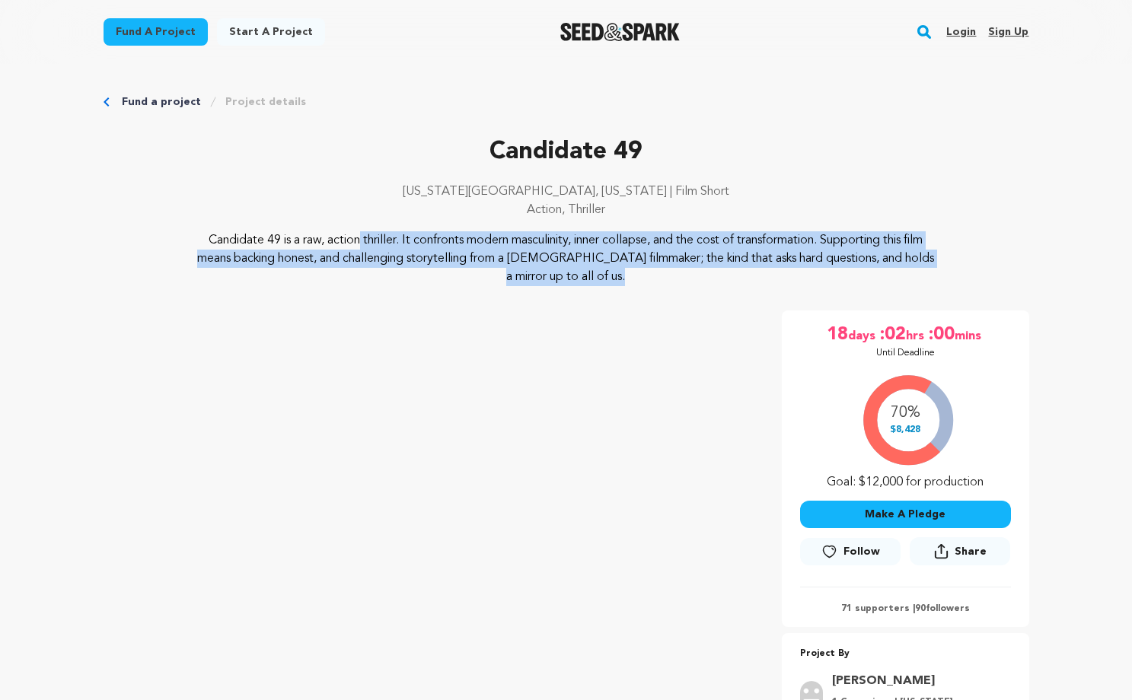
drag, startPoint x: 623, startPoint y: 282, endPoint x: 194, endPoint y: 234, distance: 431.8
click at [194, 234] on div "Candidate 49 is a raw, action thriller. It confronts modern masculinity, inner …" at bounding box center [565, 258] width 925 height 55
click at [453, 244] on p "Candidate 49 is a raw, action thriller. It confronts modern masculinity, inner …" at bounding box center [566, 258] width 740 height 55
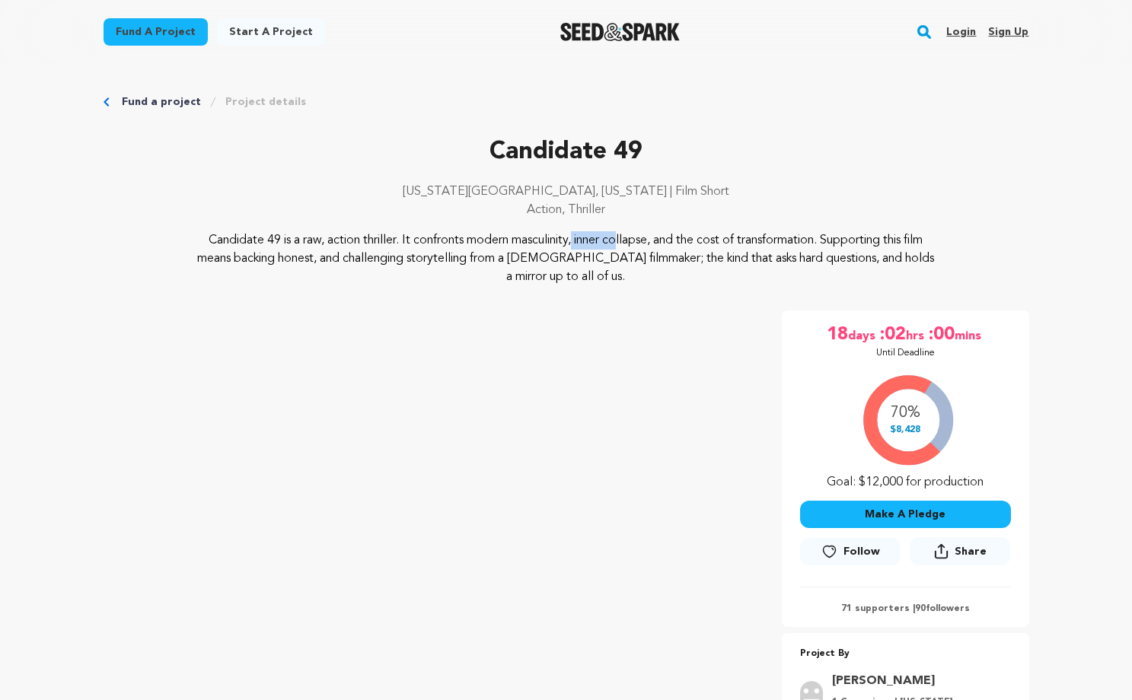
click at [453, 244] on p "Candidate 49 is a raw, action thriller. It confronts modern masculinity, inner …" at bounding box center [566, 258] width 740 height 55
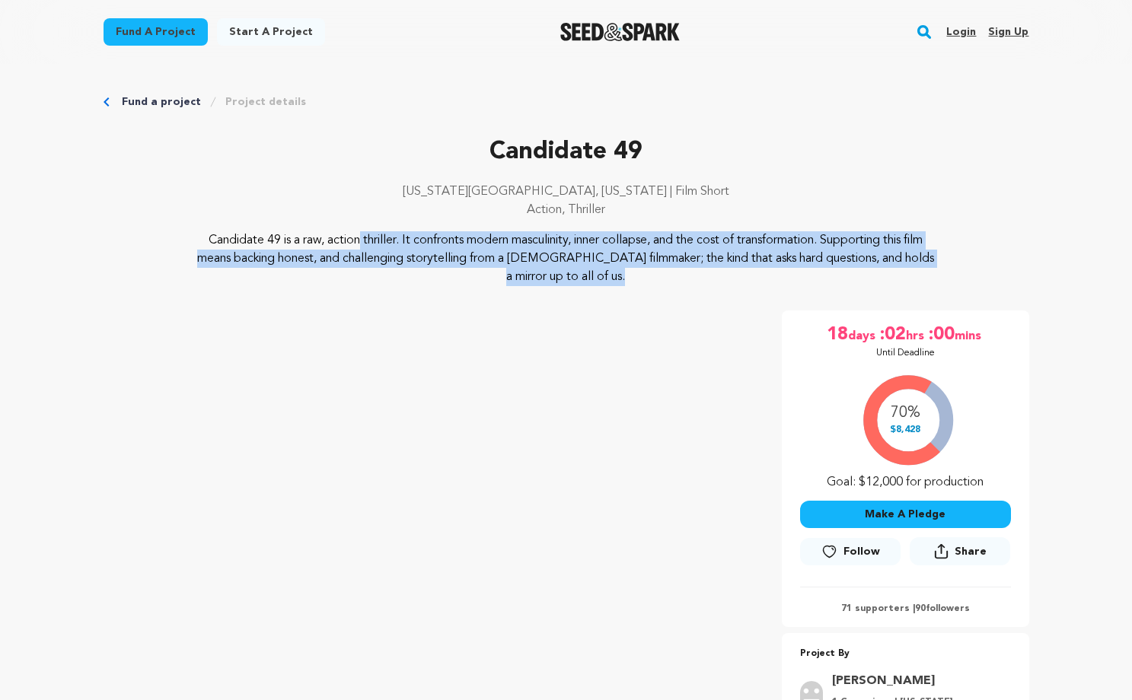
click at [453, 244] on p "Candidate 49 is a raw, action thriller. It confronts modern masculinity, inner …" at bounding box center [566, 258] width 740 height 55
